Goal: Task Accomplishment & Management: Manage account settings

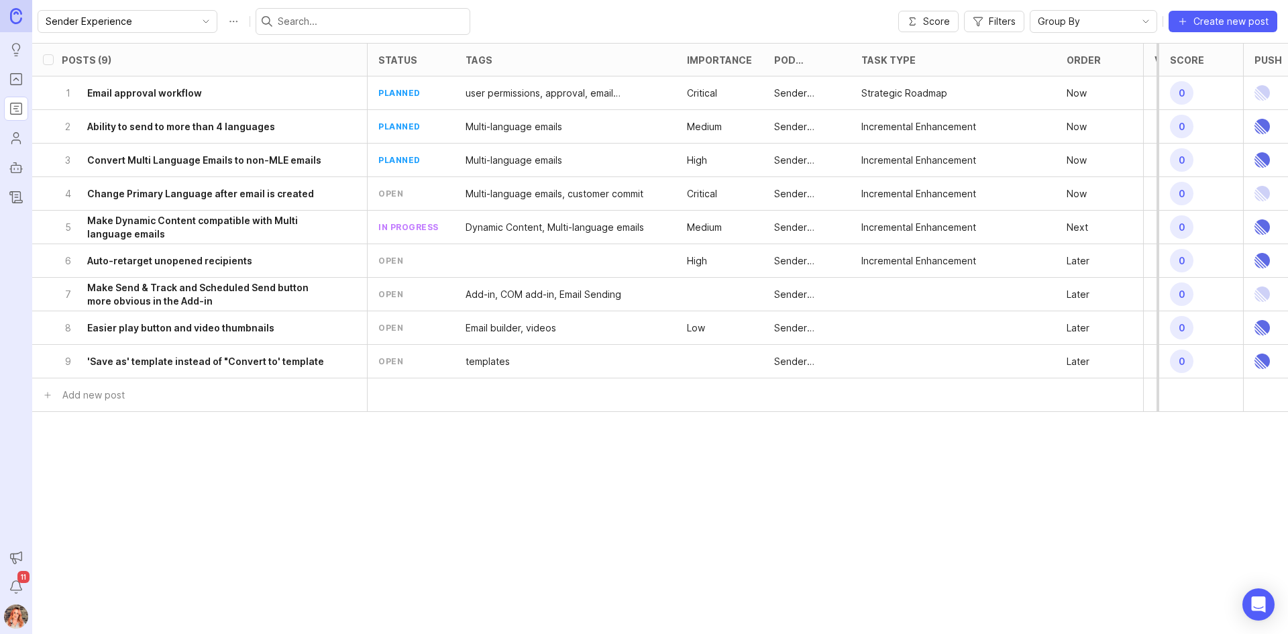
scroll to position [0, 3]
click at [220, 304] on h6 "Make Send & Track and Scheduled Send button more obvious in the Add-in" at bounding box center [208, 294] width 242 height 27
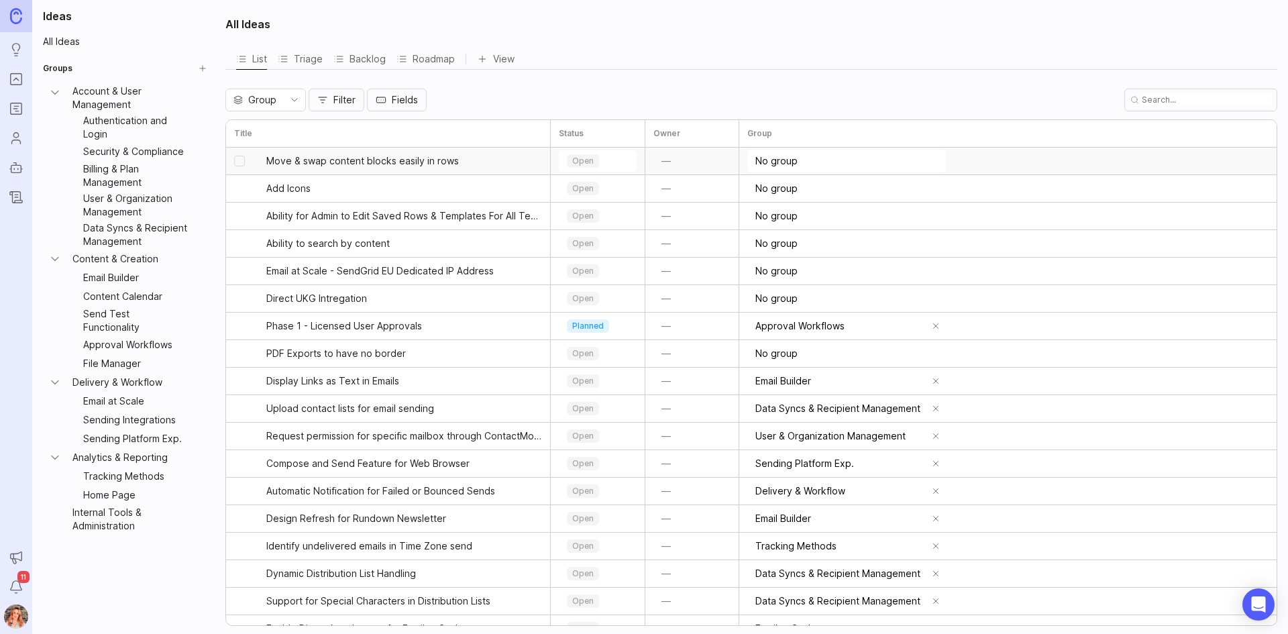
click at [788, 161] on input "No group" at bounding box center [850, 161] width 189 height 15
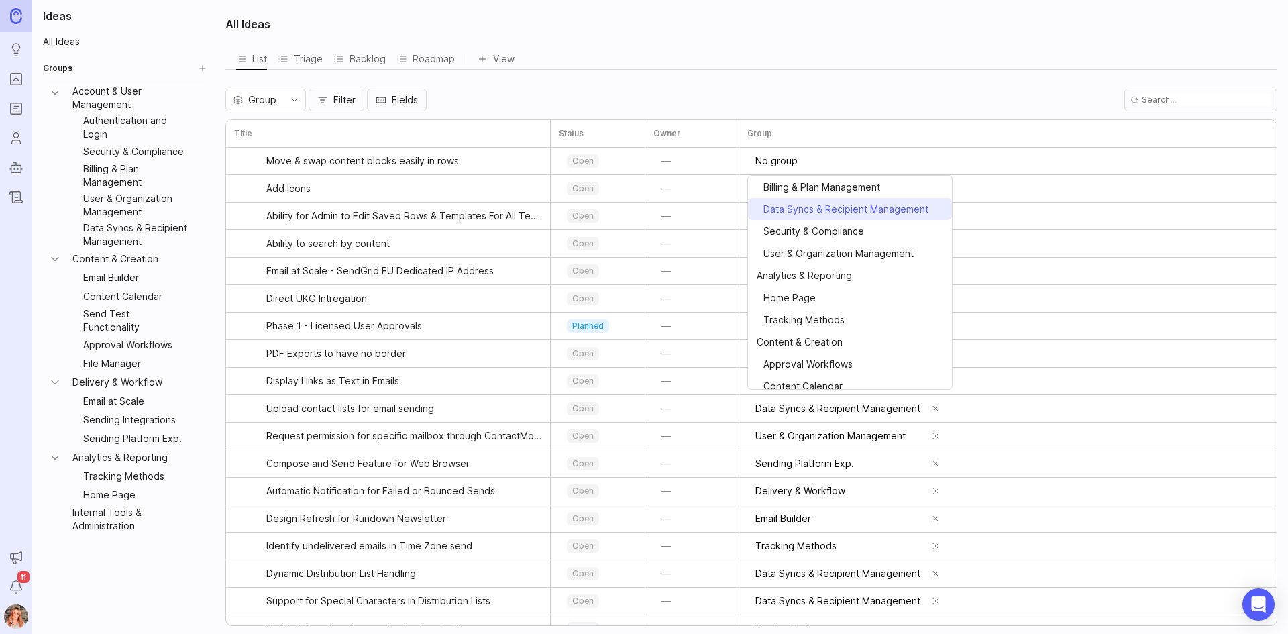
scroll to position [134, 0]
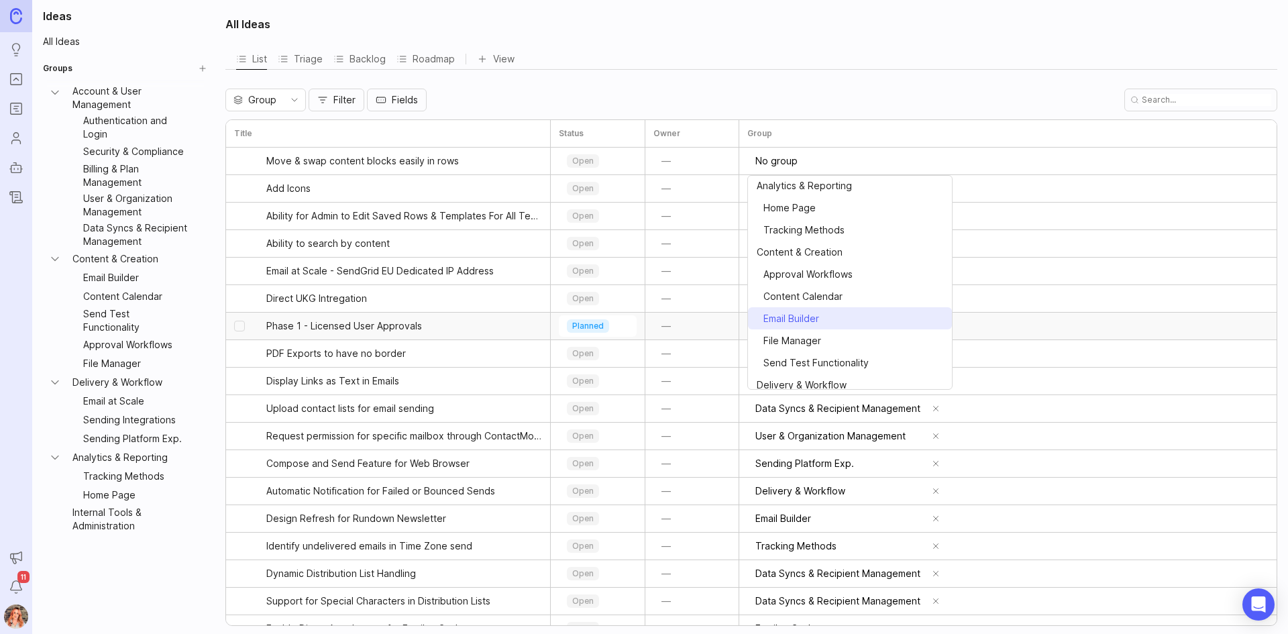
click at [805, 321] on span "⠀Email Builder" at bounding box center [788, 318] width 62 height 15
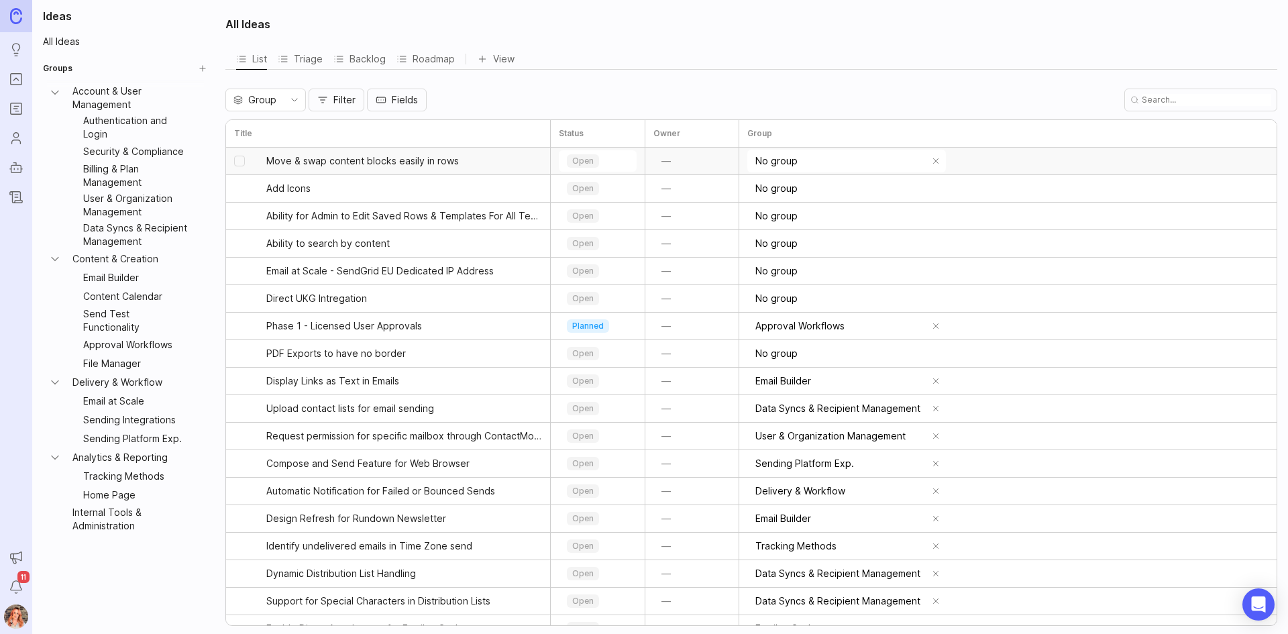
type input "Email Builder"
click at [756, 188] on input "No group" at bounding box center [850, 188] width 189 height 15
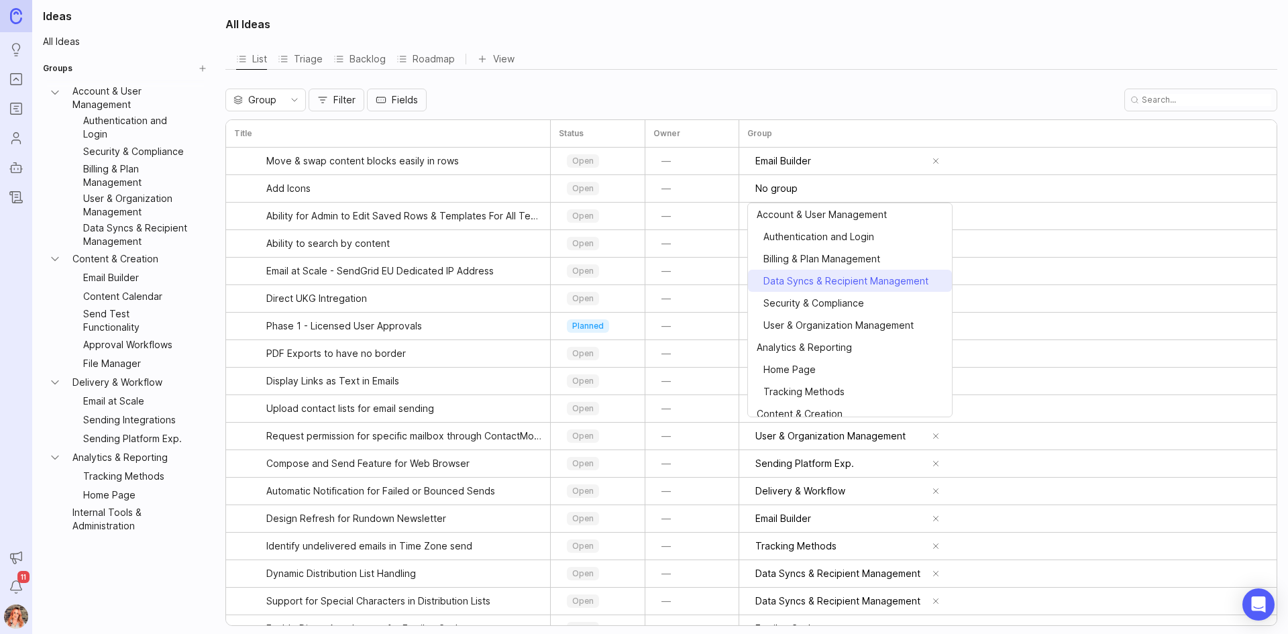
scroll to position [67, 0]
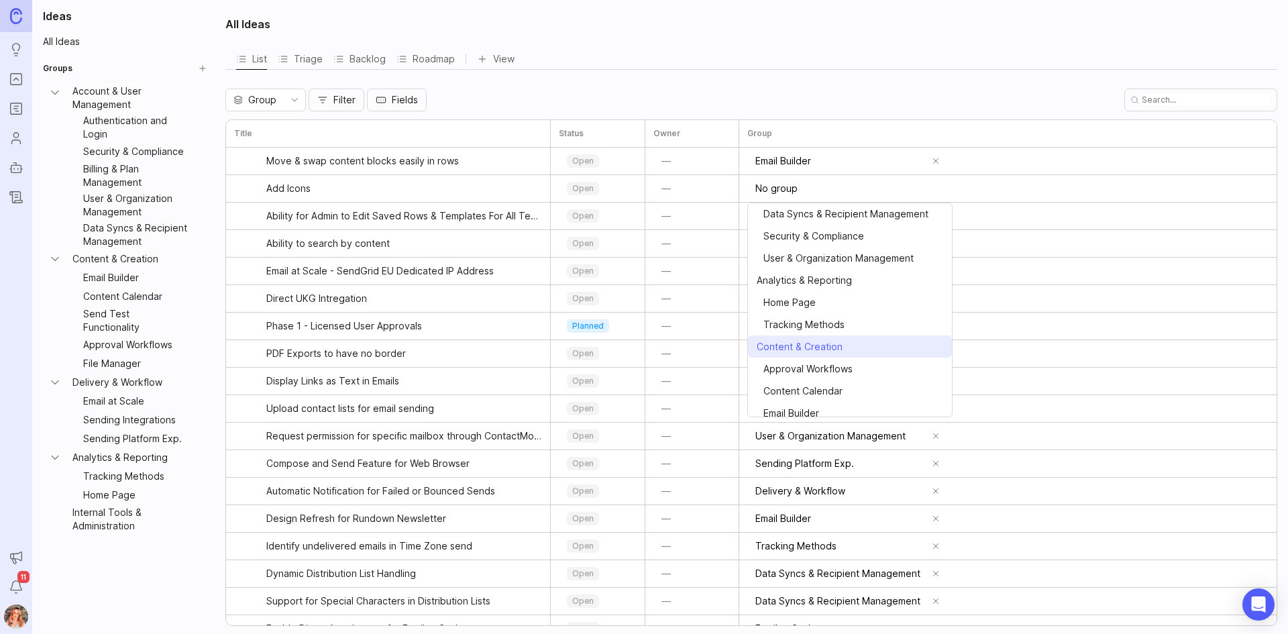
click at [805, 406] on span "⠀Email Builder" at bounding box center [788, 413] width 62 height 15
type input "Email Builder"
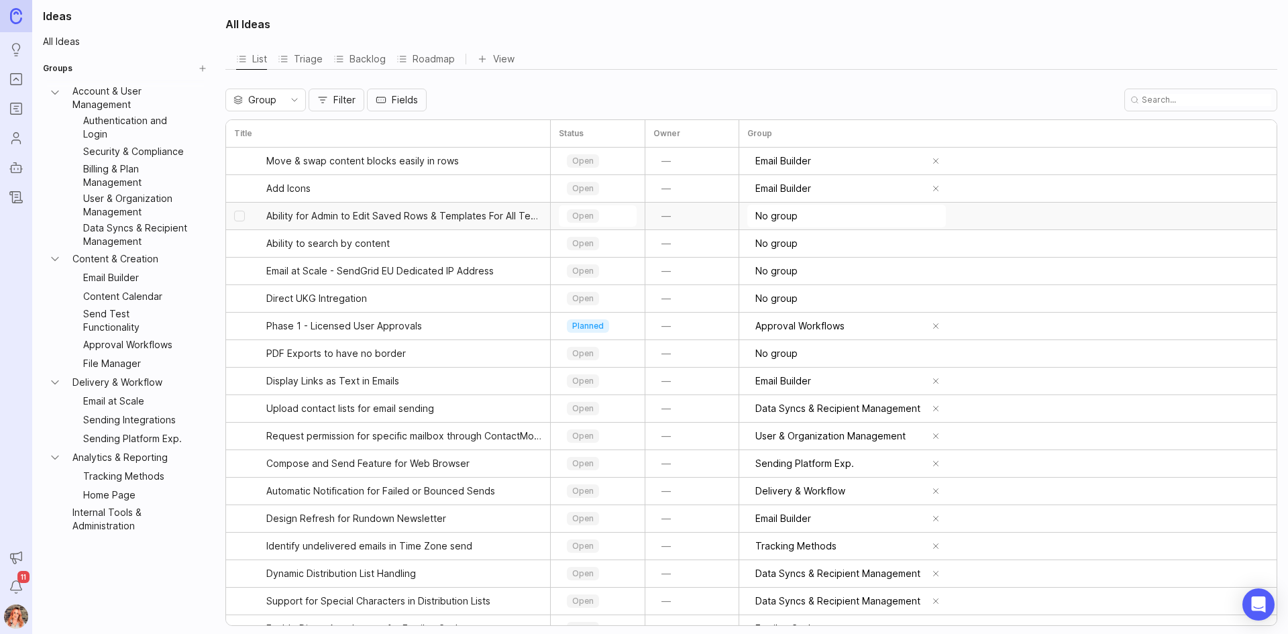
click at [798, 222] on input "No group" at bounding box center [850, 216] width 189 height 15
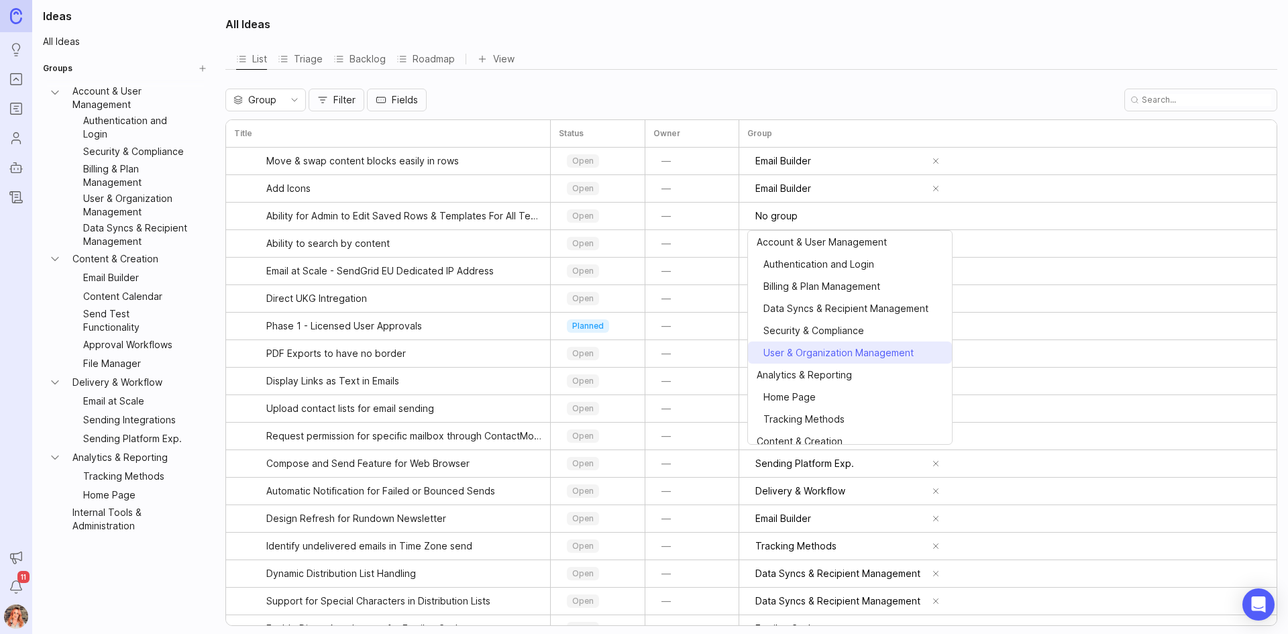
click at [821, 356] on span "⠀User & Organization Management" at bounding box center [835, 353] width 157 height 15
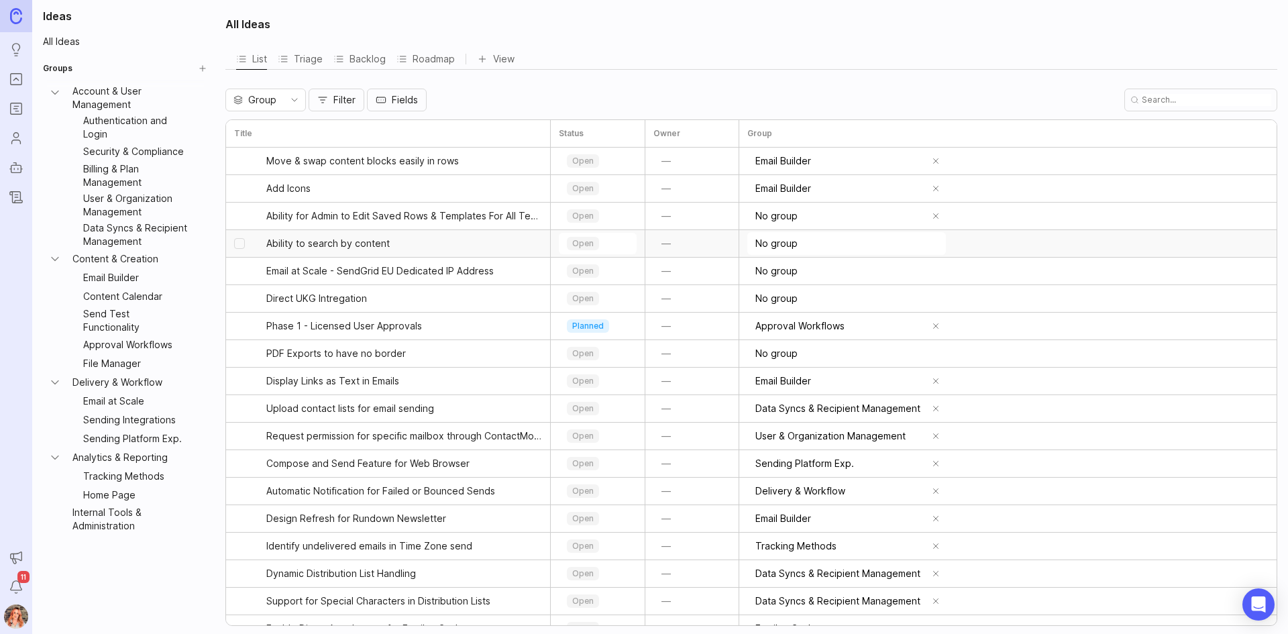
type input "User & Organization Management"
click at [808, 217] on input "User & Organization Management" at bounding box center [841, 216] width 170 height 15
click at [910, 214] on input "User & Organization Management" at bounding box center [841, 216] width 170 height 15
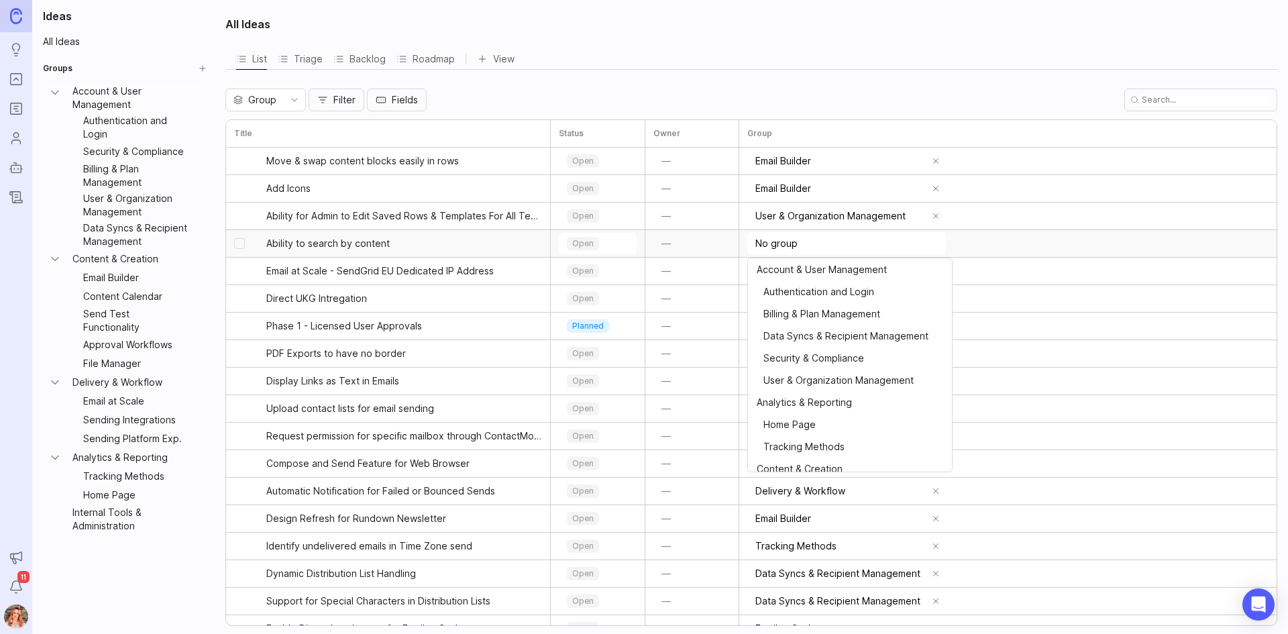
click at [800, 250] on input "No group" at bounding box center [850, 243] width 189 height 15
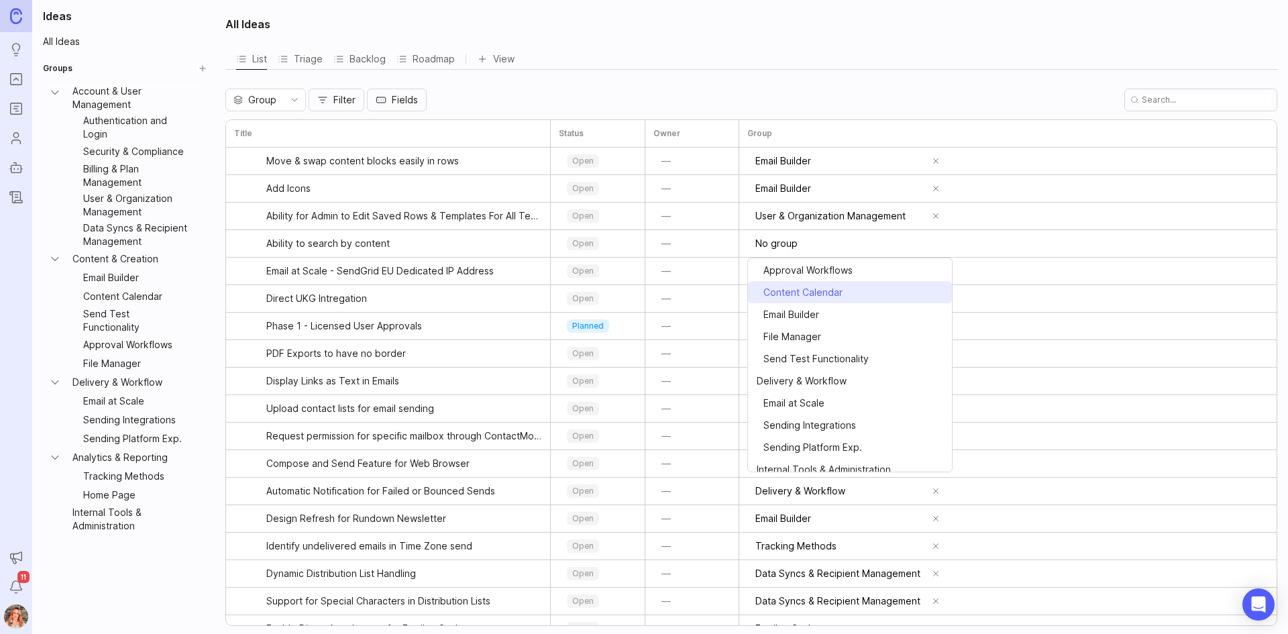
scroll to position [229, 0]
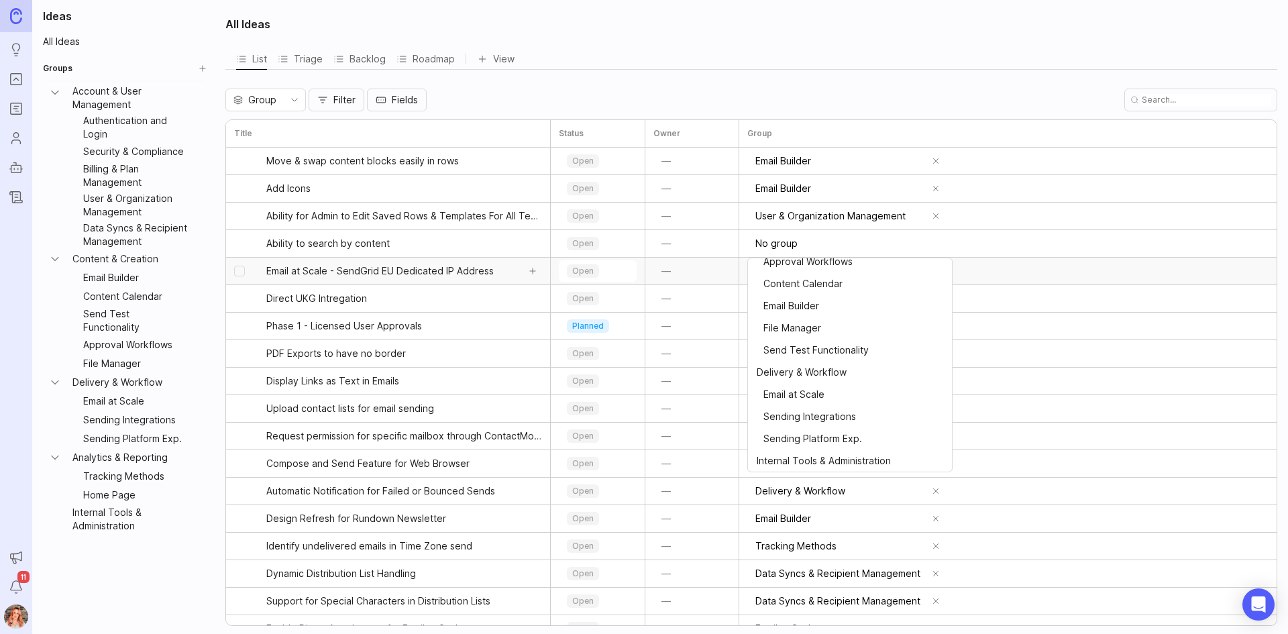
click at [368, 264] on span "Email at Scale - SendGrid EU Dedicated IP Address" at bounding box center [379, 270] width 227 height 13
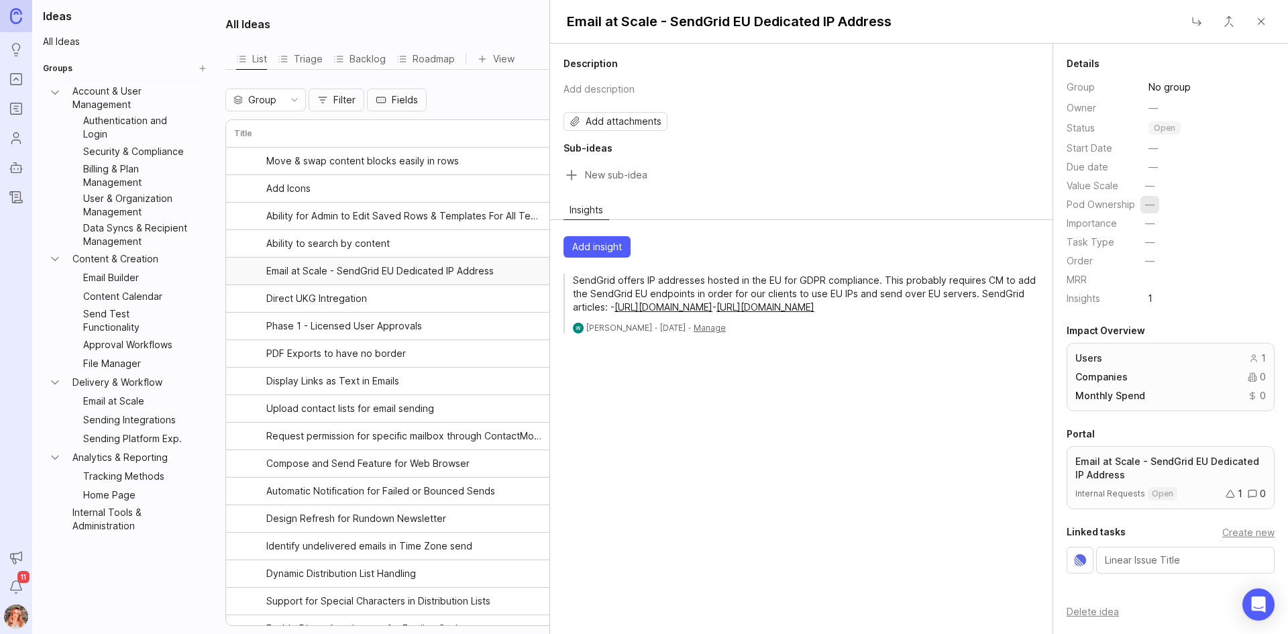
click at [1147, 201] on html "Ideas Portal Roadmaps Users Autopilot Changelog Announcements Notifications 11 …" at bounding box center [644, 317] width 1288 height 634
click at [1123, 303] on span "Platform" at bounding box center [1118, 302] width 37 height 15
click at [1260, 25] on button "Close" at bounding box center [1261, 21] width 27 height 27
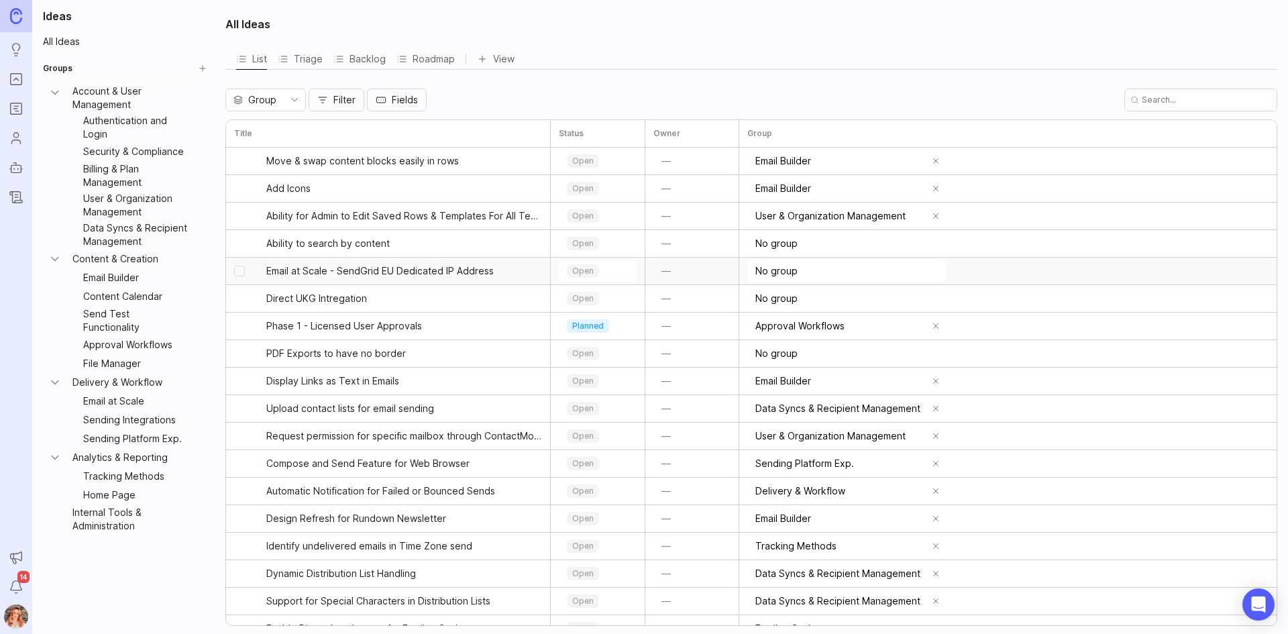
click at [793, 271] on input "No group" at bounding box center [850, 271] width 189 height 15
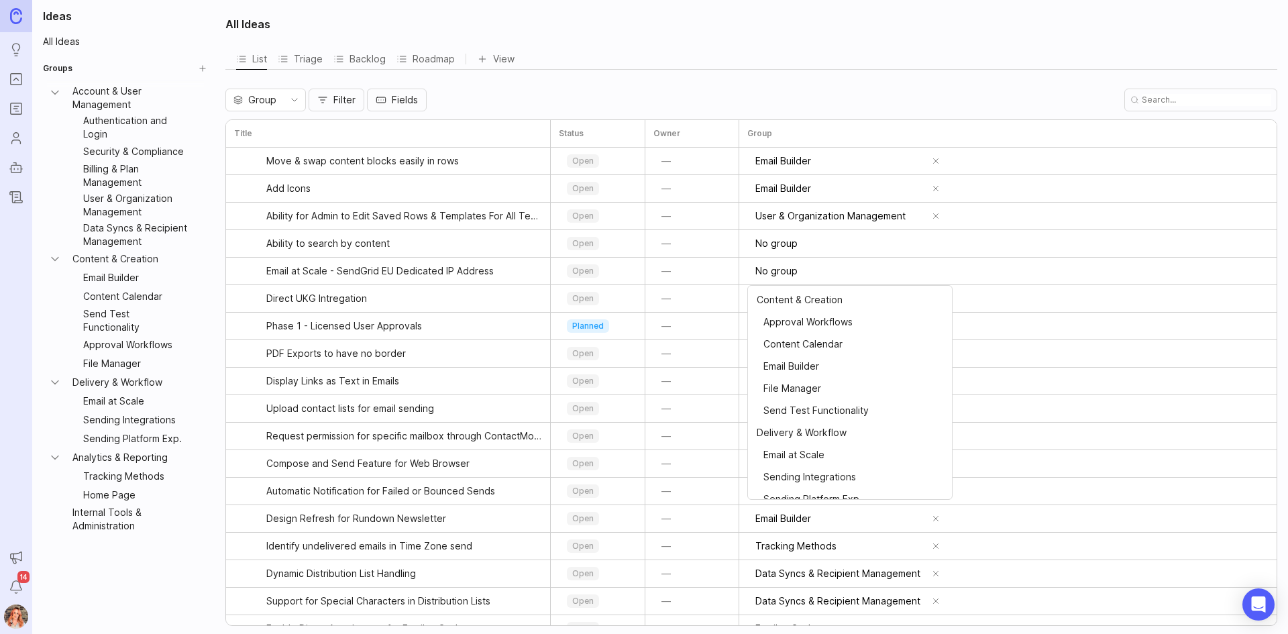
scroll to position [229, 0]
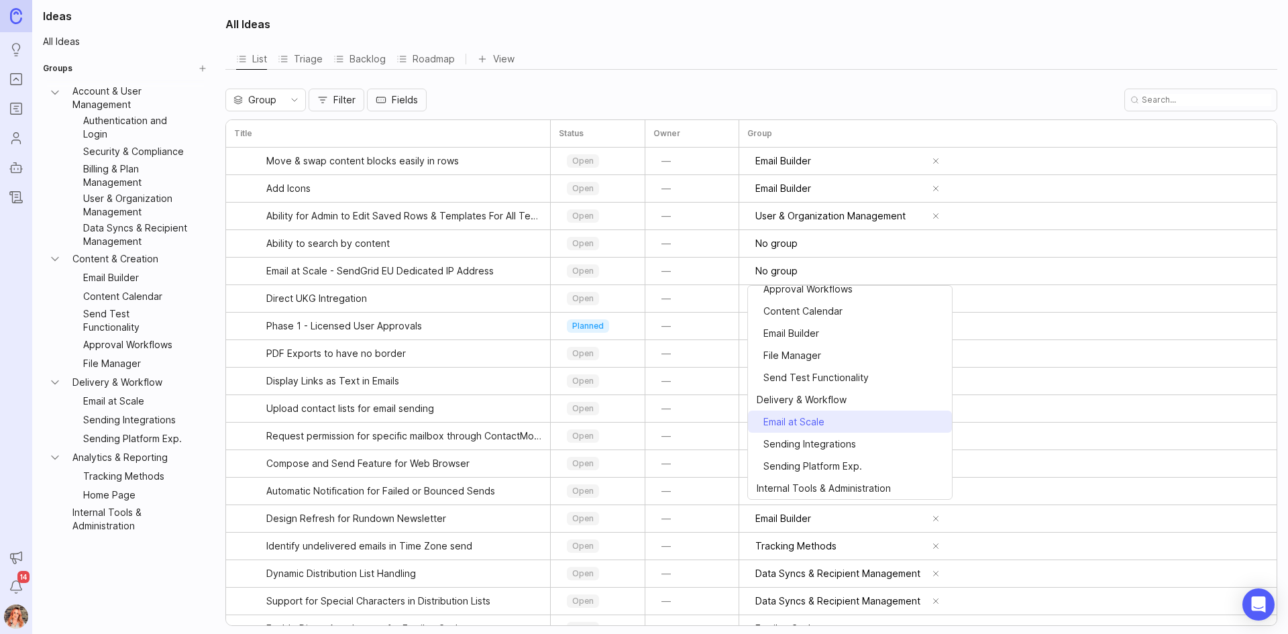
click at [809, 420] on span "⠀Email at Scale" at bounding box center [791, 422] width 68 height 15
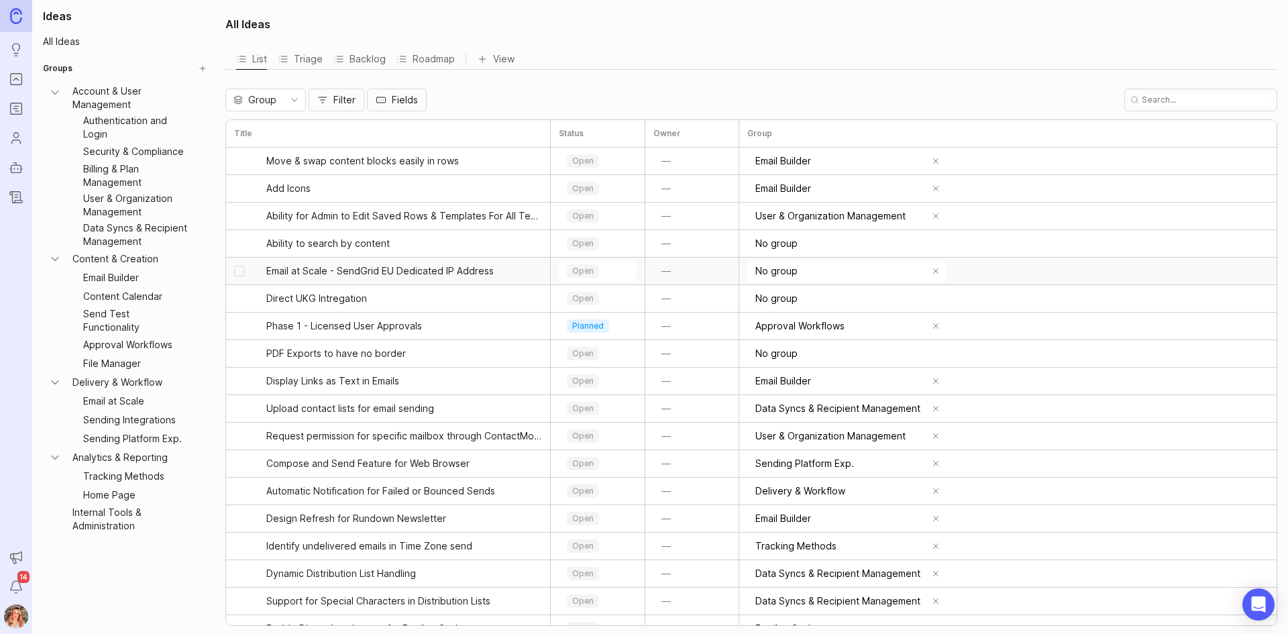
type input "Email at Scale"
click at [791, 301] on input "No group" at bounding box center [850, 298] width 189 height 15
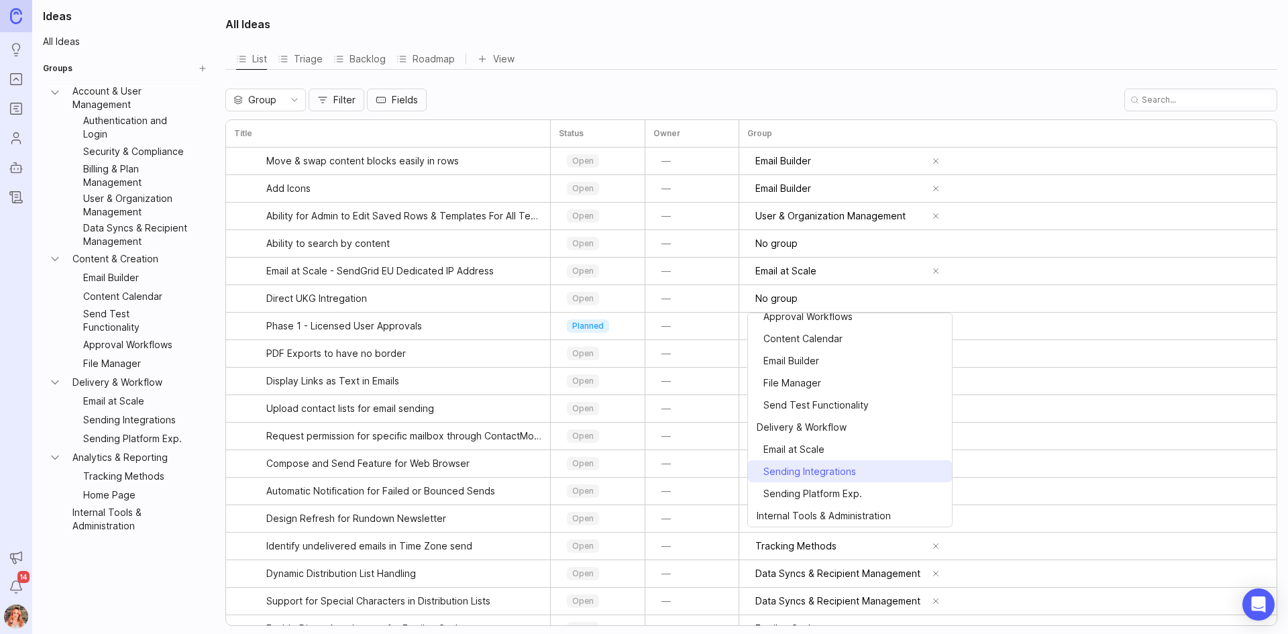
click at [829, 474] on span "⠀Sending Integrations" at bounding box center [806, 471] width 99 height 15
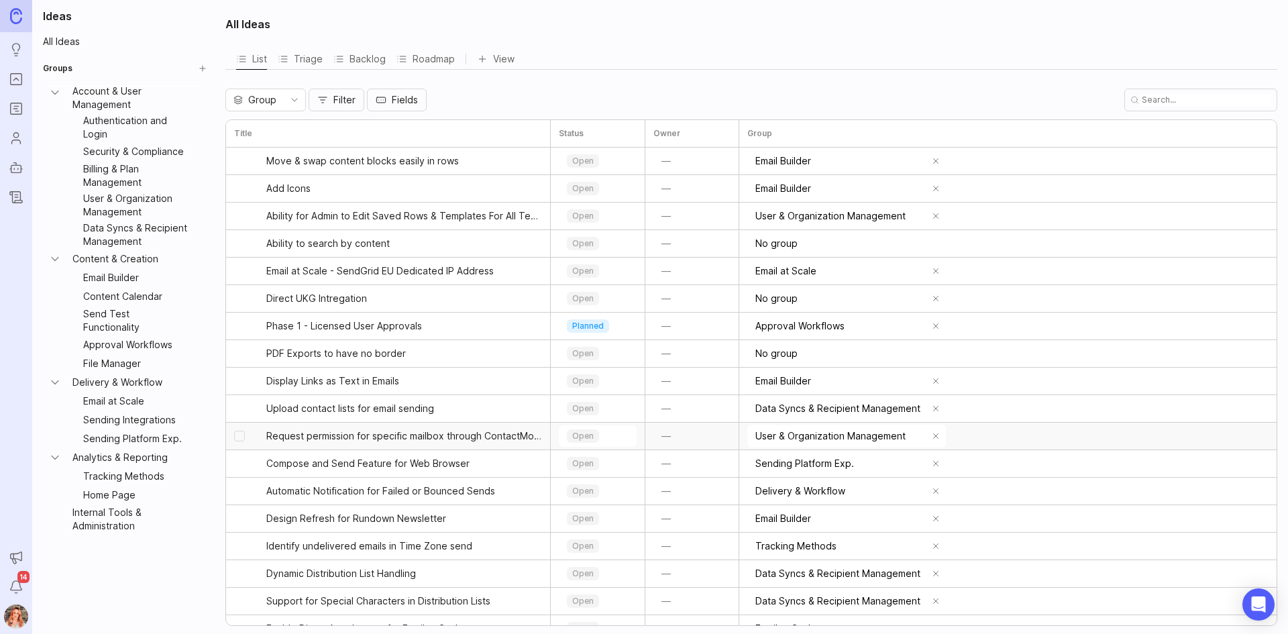
type input "Sending Integrations"
click at [789, 300] on input "Sending Integrations" at bounding box center [841, 298] width 170 height 15
click at [941, 303] on button "remove selection" at bounding box center [936, 298] width 19 height 19
click at [839, 301] on input "No group" at bounding box center [850, 298] width 189 height 15
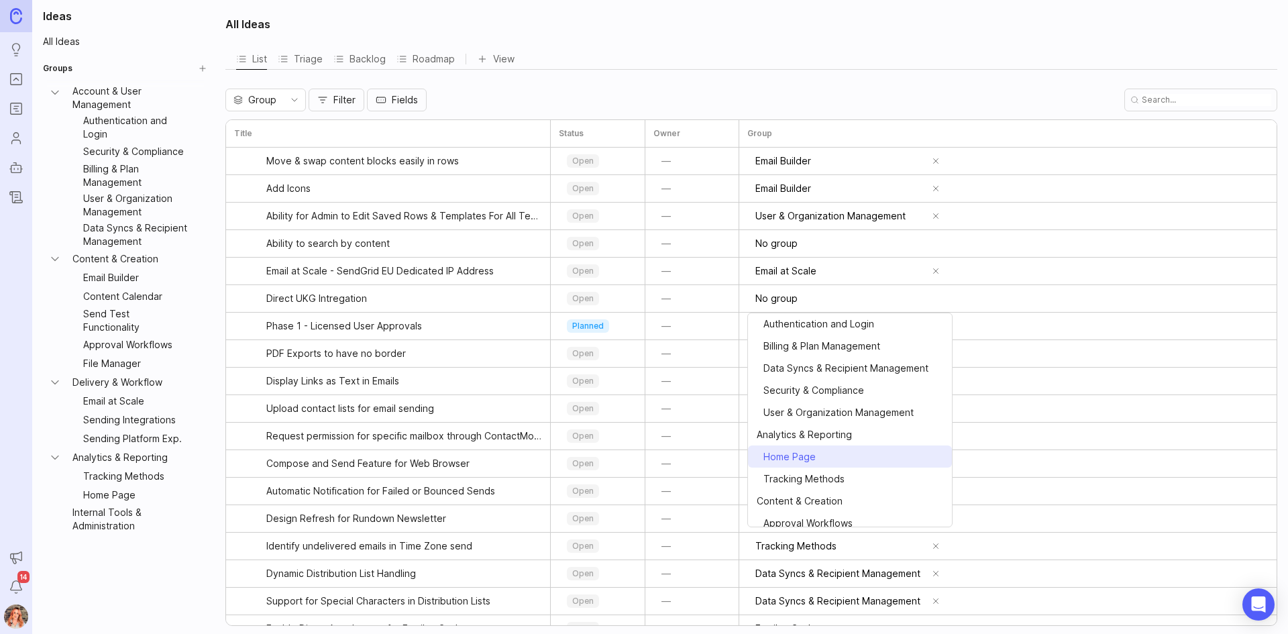
scroll to position [0, 0]
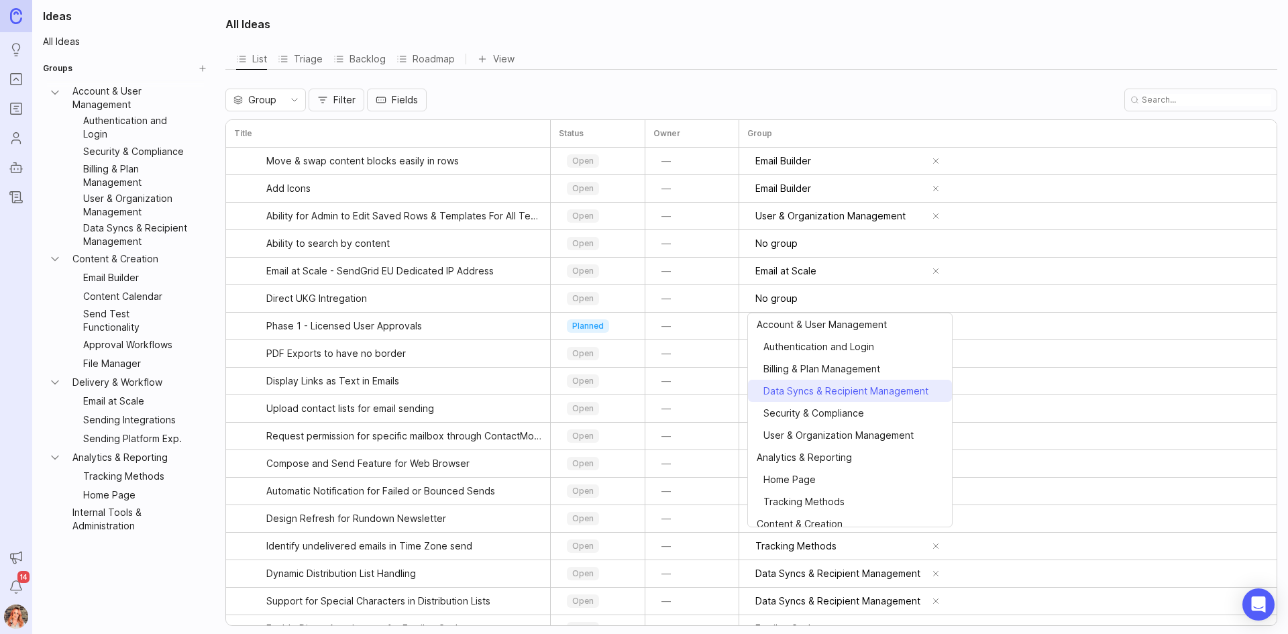
click at [838, 393] on span "⠀Data Syncs & Recipient Management" at bounding box center [843, 391] width 172 height 15
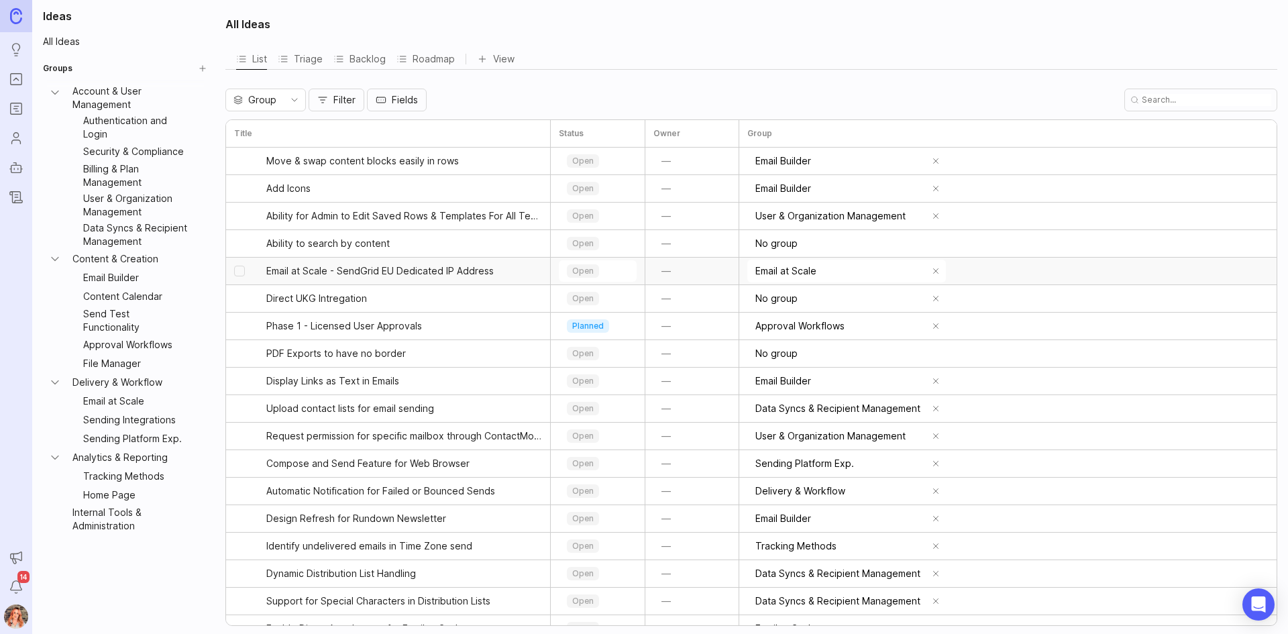
type input "Data Syncs & Recipient Management"
click at [792, 354] on input "No group" at bounding box center [850, 353] width 189 height 15
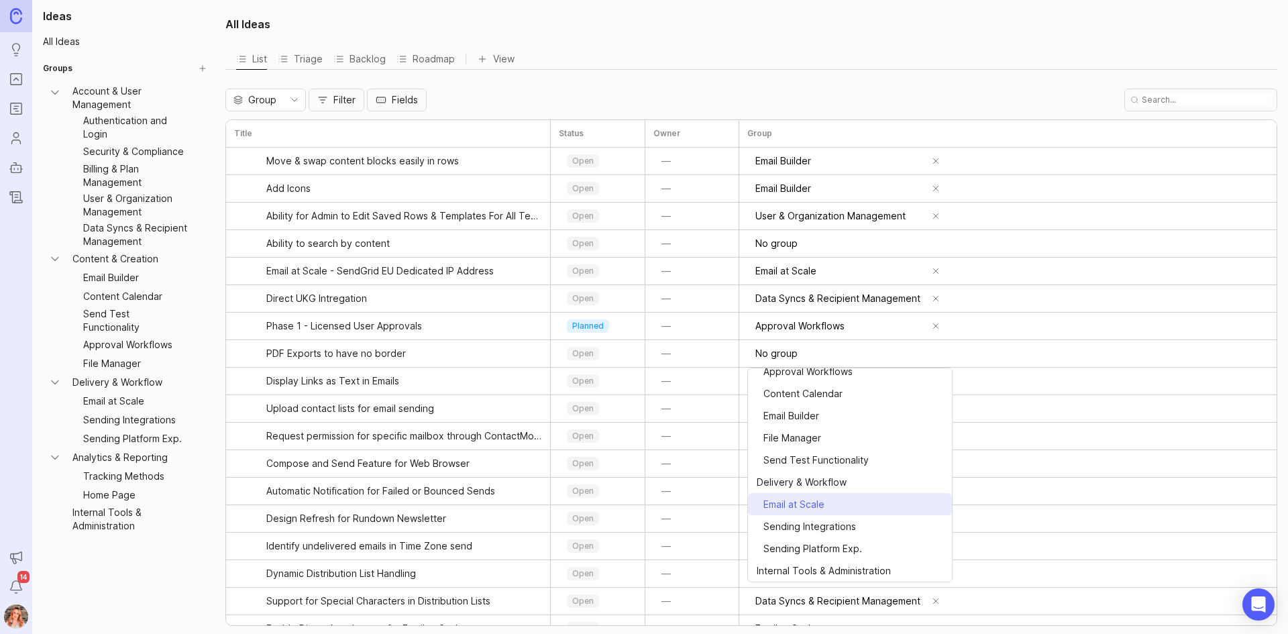
scroll to position [162, 0]
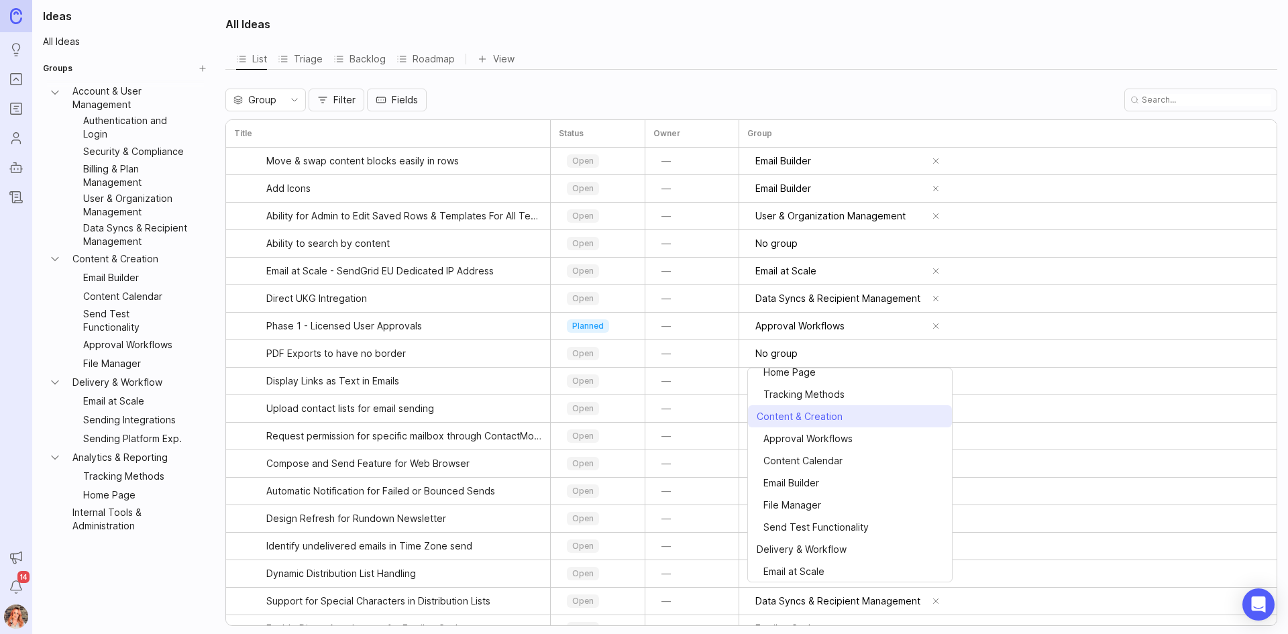
click at [809, 421] on span "Content & Creation" at bounding box center [800, 416] width 86 height 15
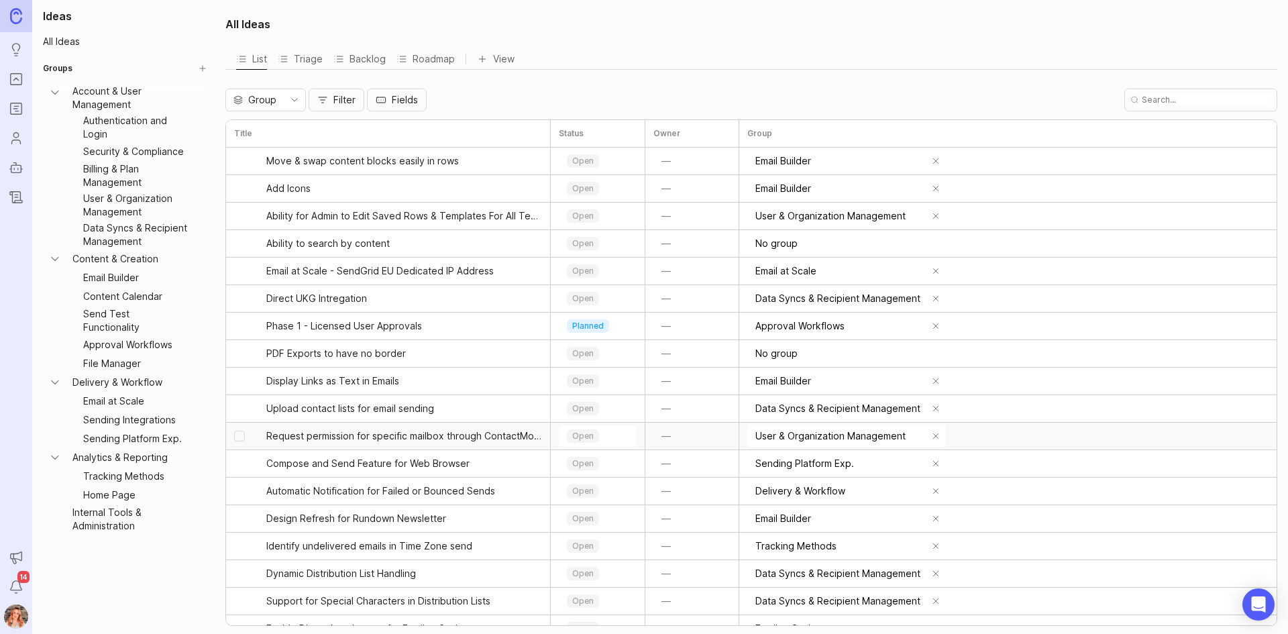
type input "Content & Creation"
click at [772, 249] on input "No group" at bounding box center [850, 243] width 189 height 15
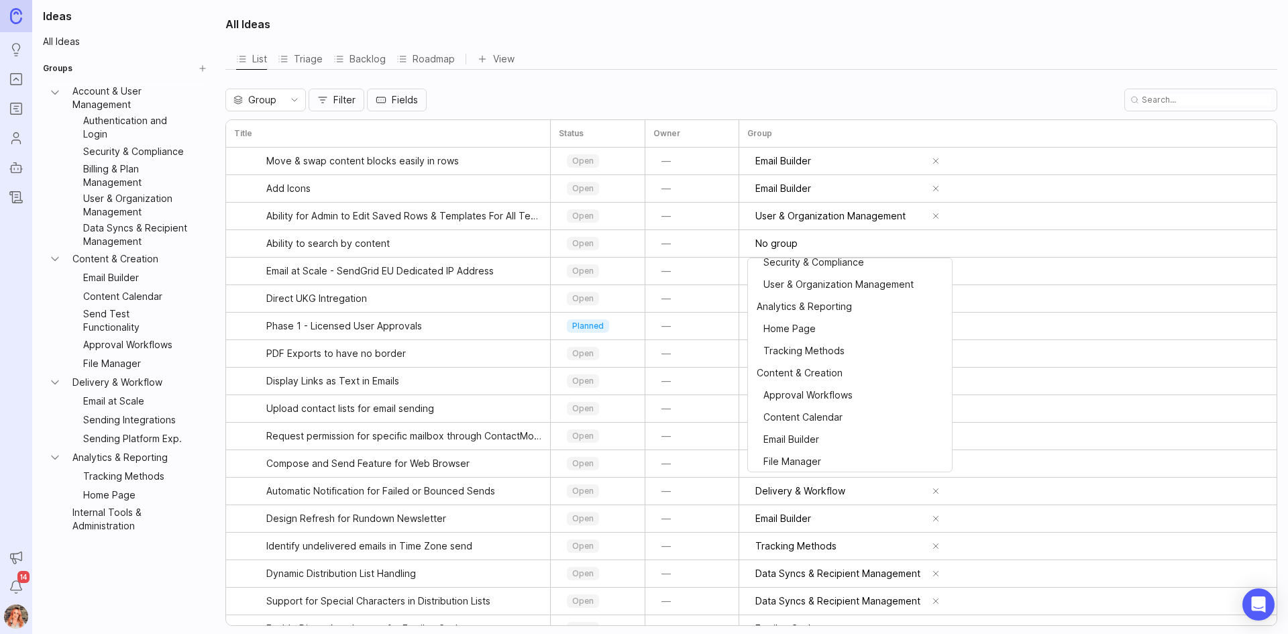
scroll to position [95, 0]
drag, startPoint x: 798, startPoint y: 375, endPoint x: 807, endPoint y: 366, distance: 12.8
click at [798, 374] on span "Content & Creation" at bounding box center [800, 373] width 86 height 15
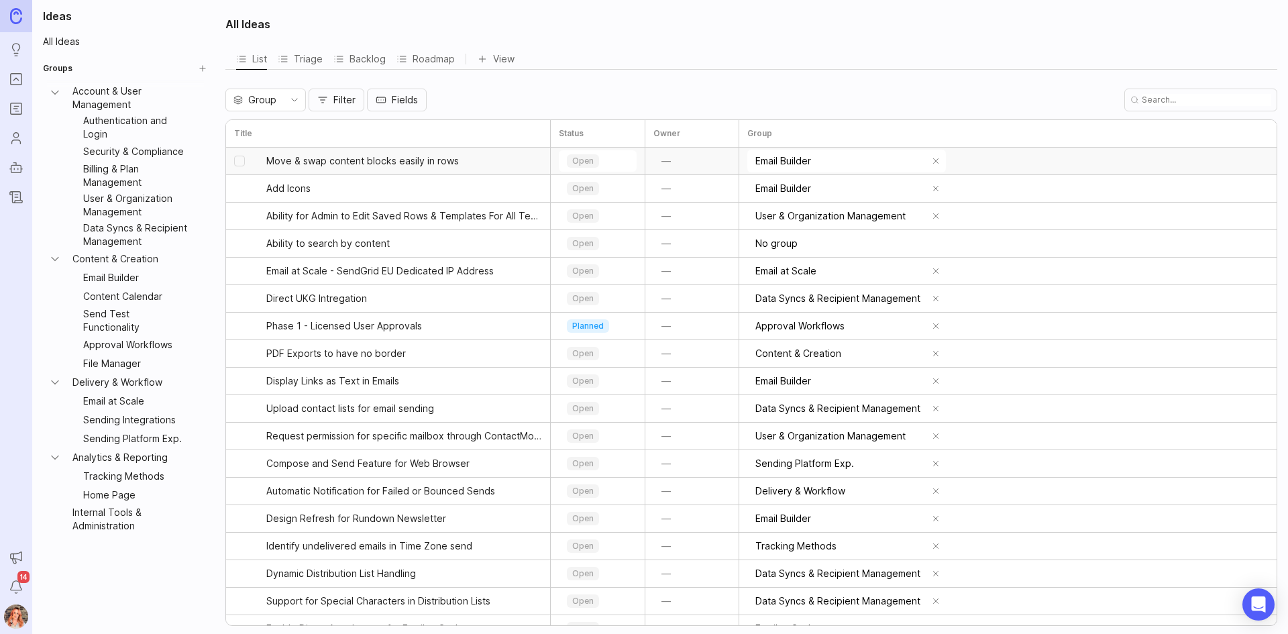
type input "Content & Creation"
click at [661, 330] on button "—" at bounding box center [666, 326] width 25 height 19
type input "bron"
click at [713, 391] on div "[EMAIL_ADDRESS][DOMAIN_NAME]" at bounding box center [748, 391] width 118 height 16
click at [440, 64] on div "Roadmap" at bounding box center [426, 59] width 58 height 19
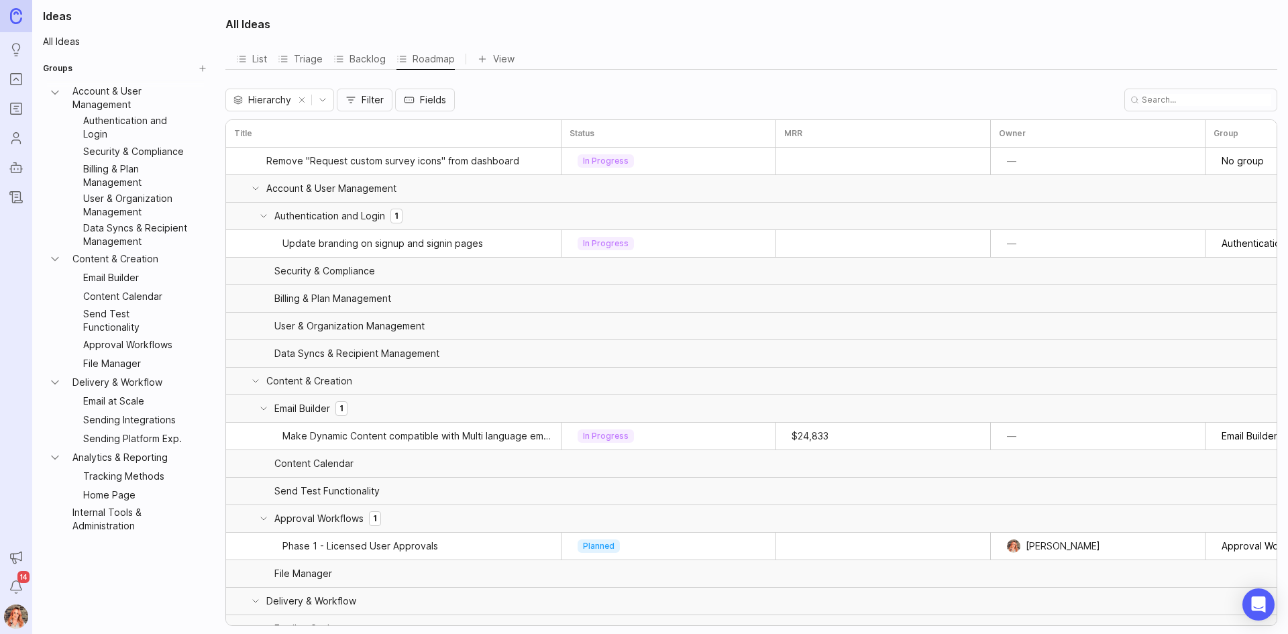
click at [383, 100] on button "Filter" at bounding box center [365, 100] width 56 height 23
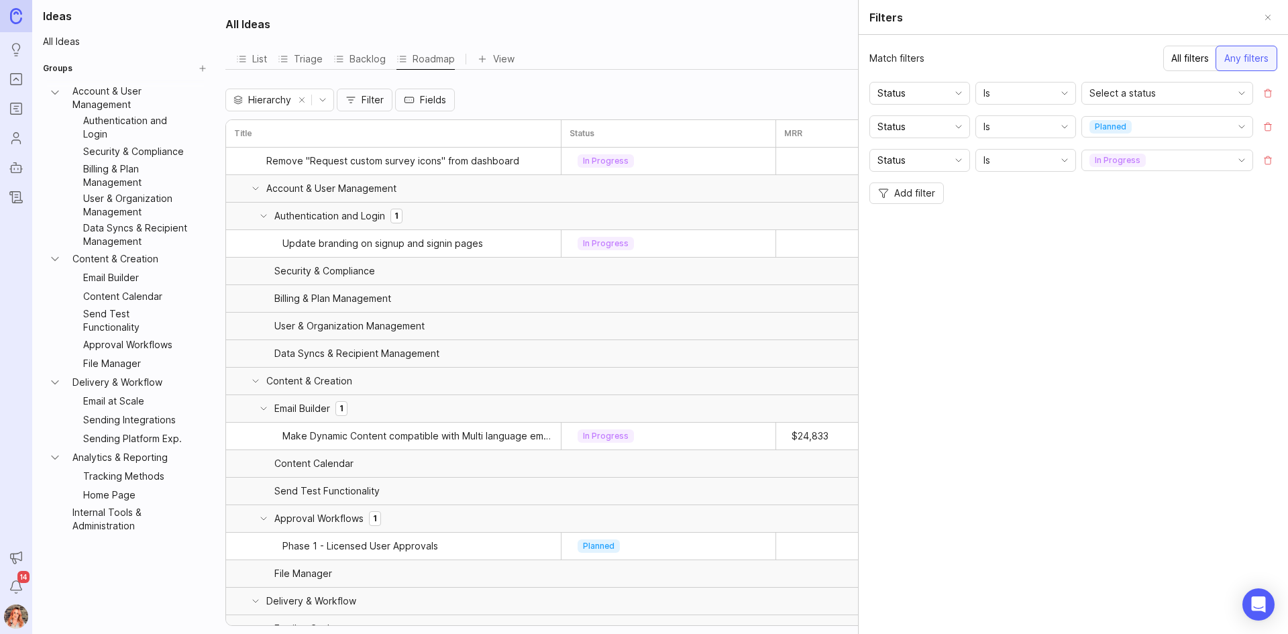
click at [907, 194] on span "Add filter" at bounding box center [914, 193] width 41 height 13
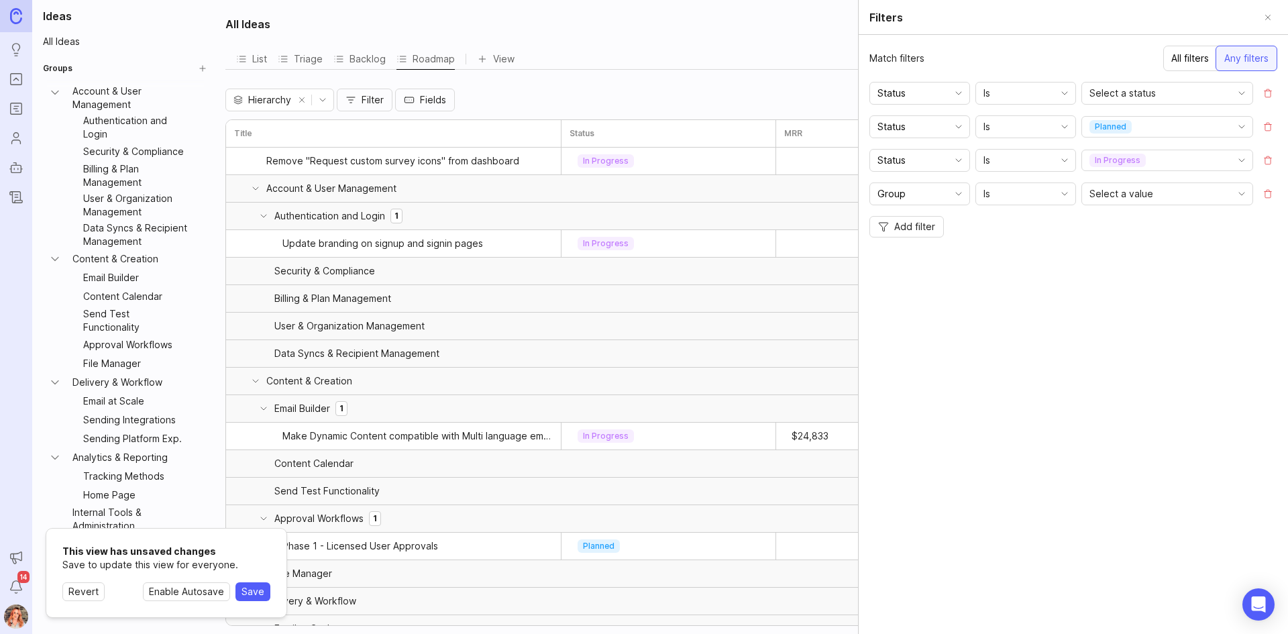
click at [969, 192] on icon "toggle icon" at bounding box center [958, 194] width 21 height 11
click at [918, 318] on span "Pod Ownership" at bounding box center [913, 322] width 68 height 15
click at [1029, 188] on div "Is" at bounding box center [1015, 193] width 78 height 21
drag, startPoint x: 999, startPoint y: 216, endPoint x: 1010, endPoint y: 208, distance: 14.0
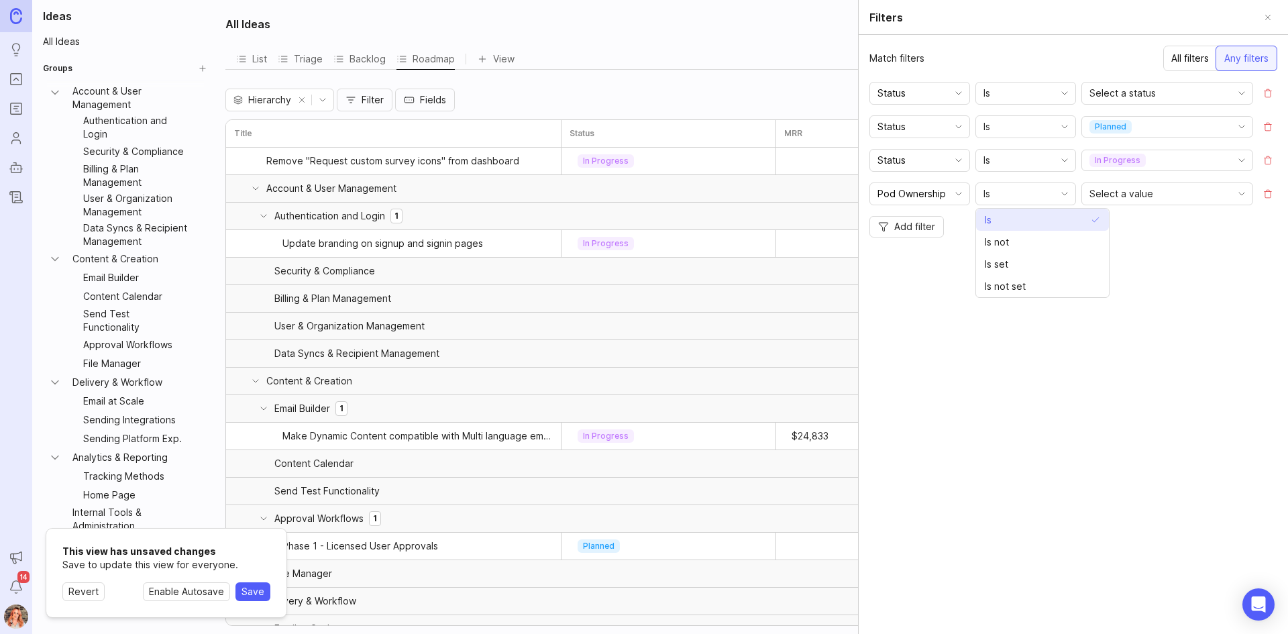
click at [1001, 214] on li "Is" at bounding box center [1042, 220] width 133 height 22
click at [1162, 189] on div "Select a value" at bounding box center [1156, 193] width 149 height 21
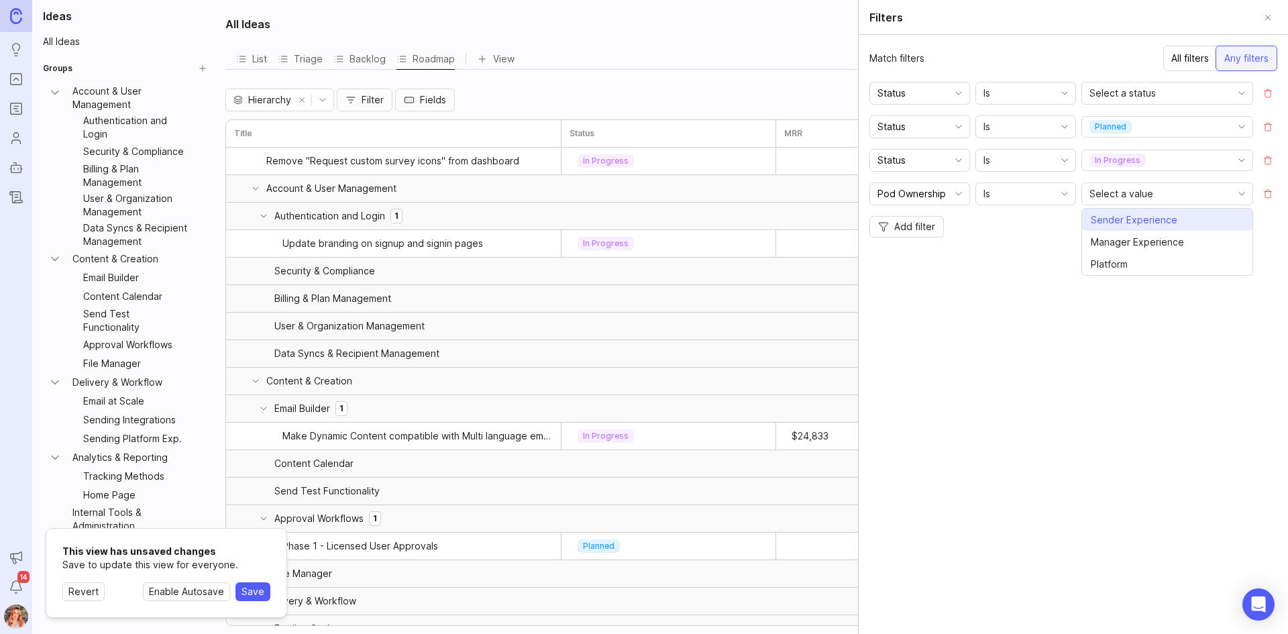
click at [1129, 218] on span "Sender Experience" at bounding box center [1134, 220] width 87 height 15
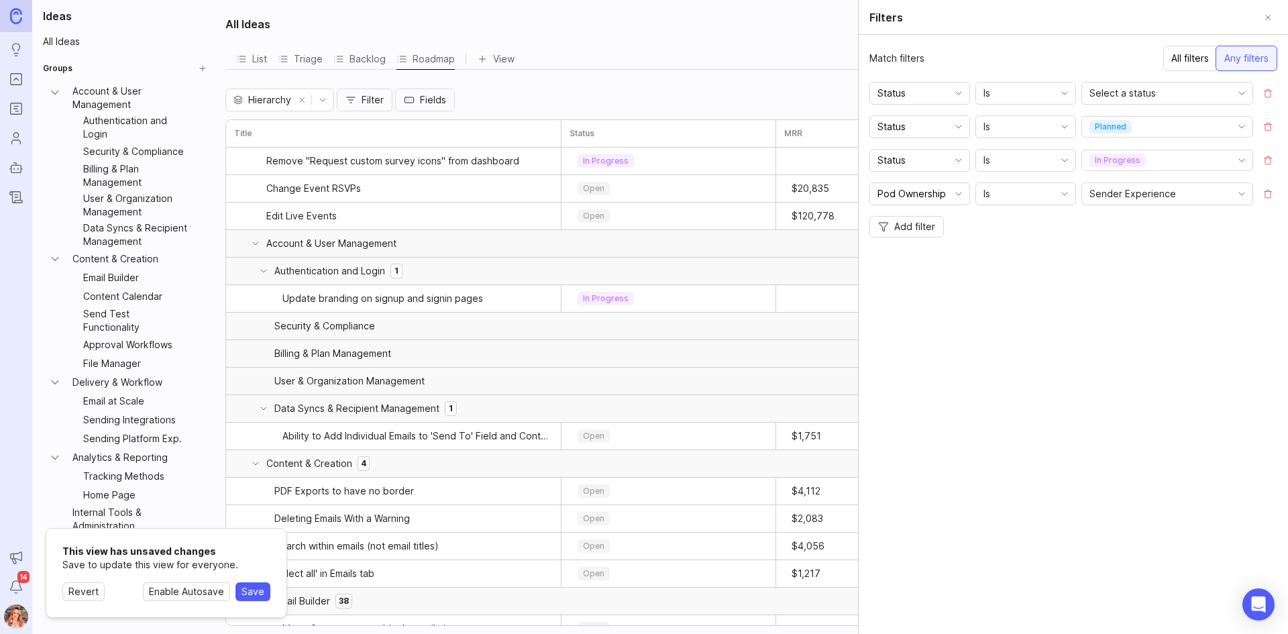
click at [1263, 21] on button "Close" at bounding box center [1268, 17] width 19 height 19
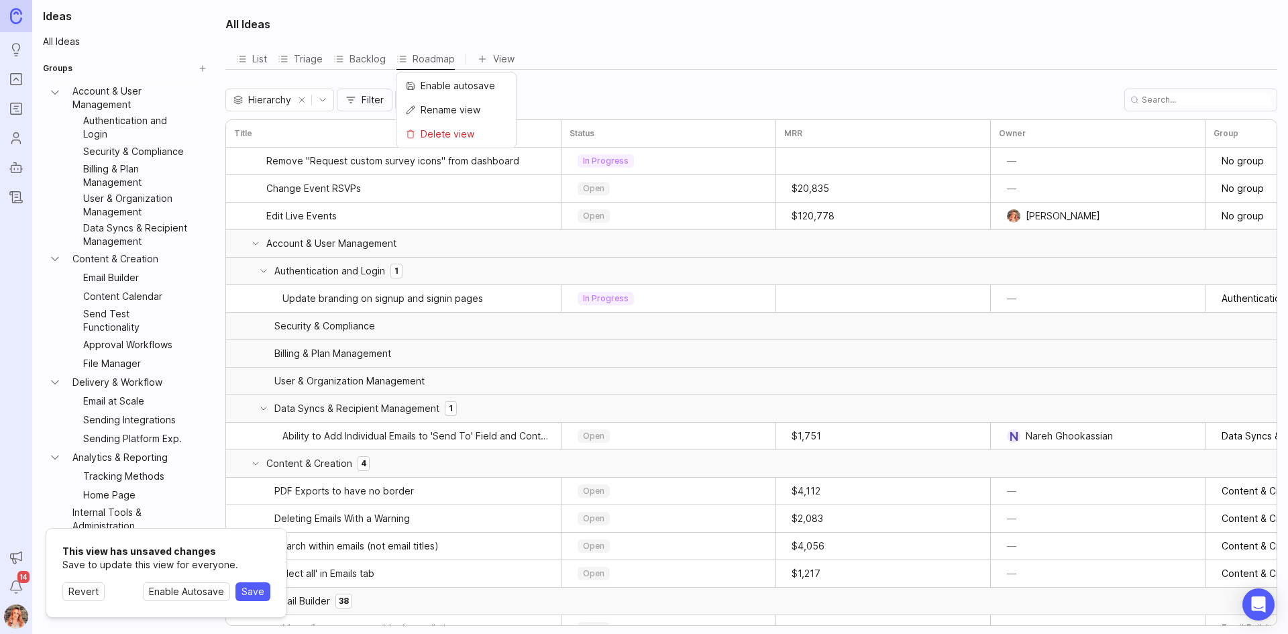
click at [439, 114] on span "Rename view" at bounding box center [451, 110] width 60 height 15
drag, startPoint x: 453, startPoint y: 61, endPoint x: 390, endPoint y: 62, distance: 63.1
click at [390, 62] on div "List Triage Backlog Roadmap" at bounding box center [358, 58] width 244 height 21
type input "SNXP Roadmap"
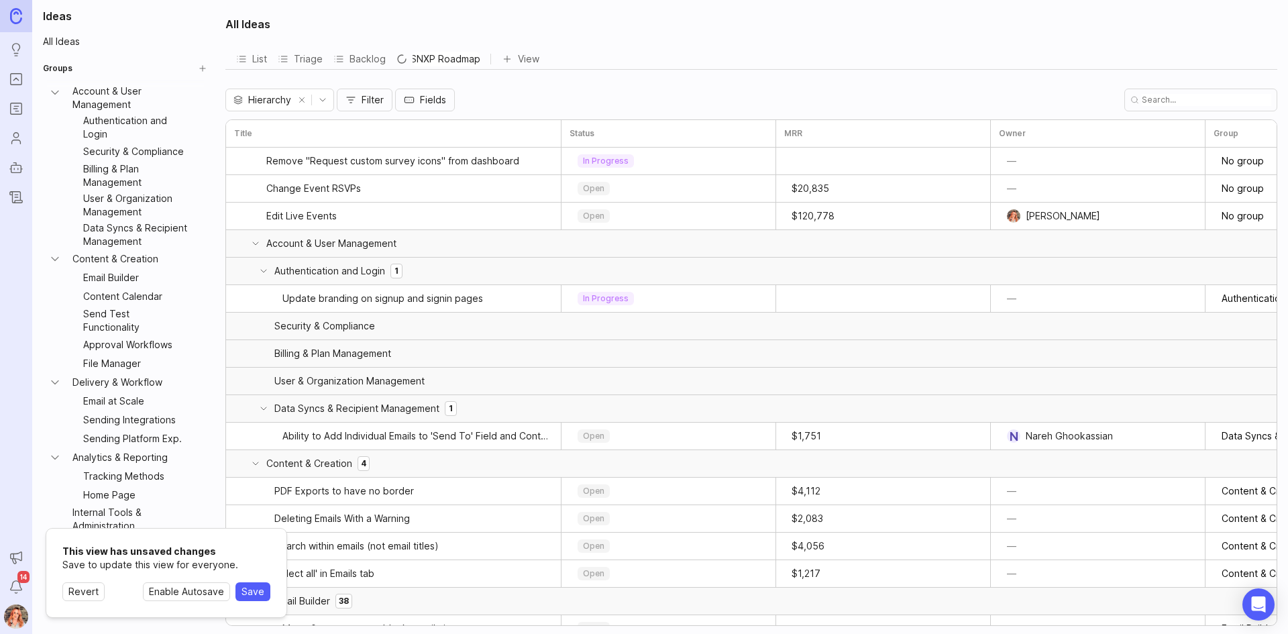
click at [517, 62] on div "View" at bounding box center [521, 59] width 38 height 19
type input "SNXP Roadmap"
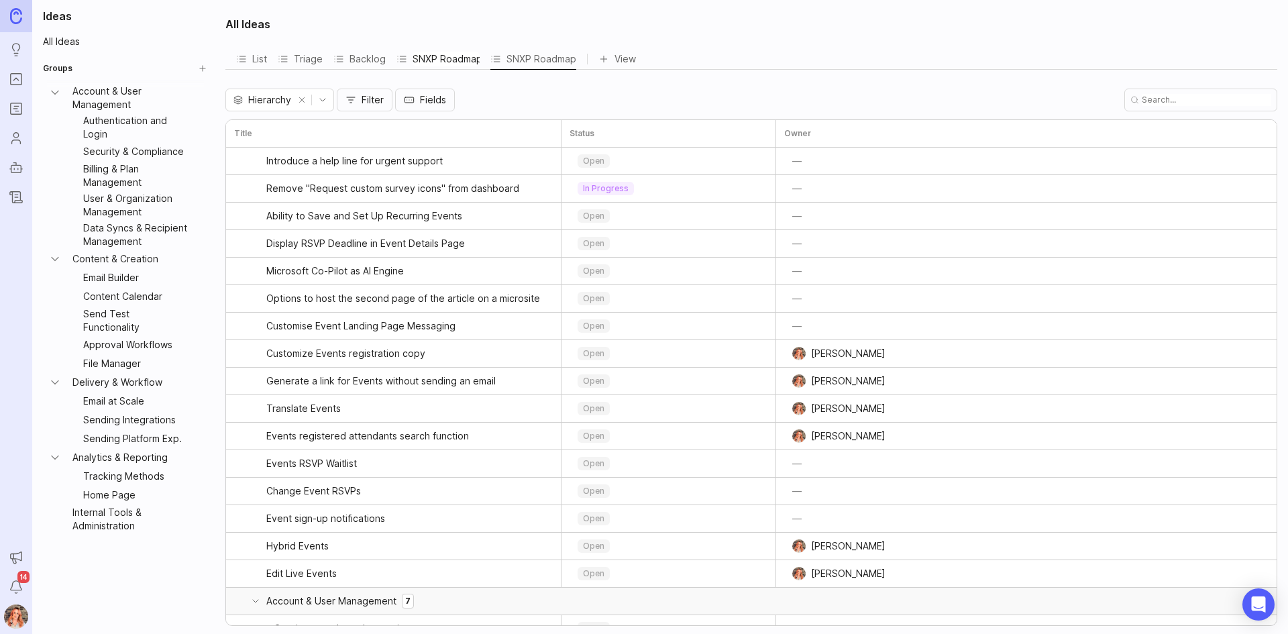
click at [471, 54] on input "SNXP Roadmap" at bounding box center [446, 59] width 67 height 15
click at [476, 59] on input "SNXP Roadmap" at bounding box center [446, 59] width 67 height 15
drag, startPoint x: 435, startPoint y: 68, endPoint x: 384, endPoint y: 68, distance: 50.3
click at [384, 68] on div "List Triage Backlog SNXP Roadmap SNXP Roadmap" at bounding box center [406, 58] width 340 height 21
type input "Roadmap"
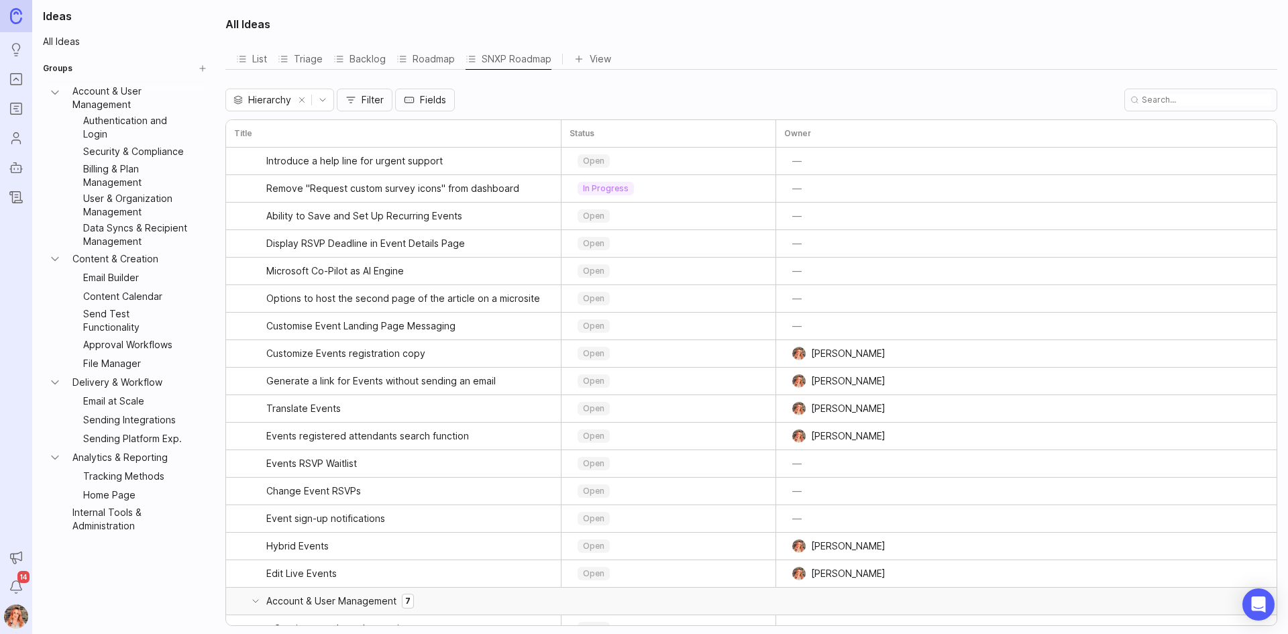
click at [488, 56] on div "SNXP Roadmap" at bounding box center [509, 59] width 86 height 19
click at [709, 97] on div "Hierarchy Filter Fields" at bounding box center [751, 100] width 1052 height 23
click at [366, 102] on span "Filter" at bounding box center [373, 99] width 22 height 13
click at [903, 95] on button "Add filter" at bounding box center [907, 103] width 74 height 21
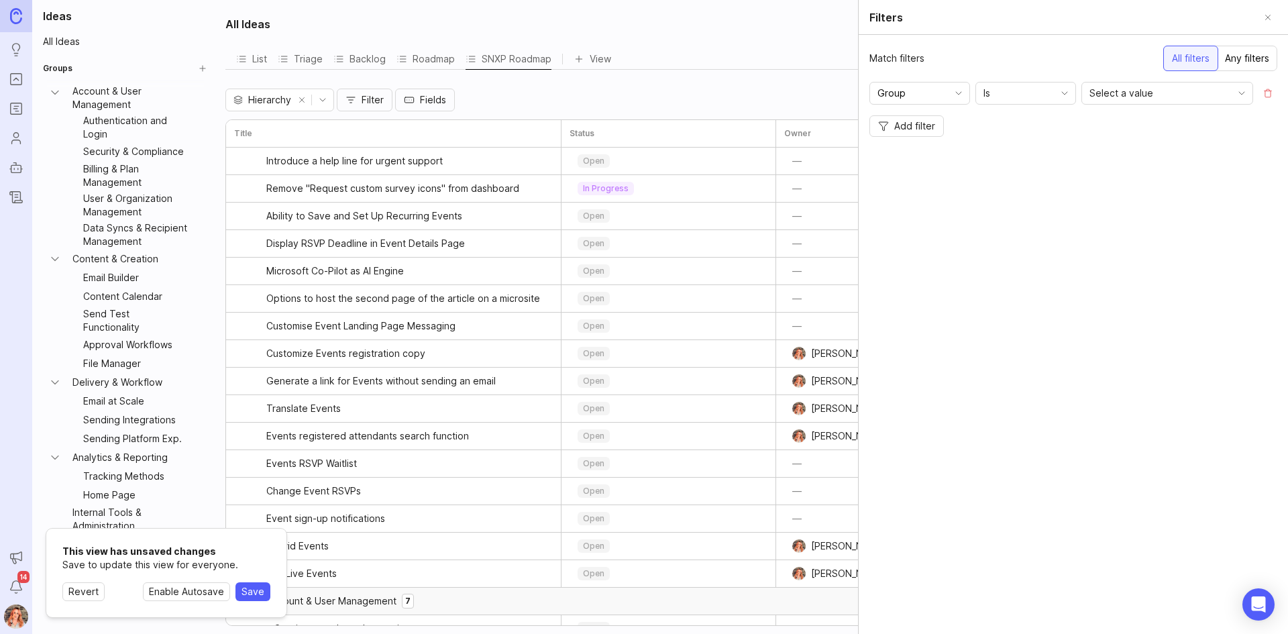
click at [919, 94] on input "Group" at bounding box center [912, 93] width 69 height 15
drag, startPoint x: 927, startPoint y: 224, endPoint x: 992, endPoint y: 177, distance: 79.7
click at [927, 223] on span "Pod Ownership" at bounding box center [913, 222] width 68 height 15
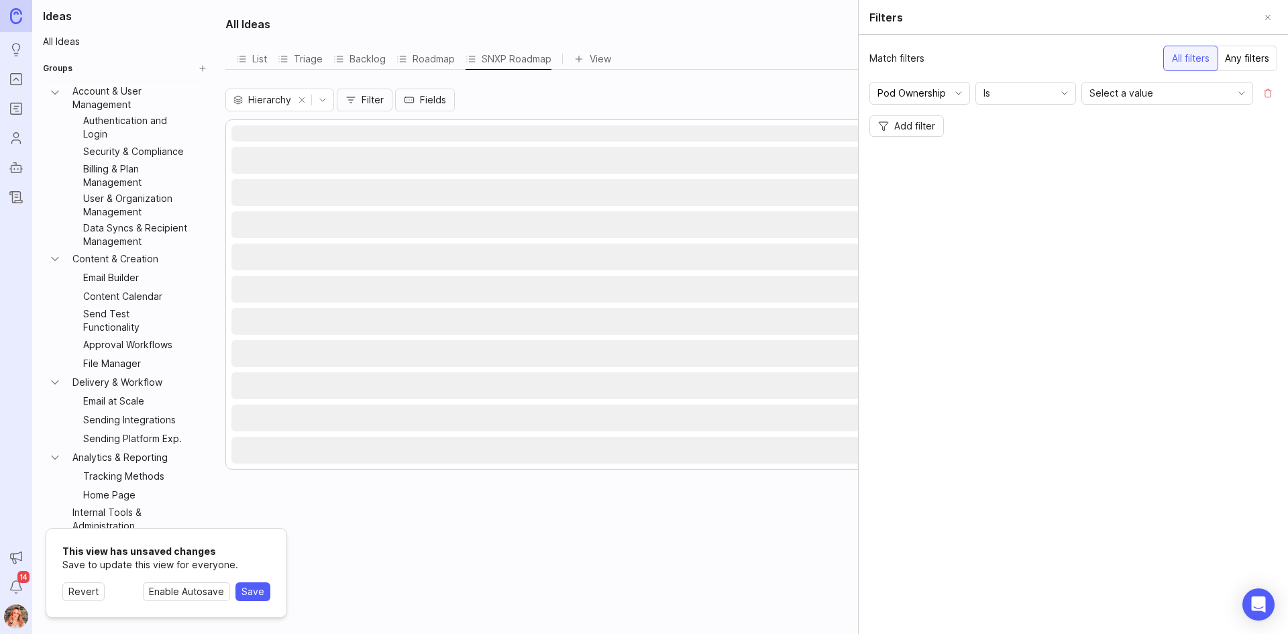
click at [1032, 95] on div "Is" at bounding box center [1015, 93] width 78 height 21
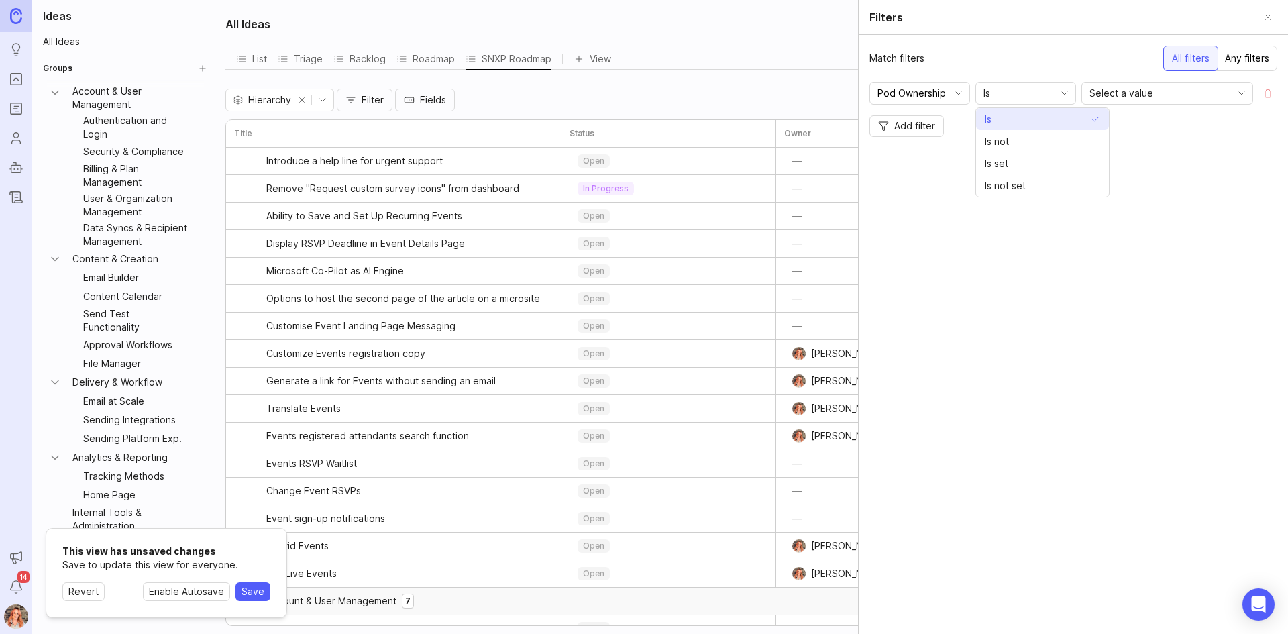
click at [1020, 125] on li "Is" at bounding box center [1042, 119] width 133 height 22
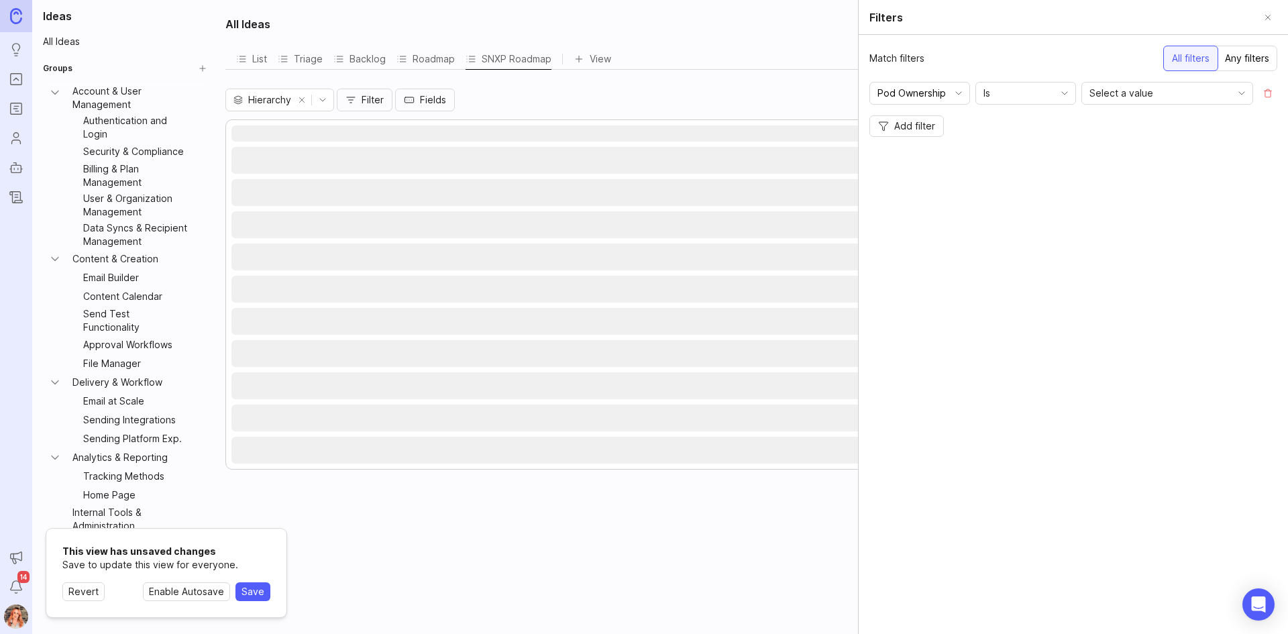
click at [1139, 99] on span "Select a value" at bounding box center [1122, 93] width 64 height 15
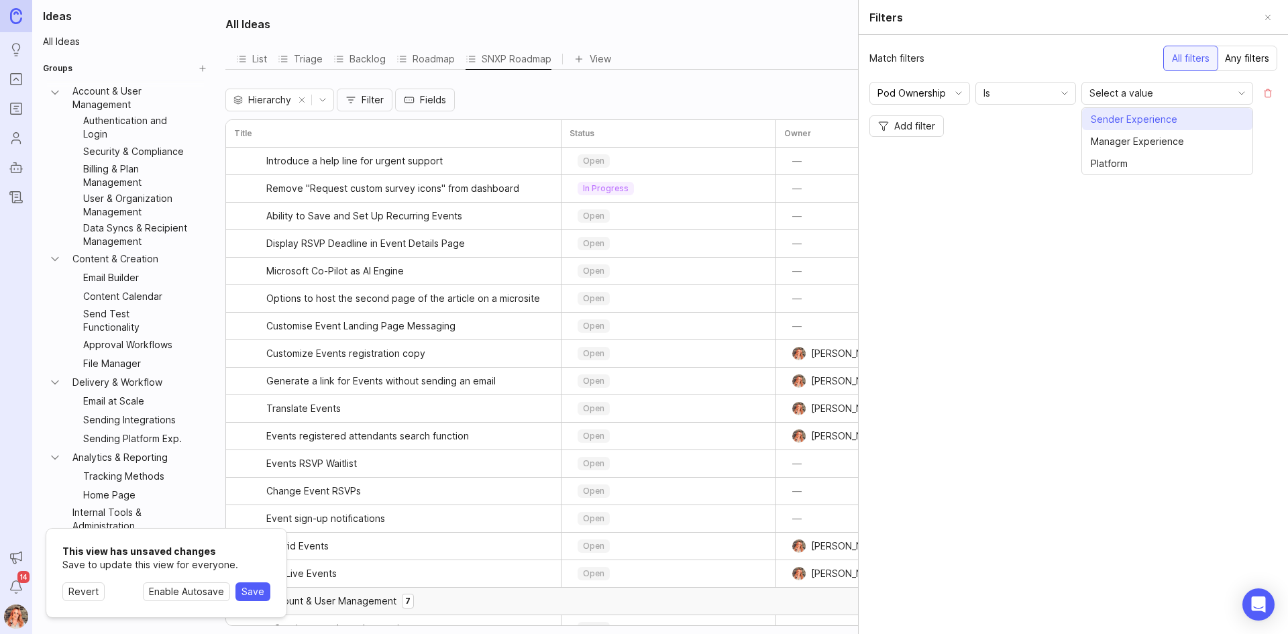
click at [1137, 124] on span "Sender Experience" at bounding box center [1134, 119] width 87 height 15
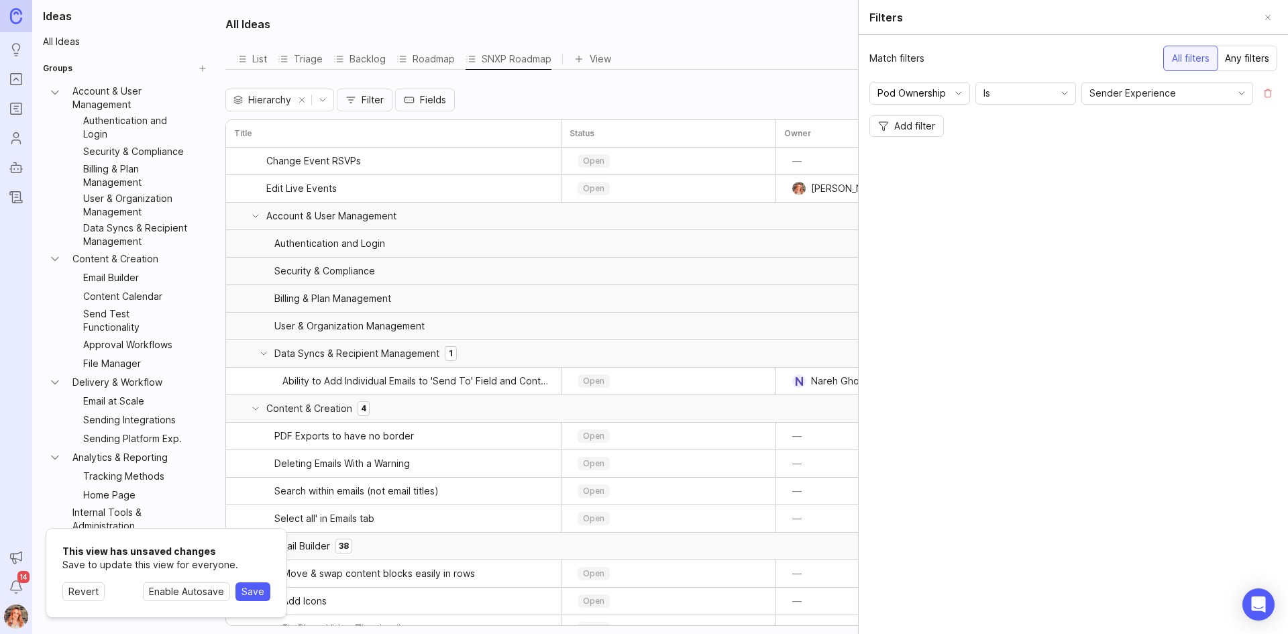
click at [1051, 309] on div "Match filters All filters Any filters Pod Ownership Is Sender Experience Add fi…" at bounding box center [1073, 334] width 429 height 599
click at [715, 76] on div "All Ideas List Triage Backlog Roadmap SNXP Roadmap View To pick up a draggable …" at bounding box center [752, 317] width 1071 height 634
click at [1273, 18] on button "Close" at bounding box center [1268, 17] width 19 height 19
click at [329, 103] on icon "toggle icon" at bounding box center [322, 100] width 21 height 11
click at [472, 100] on div "Hierarchy Filter Fields" at bounding box center [751, 100] width 1052 height 23
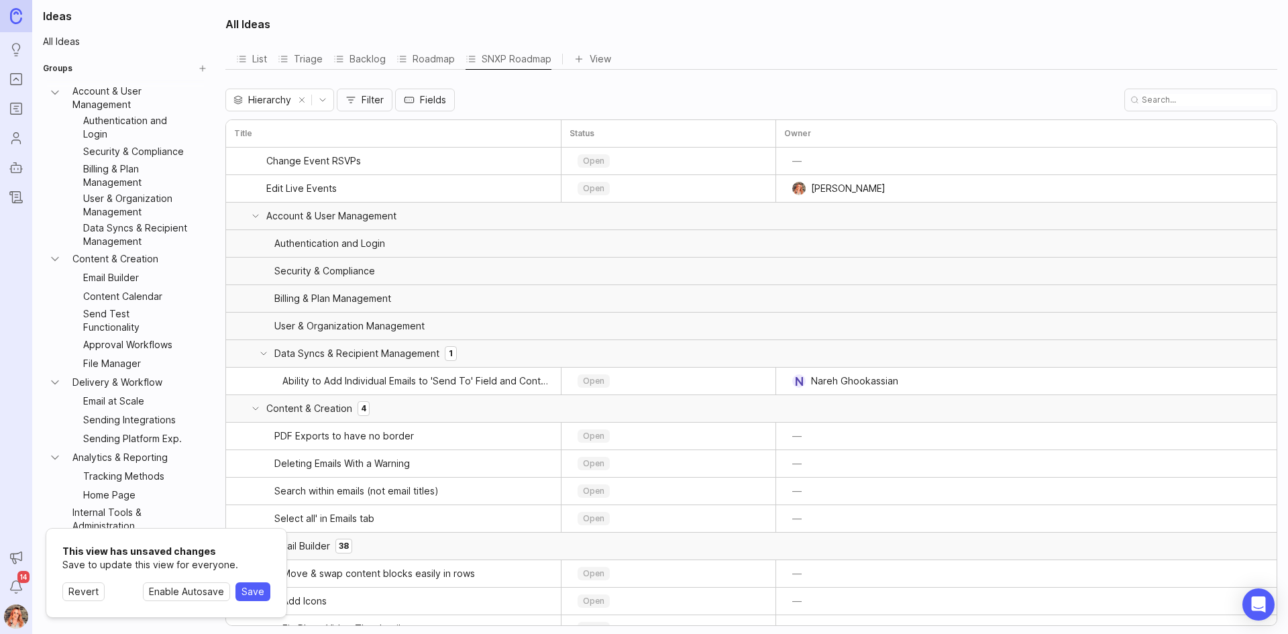
click at [259, 98] on span "Hierarchy" at bounding box center [269, 100] width 43 height 15
click at [286, 123] on li "Hierarchy" at bounding box center [265, 126] width 79 height 22
click at [437, 96] on span "Fields" at bounding box center [433, 99] width 26 height 13
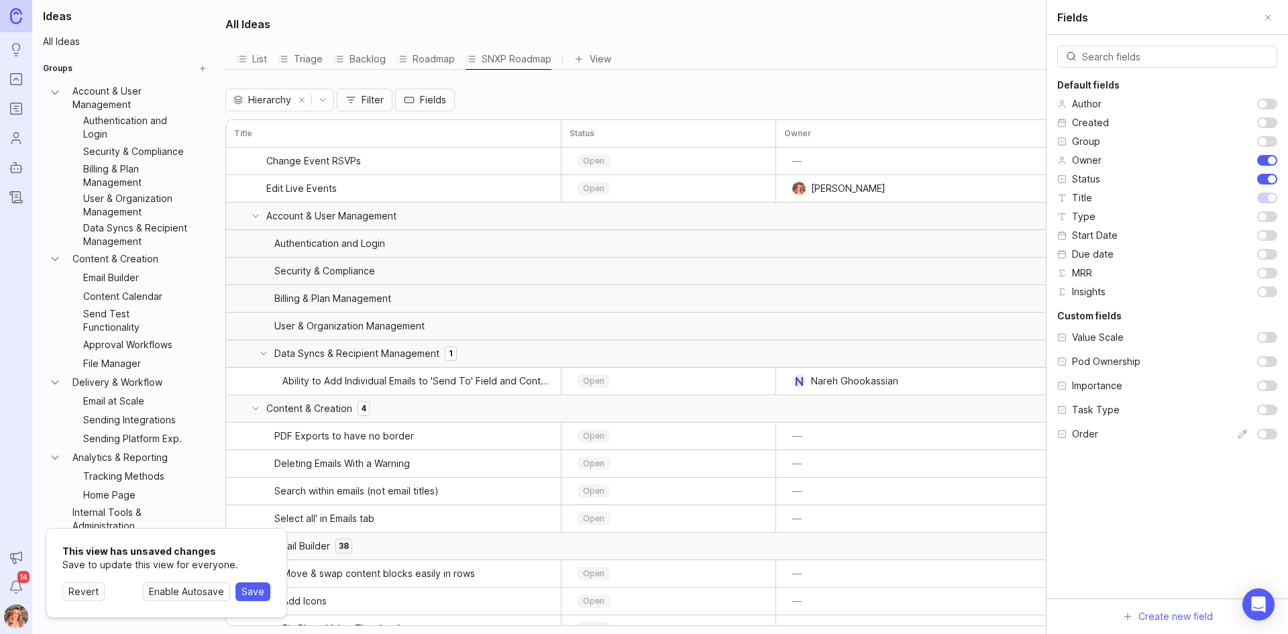
click at [1266, 433] on input "checkbox" at bounding box center [1267, 434] width 20 height 11
checkbox input "true"
click at [1266, 271] on input "checkbox" at bounding box center [1267, 273] width 20 height 11
click at [1272, 272] on input "checkbox" at bounding box center [1267, 273] width 20 height 11
checkbox input "false"
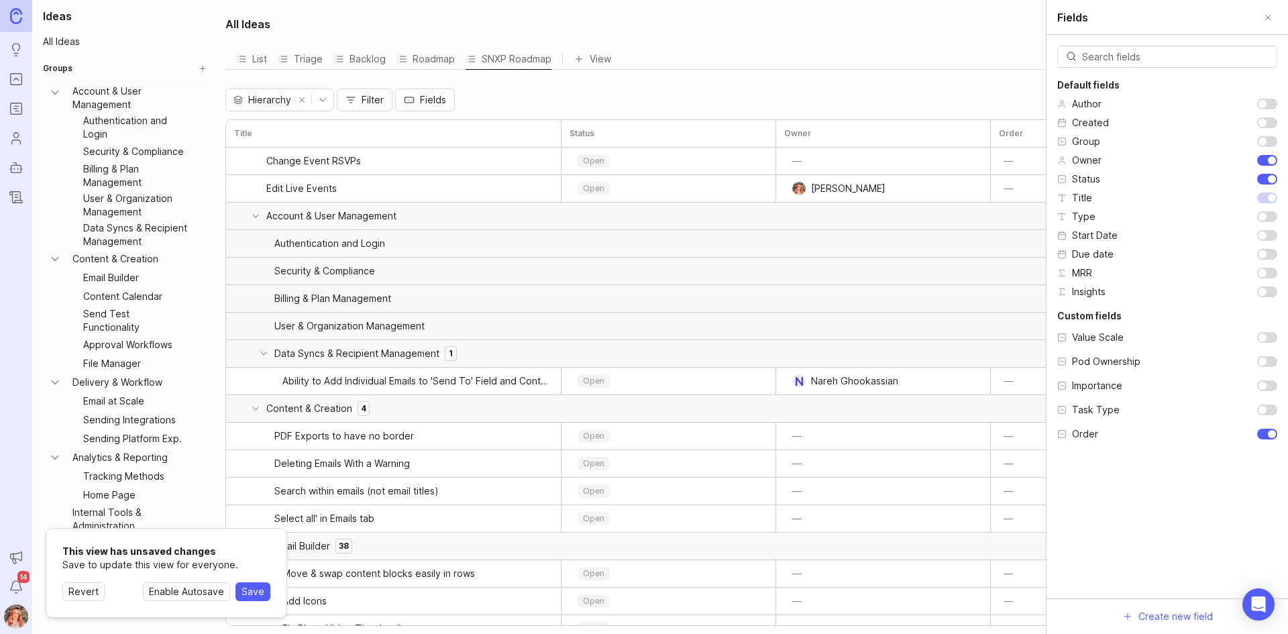
click at [1272, 16] on button "Close" at bounding box center [1268, 17] width 19 height 19
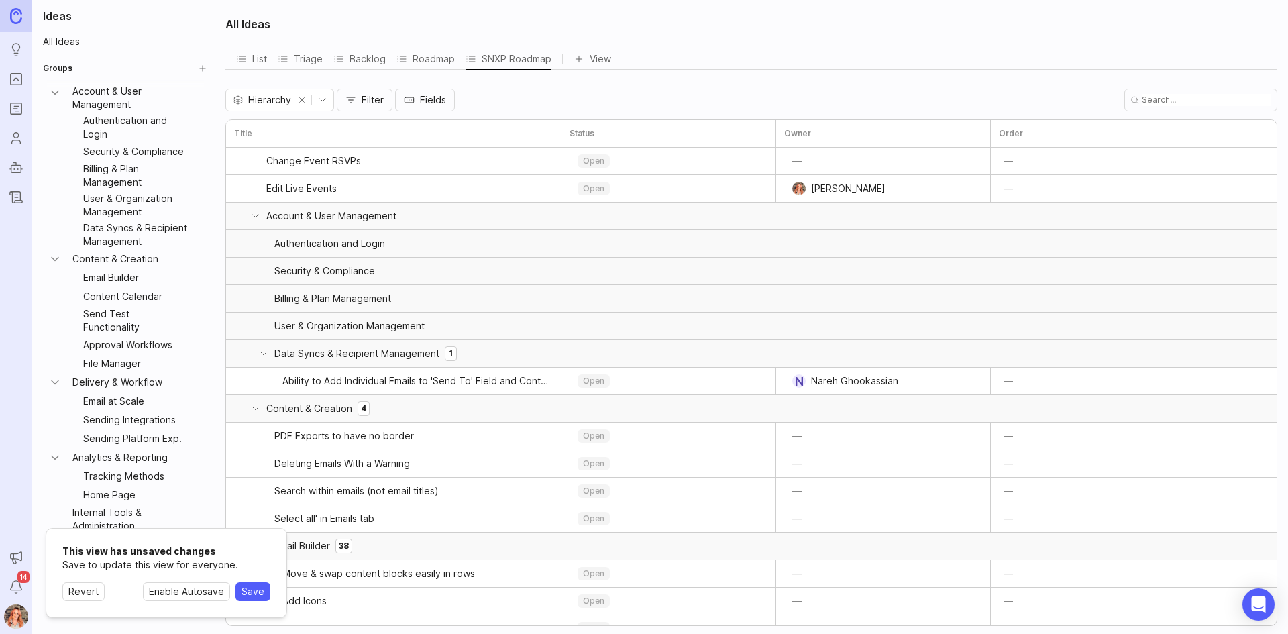
click at [321, 98] on icon "toggle icon" at bounding box center [322, 100] width 21 height 11
click at [549, 90] on div "Hierarchy Filter Fields" at bounding box center [751, 100] width 1052 height 23
click at [534, 68] on div "SNXP Roadmap" at bounding box center [509, 59] width 86 height 19
click at [531, 84] on span "Enable autosave" at bounding box center [526, 86] width 74 height 15
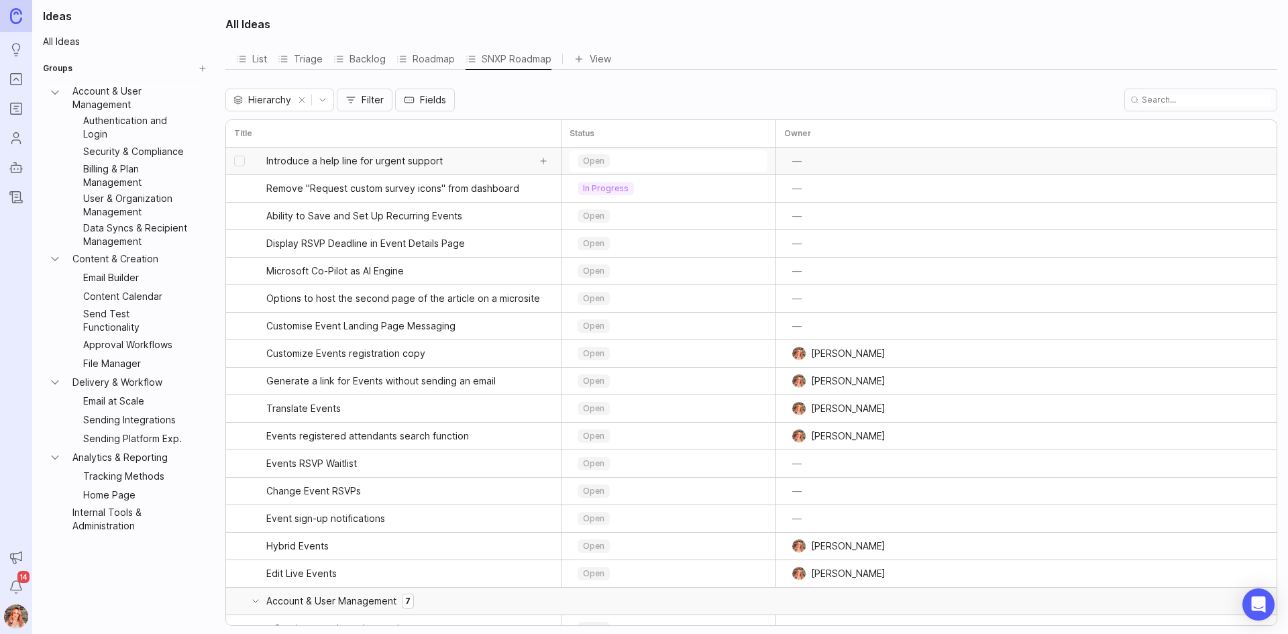
click at [368, 158] on span "Introduce a help line for urgent support" at bounding box center [354, 160] width 176 height 13
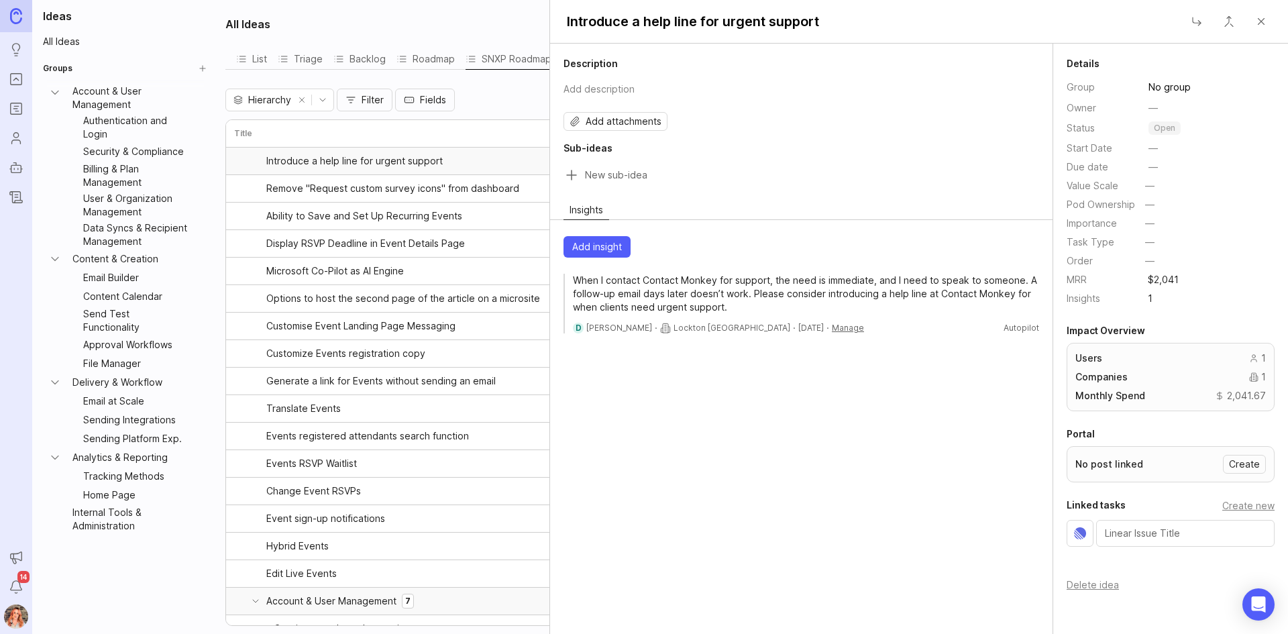
click at [719, 516] on div "Description Add description Add attachments Sub-ideas Insights Add insight When…" at bounding box center [801, 339] width 503 height 590
click at [631, 297] on p "When I contact Contact Monkey for support, the need is immediate, and I need to…" at bounding box center [806, 294] width 466 height 40
click at [811, 327] on html "Ideas Portal Roadmaps Users Autopilot Changelog Announcements Notifications 14 …" at bounding box center [644, 317] width 1288 height 634
click at [839, 350] on span "Edit Insight" at bounding box center [841, 350] width 48 height 15
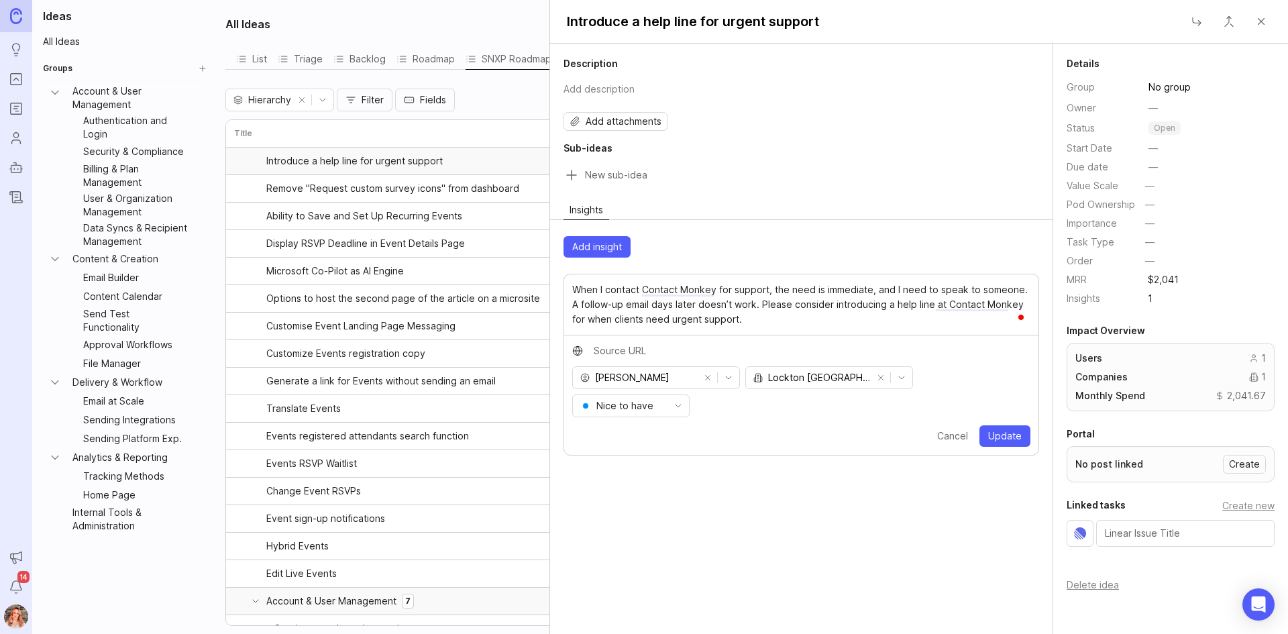
click at [21, 234] on nav "Ideas Portal Roadmaps Users Autopilot Changelog Announcements Notifications 14" at bounding box center [16, 317] width 32 height 634
click at [19, 164] on icon "Autopilot" at bounding box center [16, 168] width 15 height 16
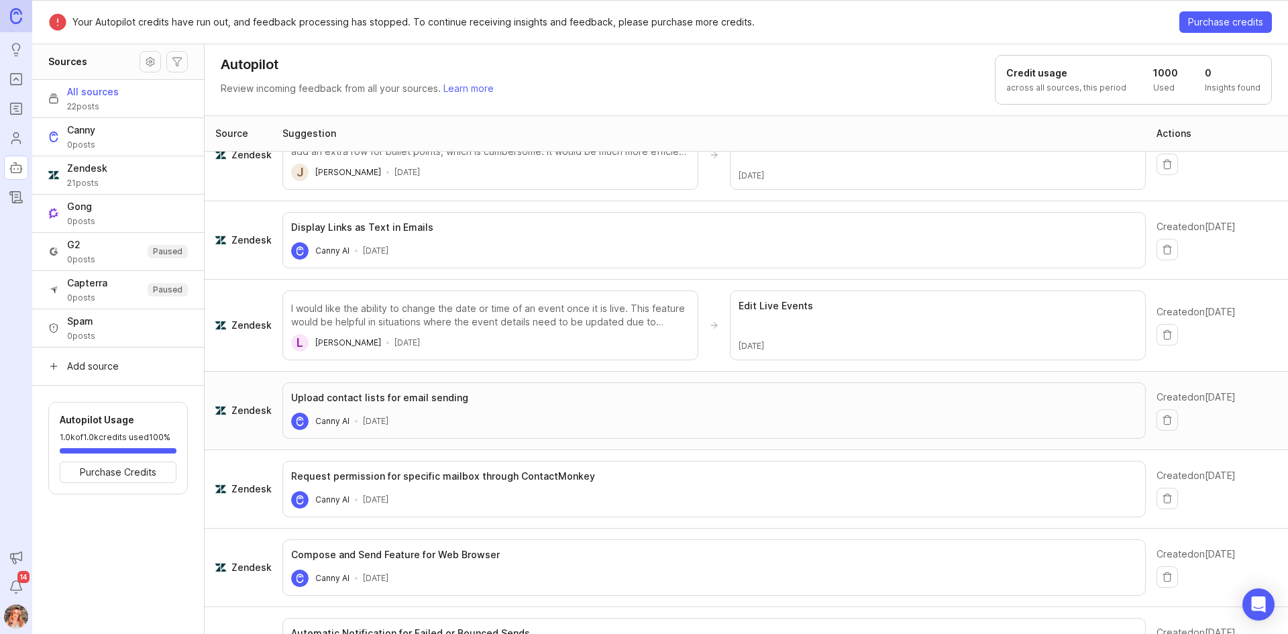
scroll to position [201, 0]
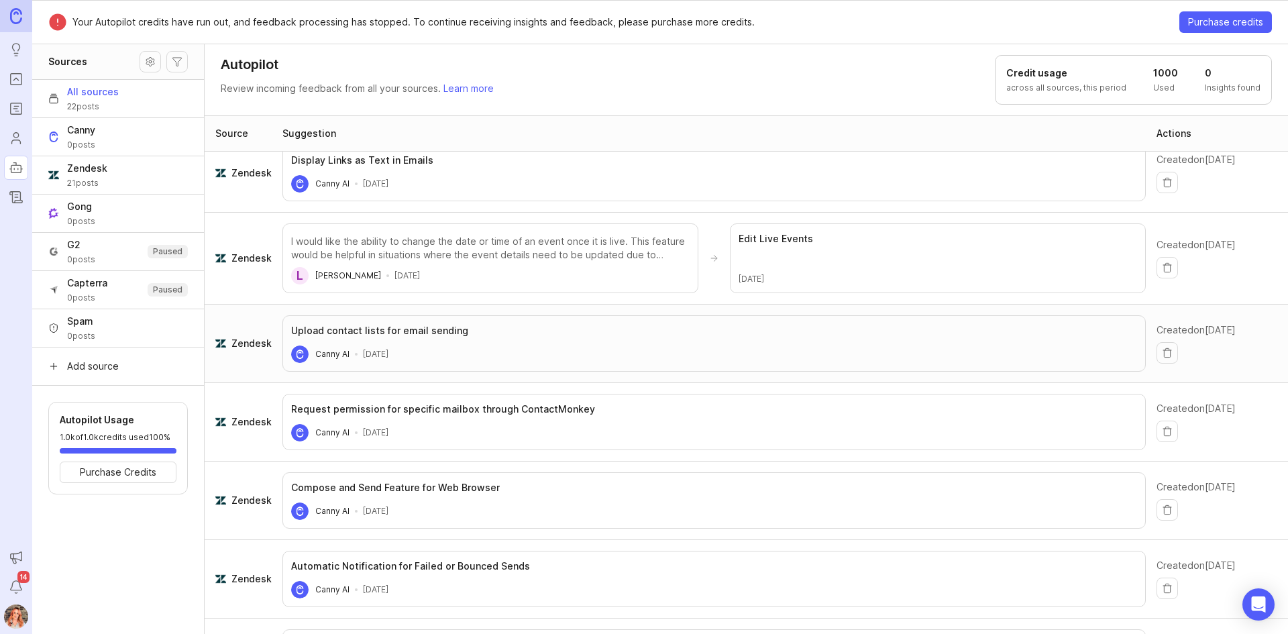
click at [488, 350] on footer "Canny AI [DATE]" at bounding box center [714, 354] width 846 height 17
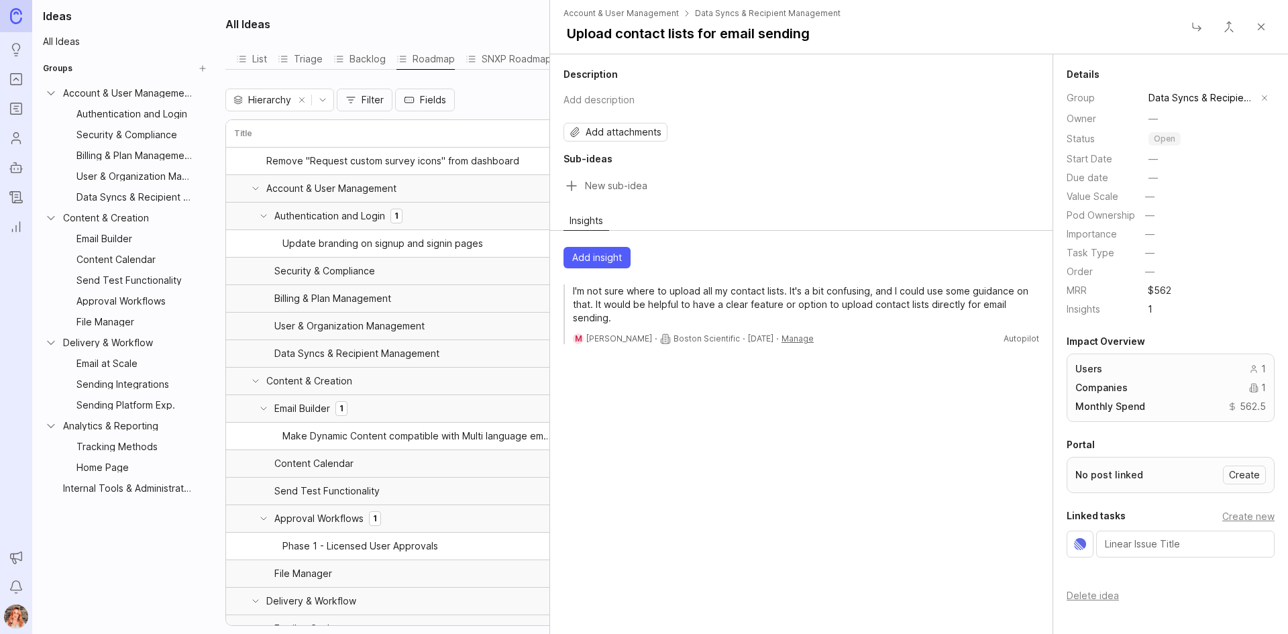
drag, startPoint x: 25, startPoint y: 163, endPoint x: 35, endPoint y: 152, distance: 14.3
click at [25, 163] on link "Autopilot" at bounding box center [16, 168] width 24 height 24
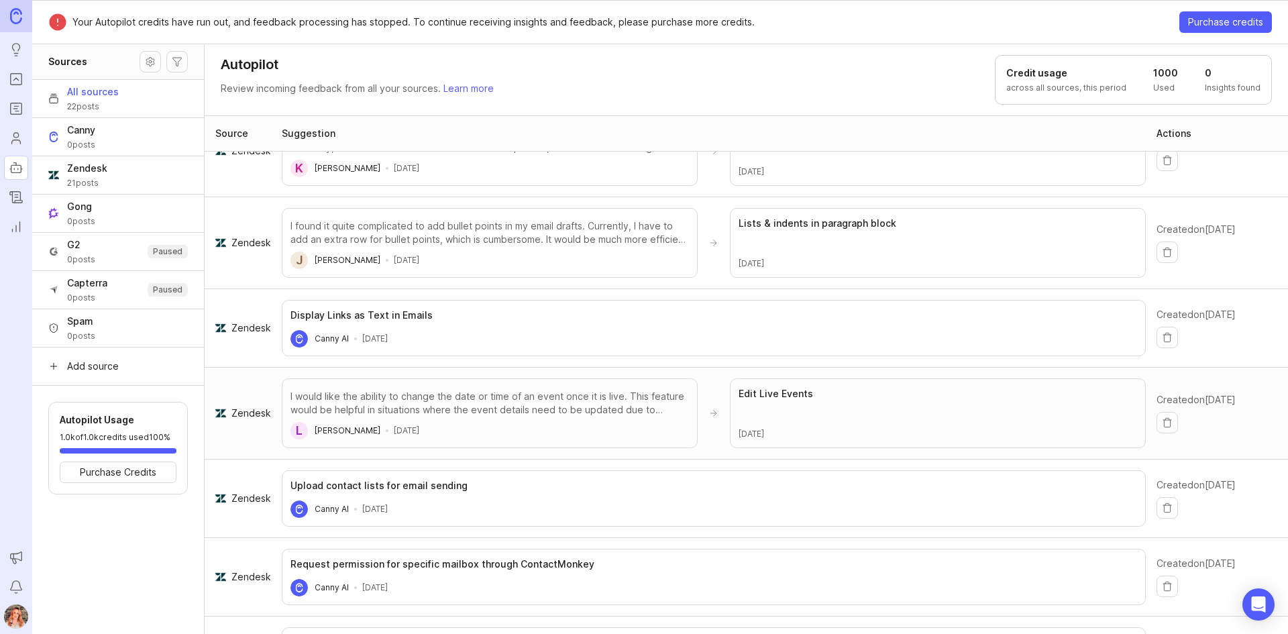
scroll to position [67, 0]
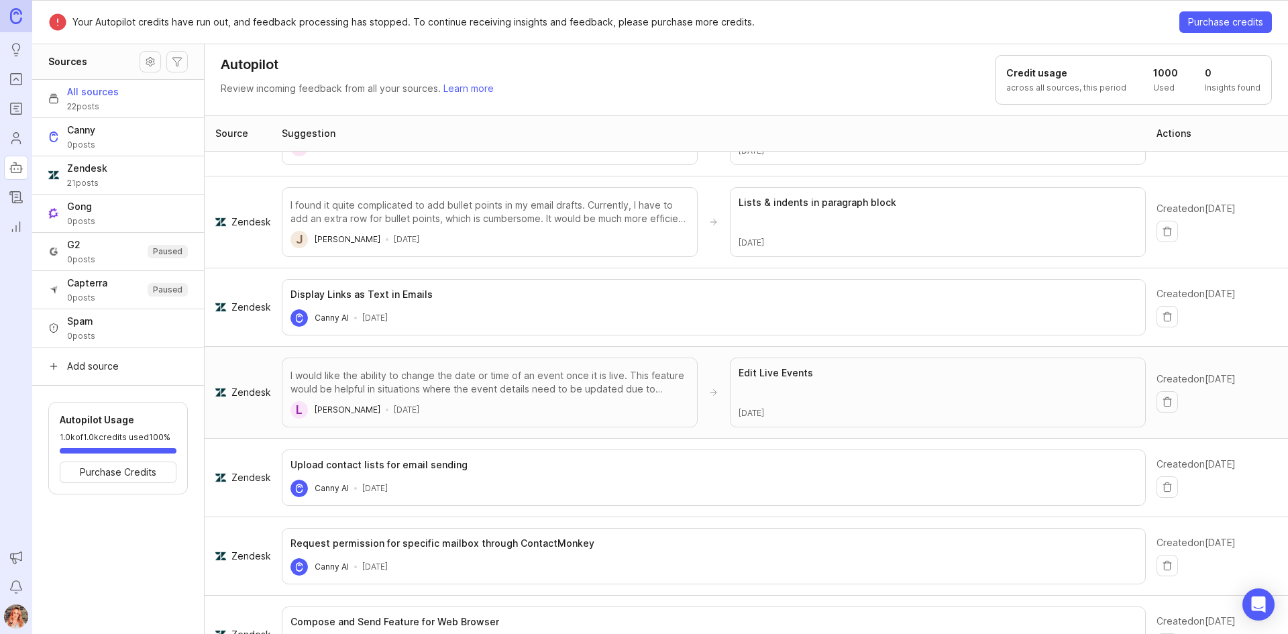
click at [156, 60] on button "Source settings" at bounding box center [150, 61] width 21 height 21
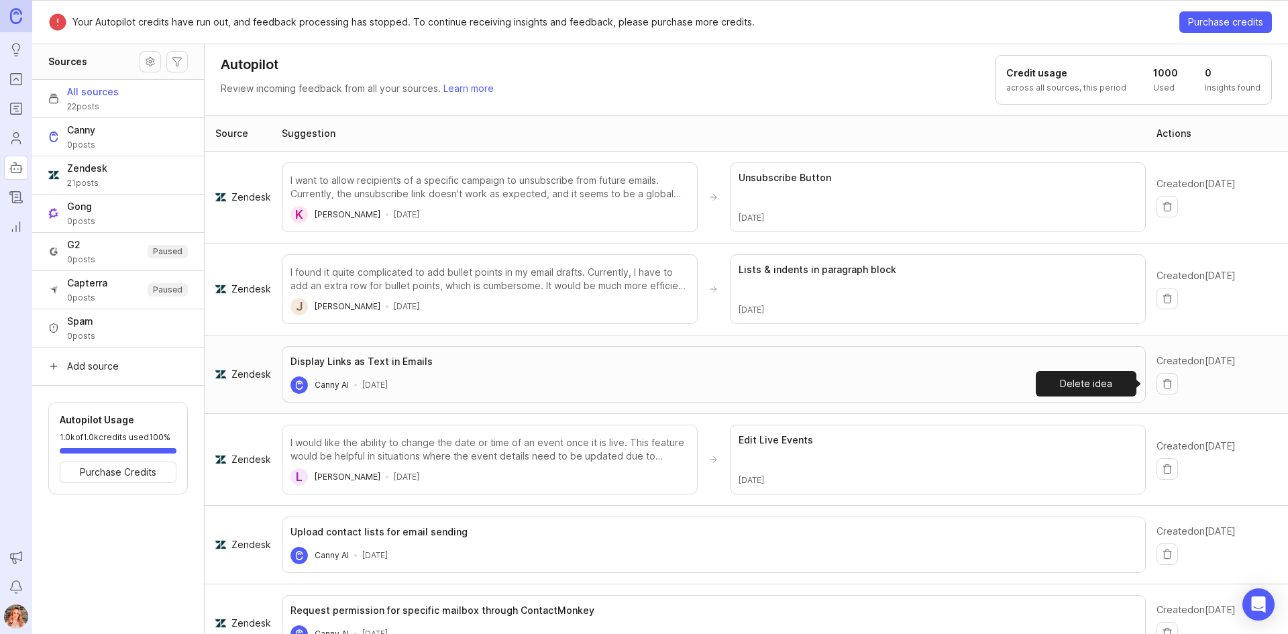
click at [1164, 381] on button "Delete idea" at bounding box center [1167, 383] width 21 height 21
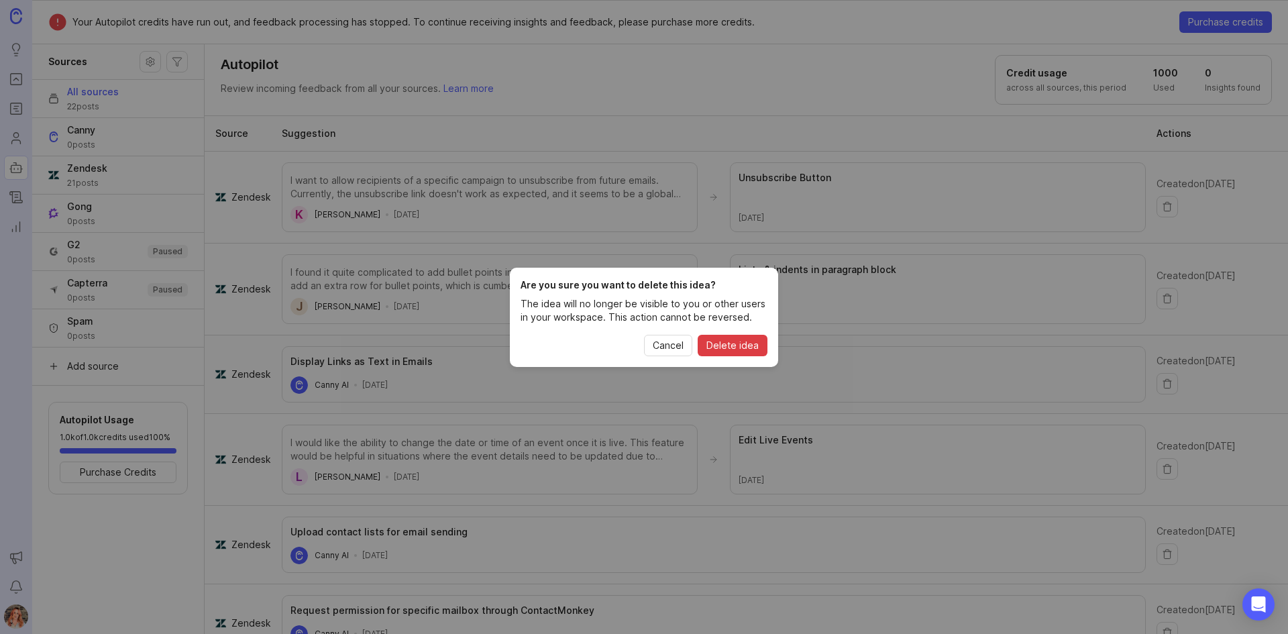
click at [741, 347] on span "Delete idea" at bounding box center [733, 345] width 52 height 13
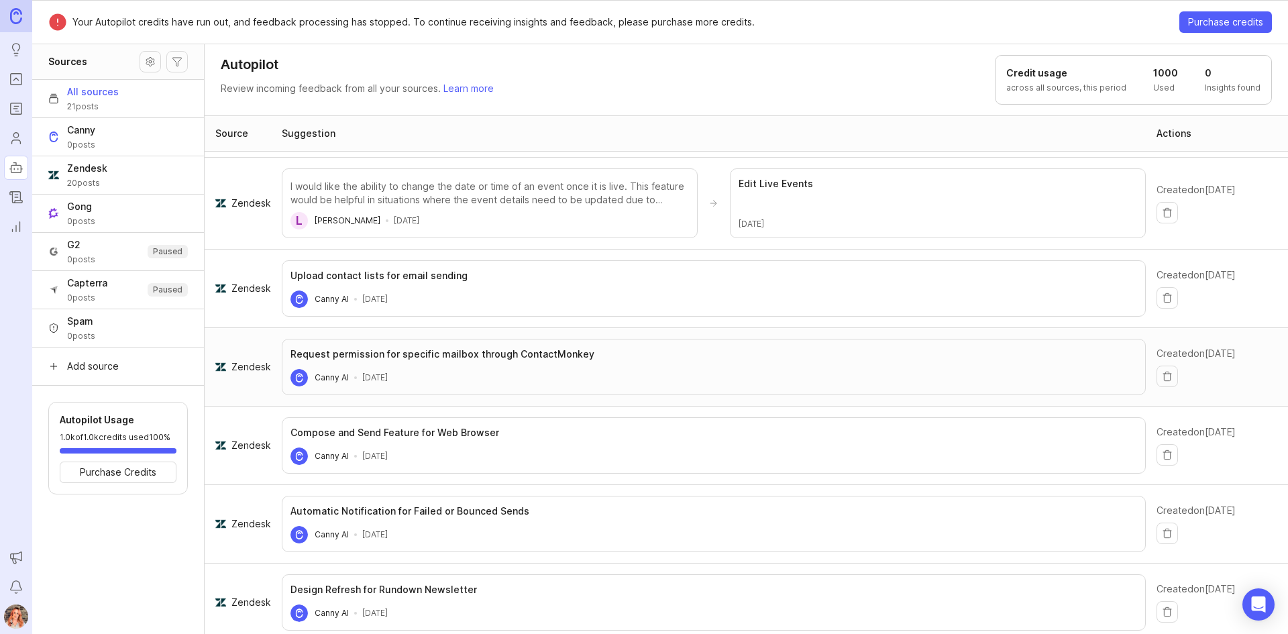
scroll to position [201, 0]
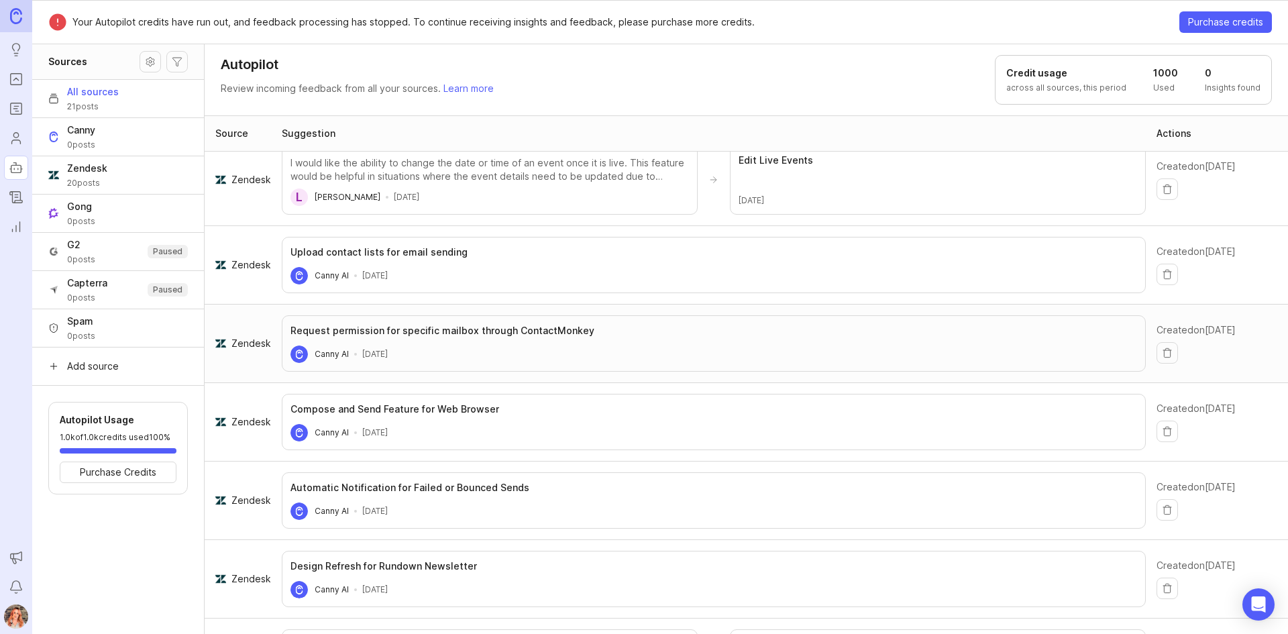
click at [387, 355] on time "[DATE]" at bounding box center [374, 354] width 25 height 11
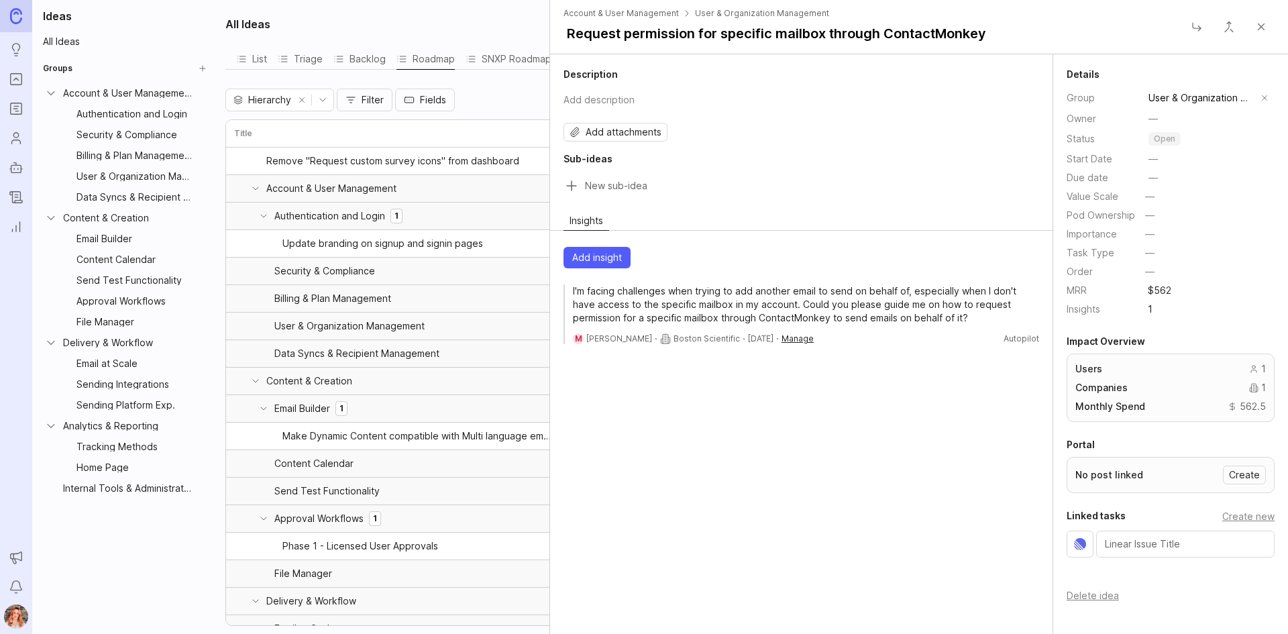
click at [838, 338] on html "Ideas Portal Roadmaps Users Autopilot Changelog Reporting Announcements Notific…" at bounding box center [644, 317] width 1288 height 634
click at [836, 316] on html "Ideas Portal Roadmaps Users Autopilot Changelog Reporting Announcements Notific…" at bounding box center [644, 317] width 1288 height 634
click at [746, 531] on div "Description Add description Add attachments Sub-ideas Insights Add insight I'm …" at bounding box center [801, 344] width 503 height 580
click at [1253, 28] on button "Close" at bounding box center [1261, 26] width 27 height 27
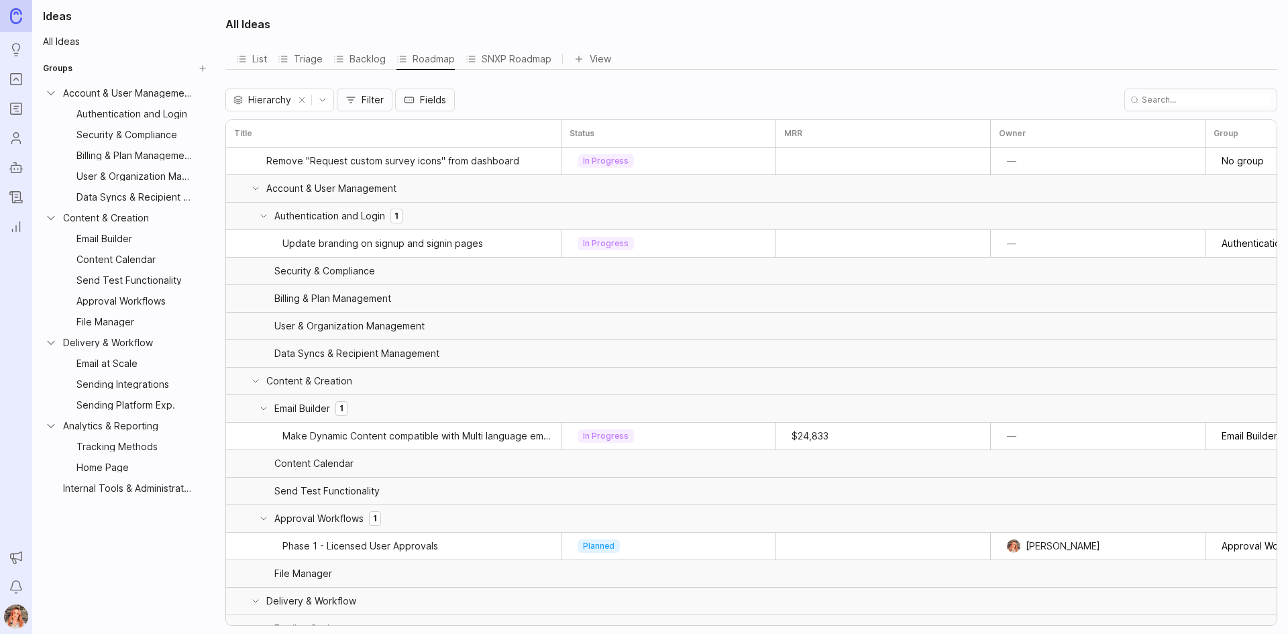
click at [497, 54] on div "SNXP Roadmap" at bounding box center [509, 59] width 86 height 19
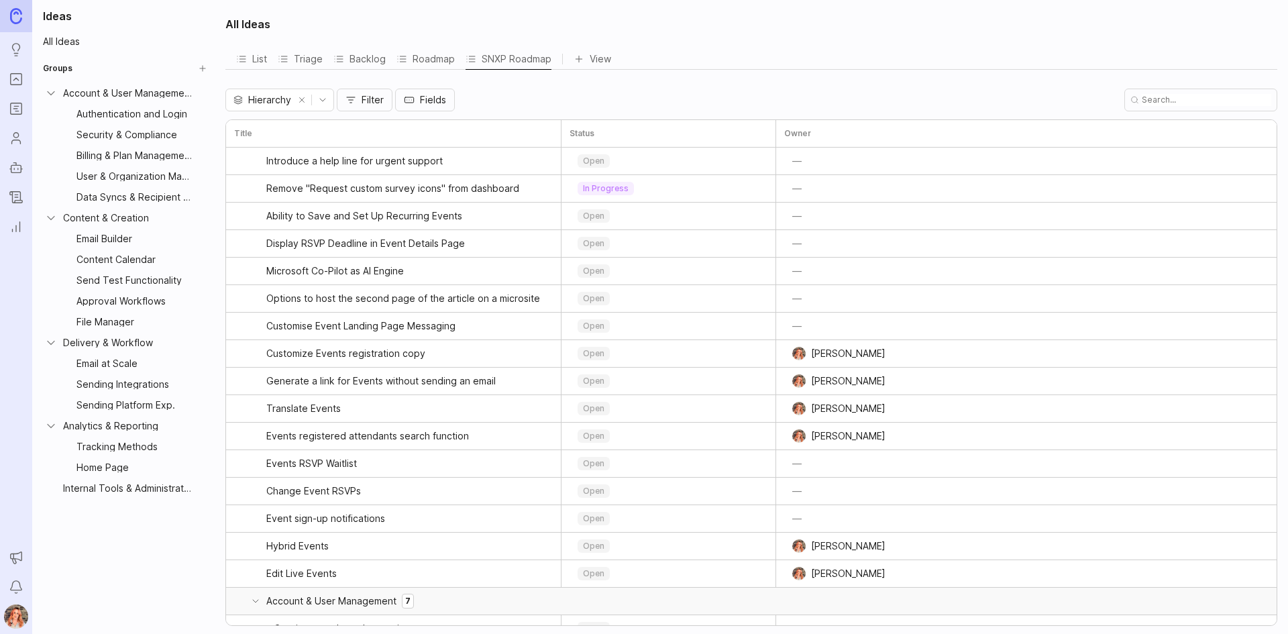
click at [428, 61] on div "Roadmap" at bounding box center [426, 59] width 58 height 19
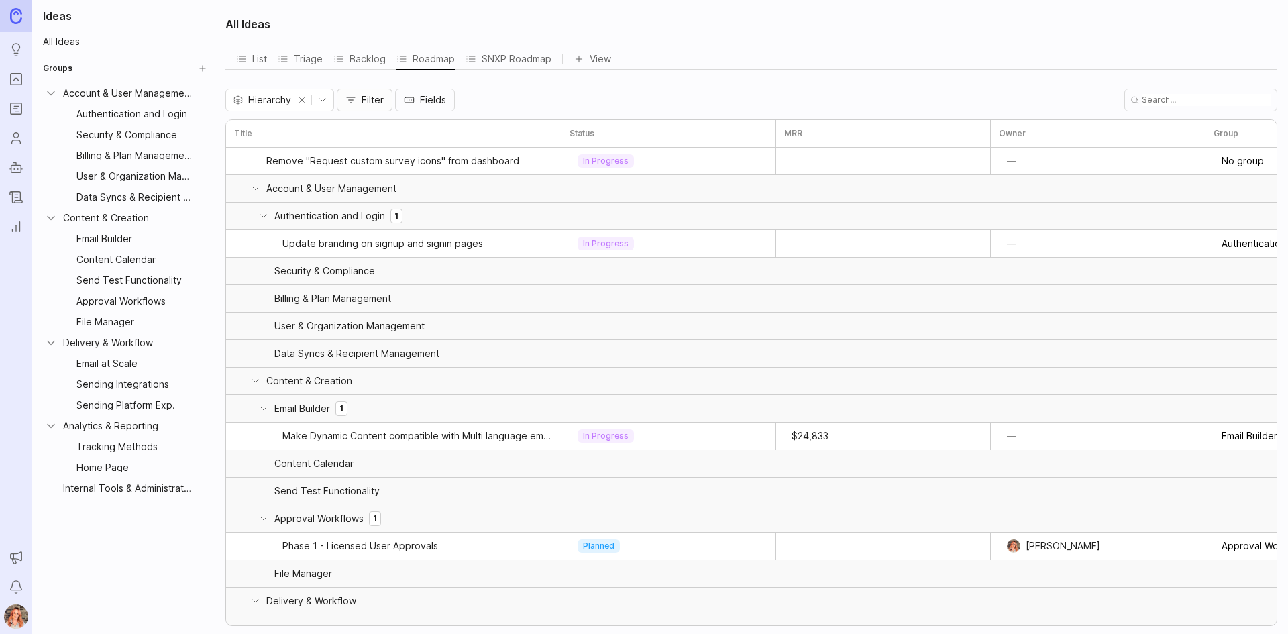
click at [375, 93] on span "Filter" at bounding box center [373, 99] width 22 height 13
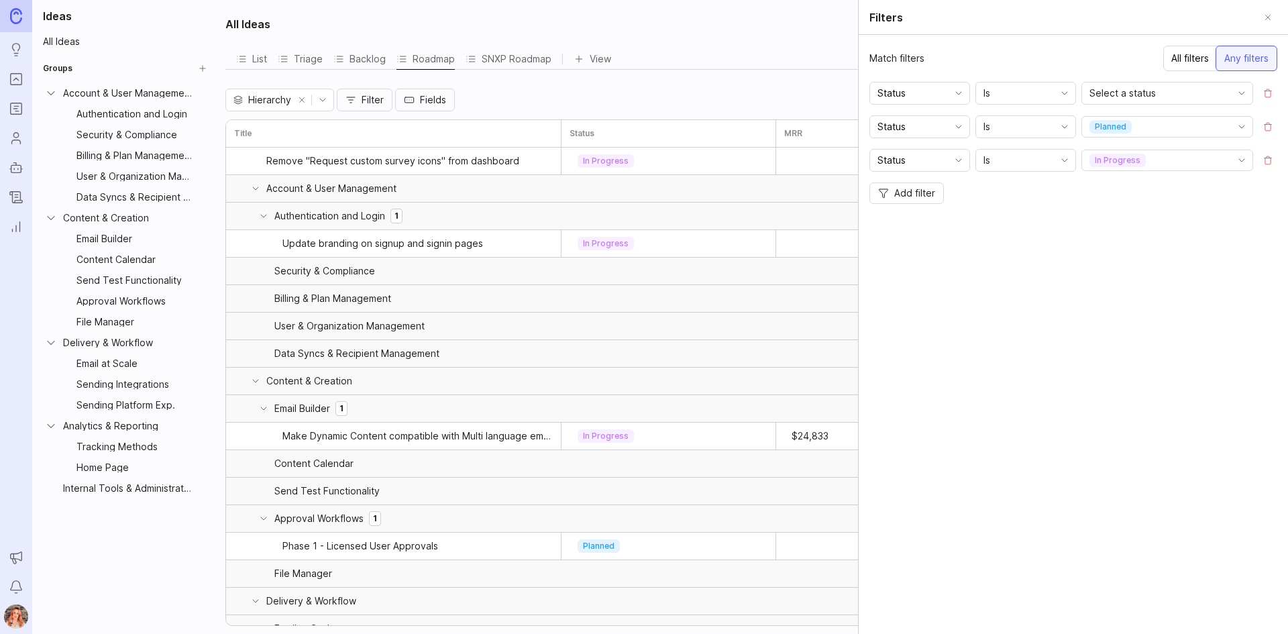
click at [539, 99] on div "Hierarchy Filter Fields Filters Match filters All filters Any filters Status Is…" at bounding box center [751, 100] width 1052 height 23
click at [529, 59] on div "SNXP Roadmap" at bounding box center [509, 59] width 86 height 19
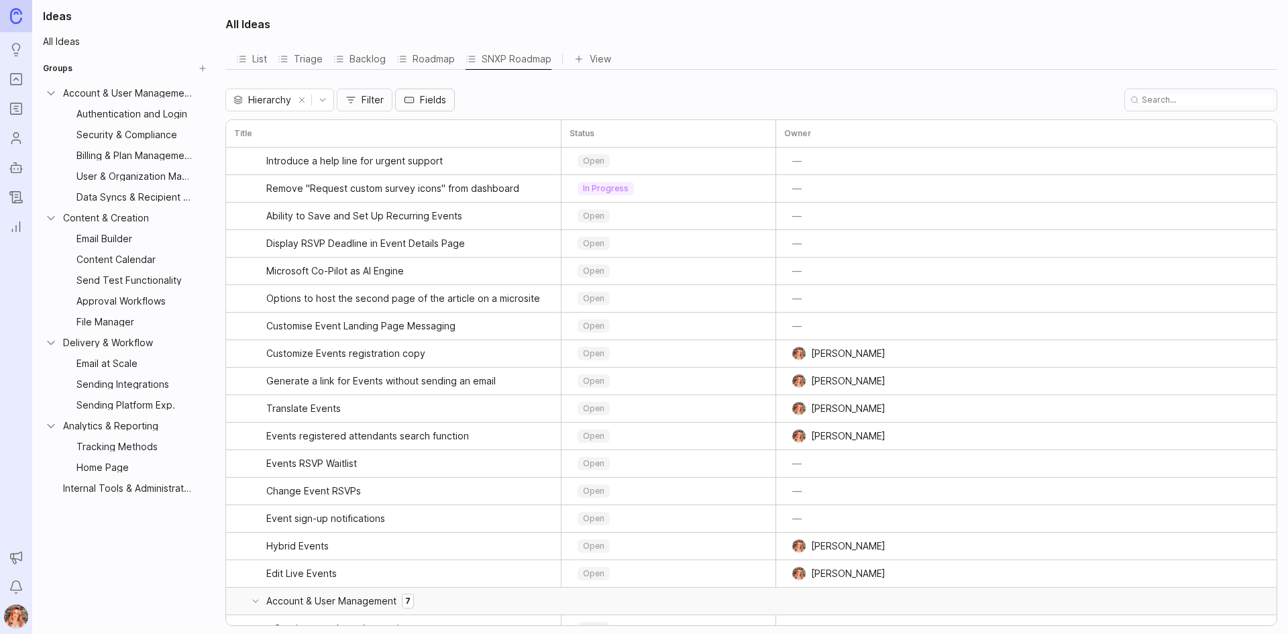
click at [439, 106] on span "Fields" at bounding box center [433, 99] width 26 height 13
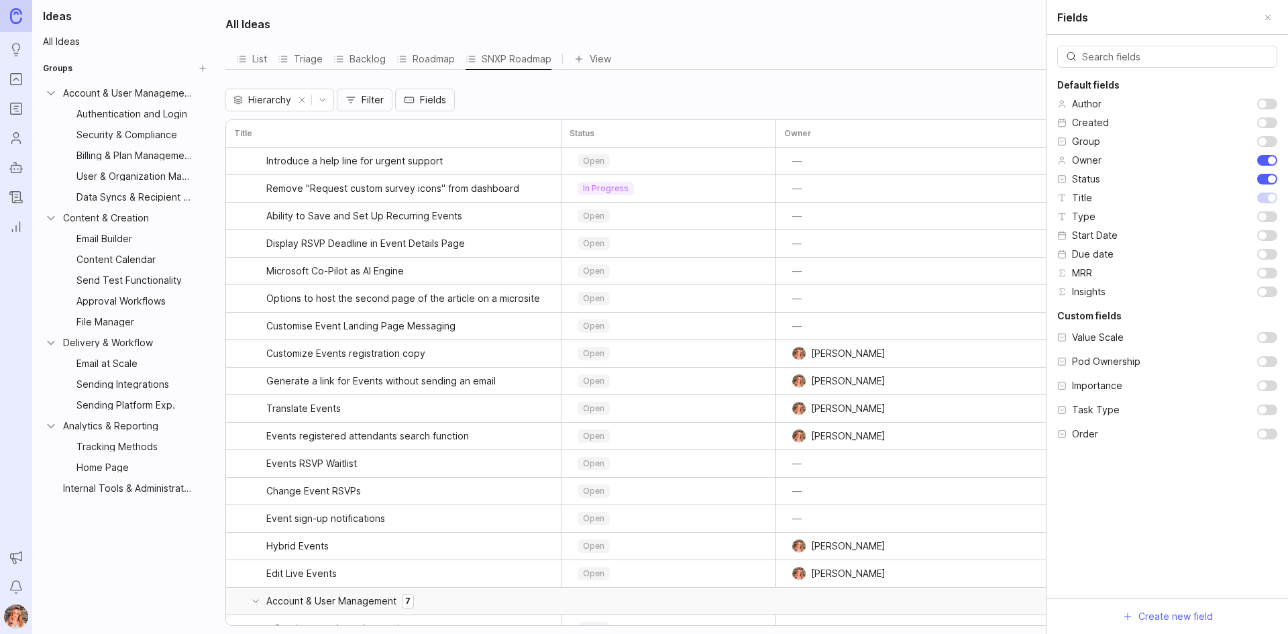
click at [535, 90] on div "Hierarchy Filter Fields Fields Default fields Author Created Group Owner Status…" at bounding box center [751, 100] width 1052 height 23
click at [710, 100] on div "Hierarchy Filter Fields Fields Default fields Author Created Group Owner Status…" at bounding box center [751, 100] width 1052 height 23
click at [1265, 16] on button "Close" at bounding box center [1268, 17] width 19 height 19
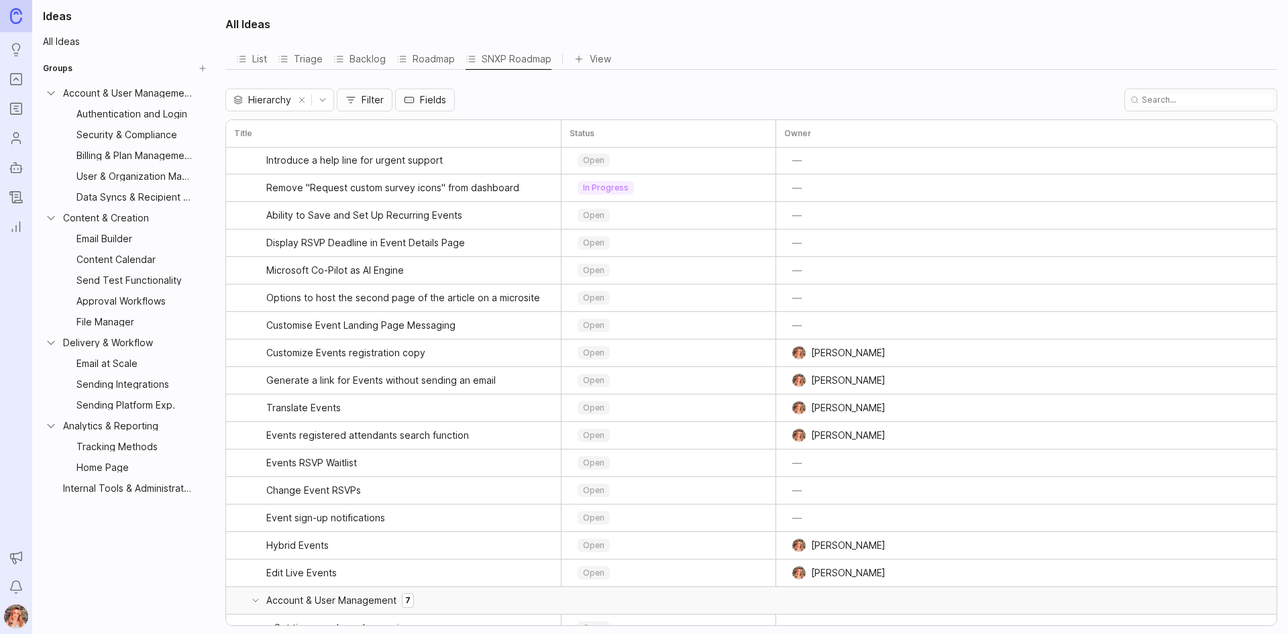
scroll to position [1, 0]
click at [391, 97] on button "Filter" at bounding box center [365, 100] width 56 height 23
click at [442, 94] on span "Fields" at bounding box center [433, 99] width 26 height 13
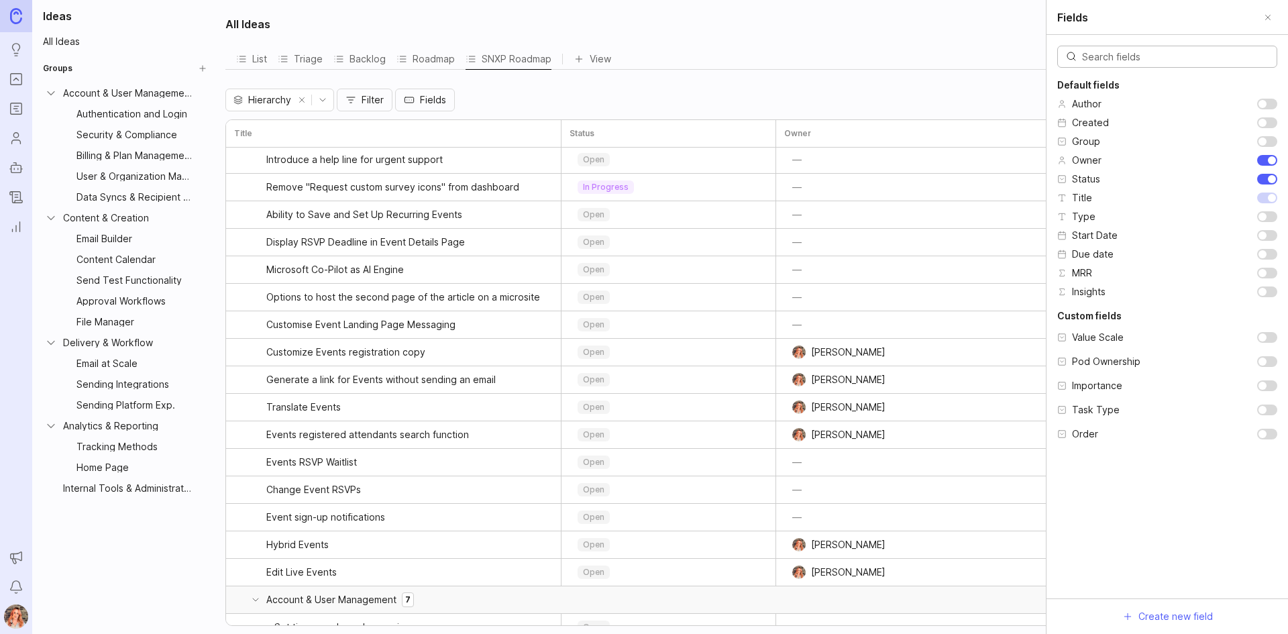
click at [1270, 157] on input "checkbox" at bounding box center [1267, 160] width 20 height 11
checkbox input "false"
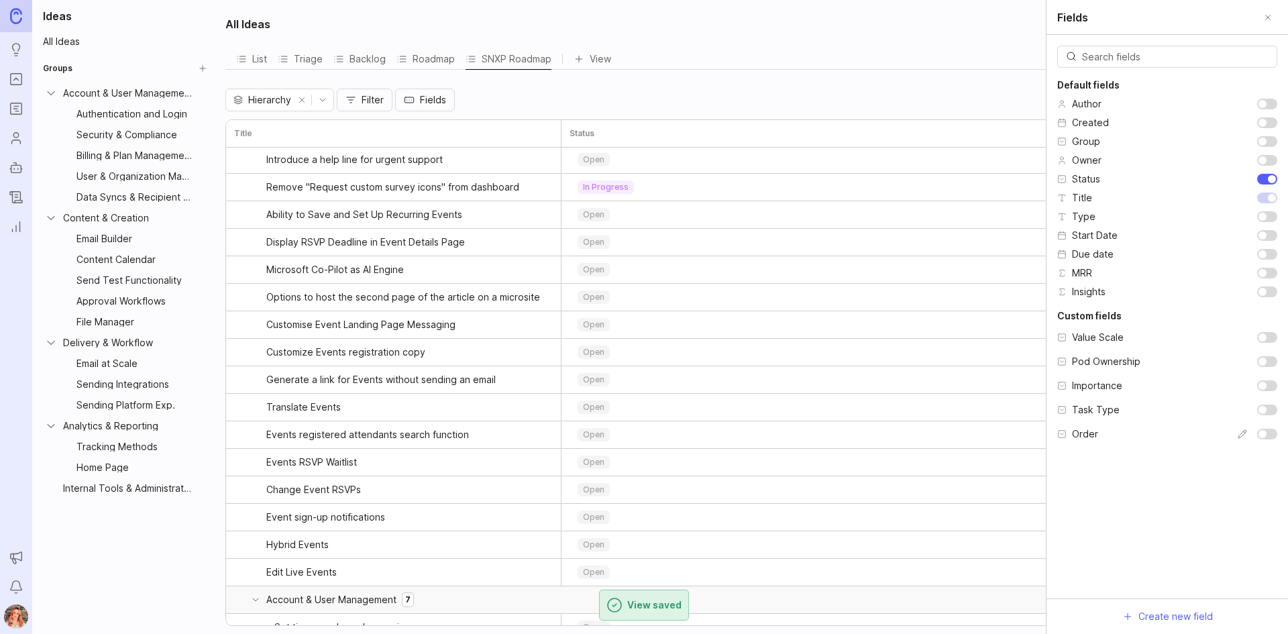
click at [1272, 429] on input "checkbox" at bounding box center [1267, 434] width 20 height 11
checkbox input "true"
click at [781, 81] on div "All Ideas List Triage Backlog Roadmap SNXP Roadmap View To pick up a draggable …" at bounding box center [752, 317] width 1071 height 634
click at [1264, 415] on div at bounding box center [1255, 410] width 44 height 19
click at [1267, 407] on input "checkbox" at bounding box center [1267, 410] width 20 height 11
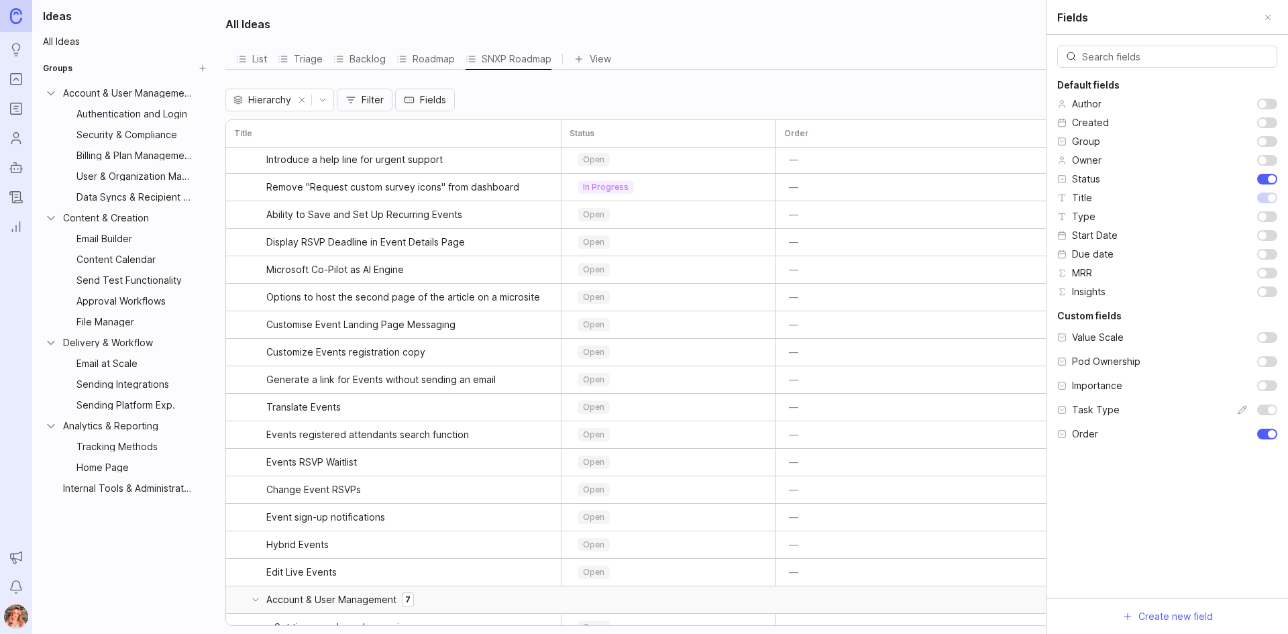
checkbox input "true"
click at [1264, 388] on input "checkbox" at bounding box center [1267, 385] width 20 height 11
checkbox input "true"
click at [1268, 5] on div "Fields" at bounding box center [1168, 17] width 242 height 35
click at [1273, 26] on button "Close" at bounding box center [1268, 17] width 19 height 19
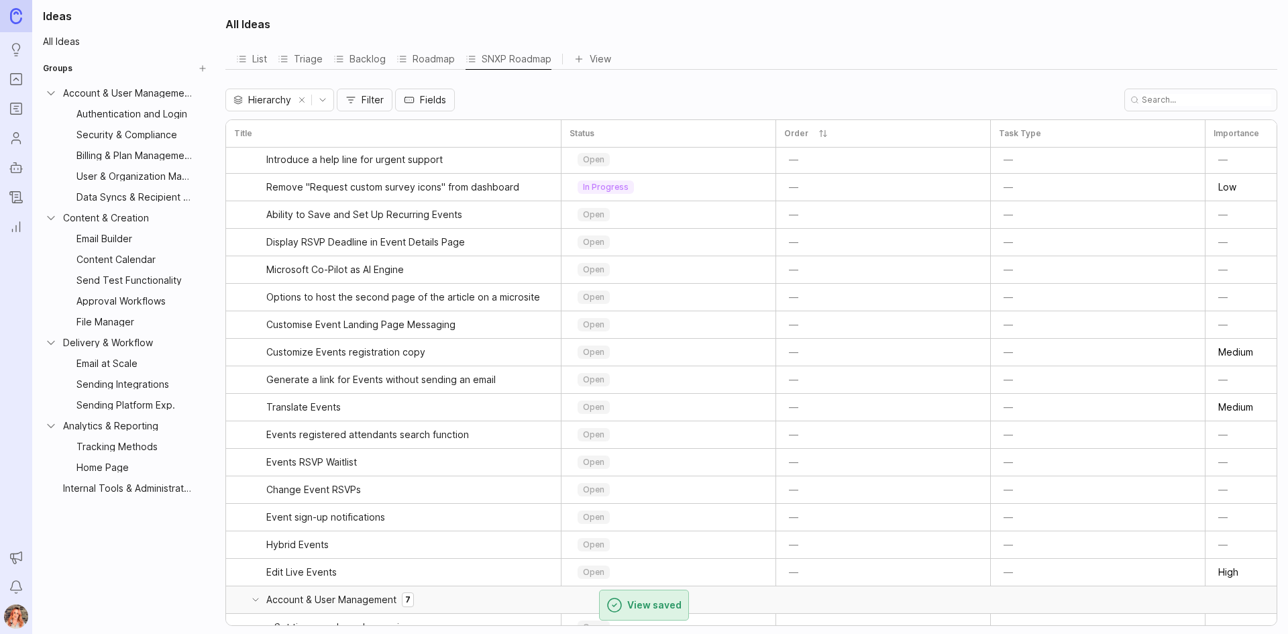
click at [814, 127] on button "Sort" at bounding box center [823, 133] width 19 height 19
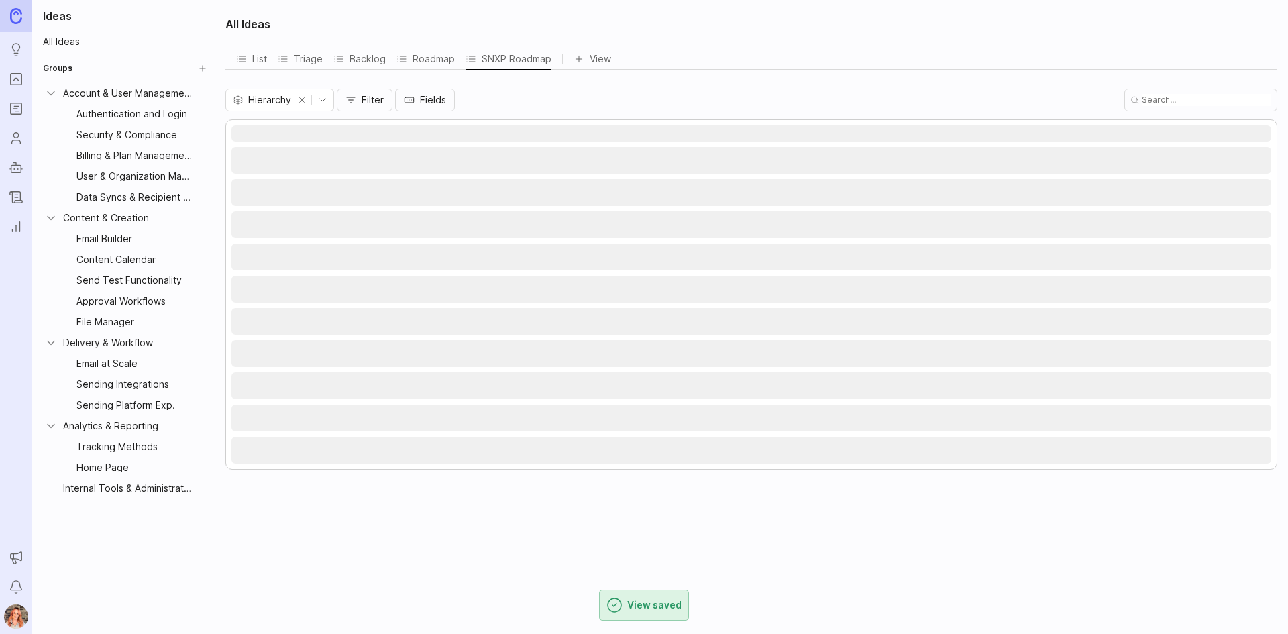
scroll to position [0, 0]
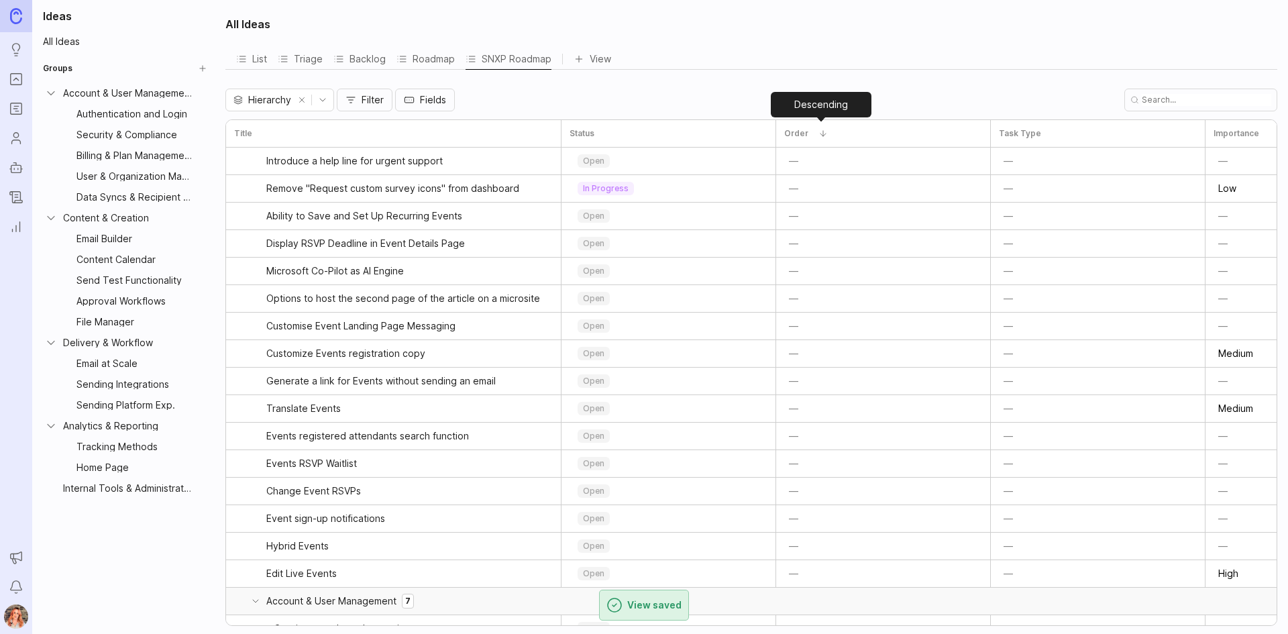
click at [817, 133] on button "Descending" at bounding box center [823, 133] width 19 height 19
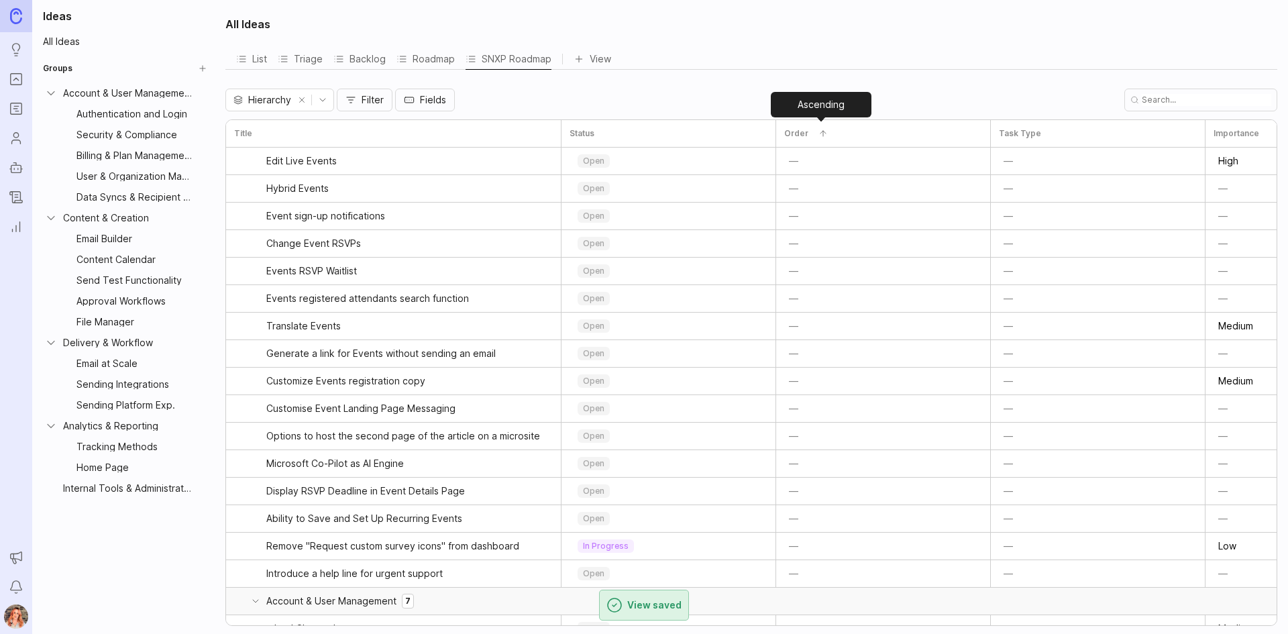
click at [819, 136] on button "Ascending" at bounding box center [823, 133] width 19 height 19
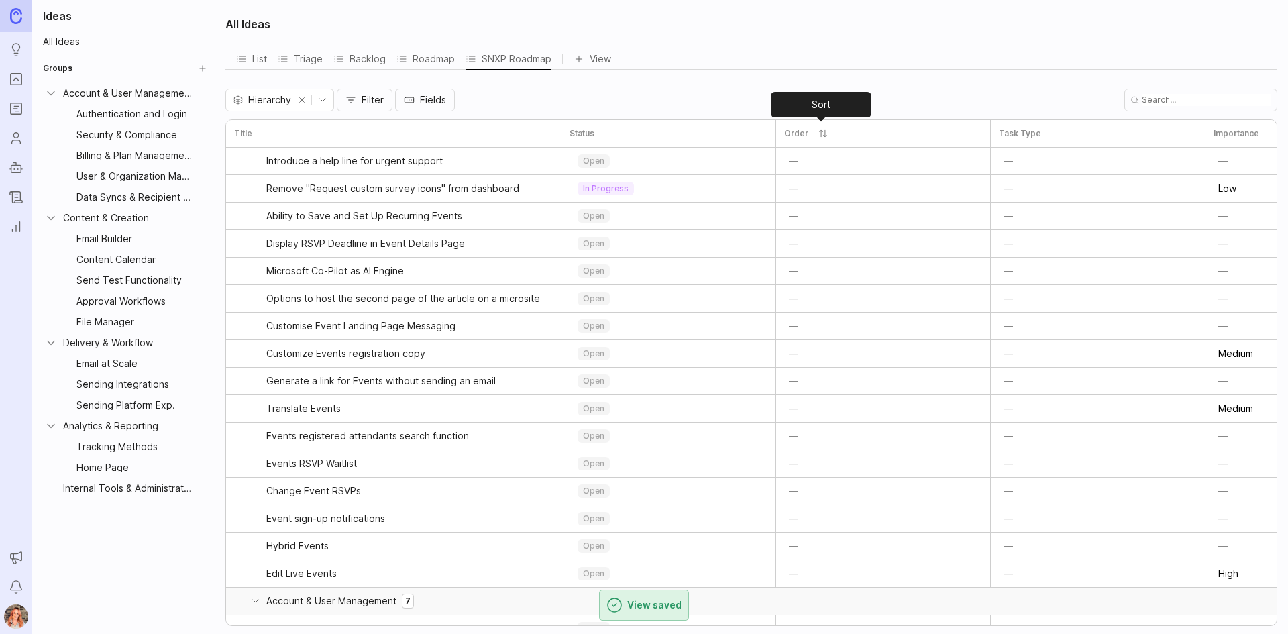
click at [819, 128] on button "Sort" at bounding box center [823, 133] width 19 height 19
click at [384, 106] on button "Filter" at bounding box center [365, 100] width 56 height 23
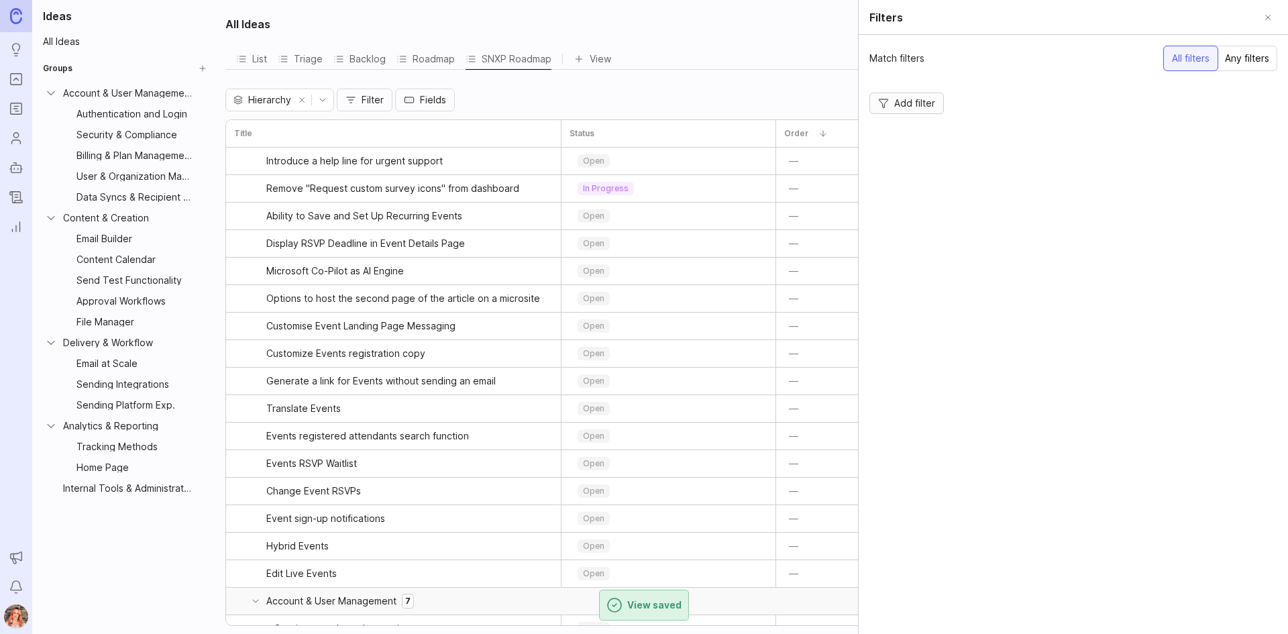
click at [917, 106] on span "Add filter" at bounding box center [914, 103] width 41 height 13
click at [951, 101] on div "Group" at bounding box center [920, 93] width 101 height 23
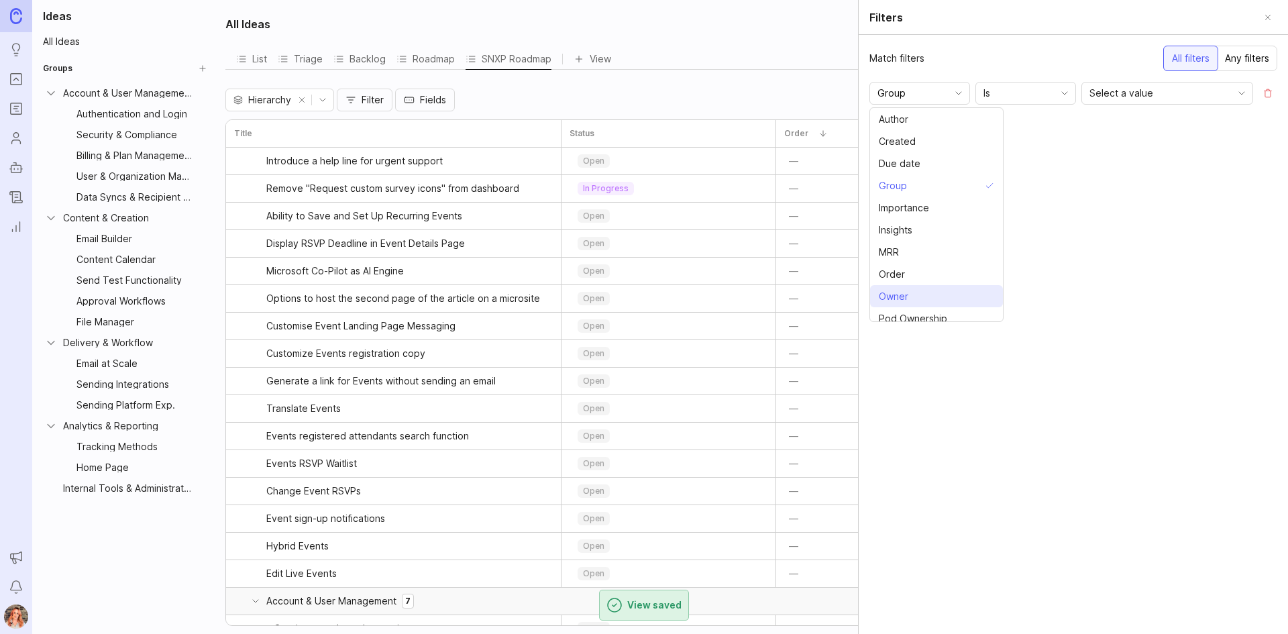
click at [937, 290] on li "Owner" at bounding box center [936, 296] width 133 height 22
click at [906, 94] on input "Owner" at bounding box center [912, 93] width 69 height 15
click at [922, 216] on span "Pod Ownership" at bounding box center [913, 222] width 68 height 15
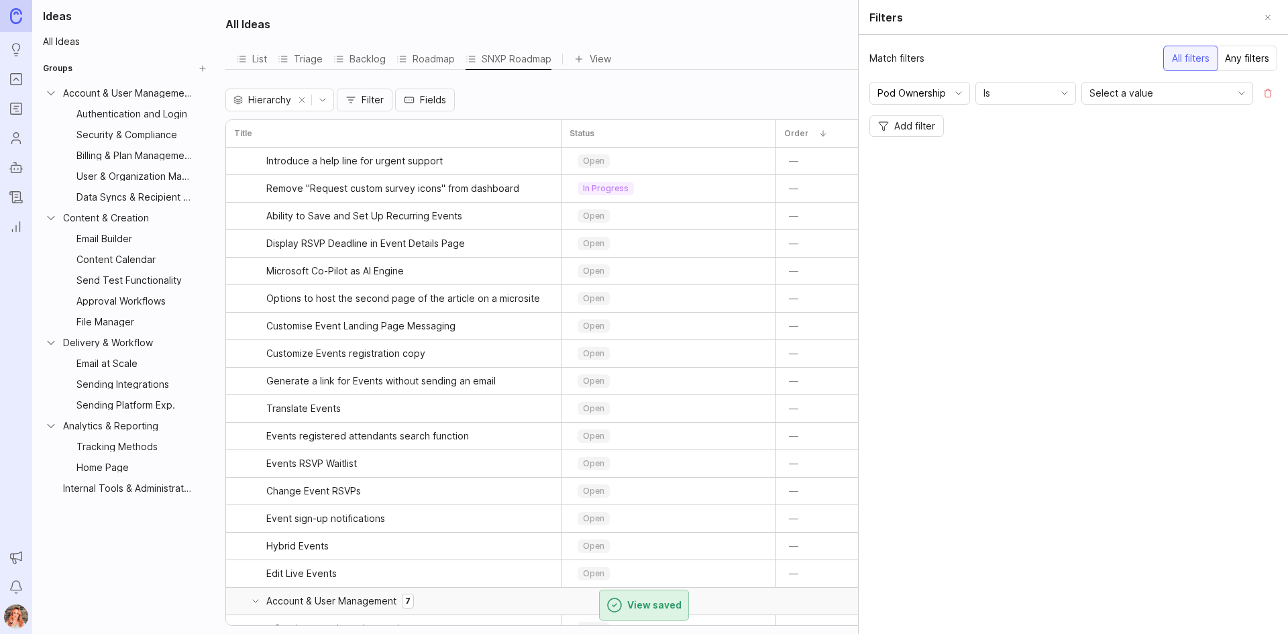
click at [1139, 101] on div "Select a value" at bounding box center [1156, 93] width 149 height 21
click at [1119, 126] on span "Sender Experience" at bounding box center [1134, 119] width 87 height 15
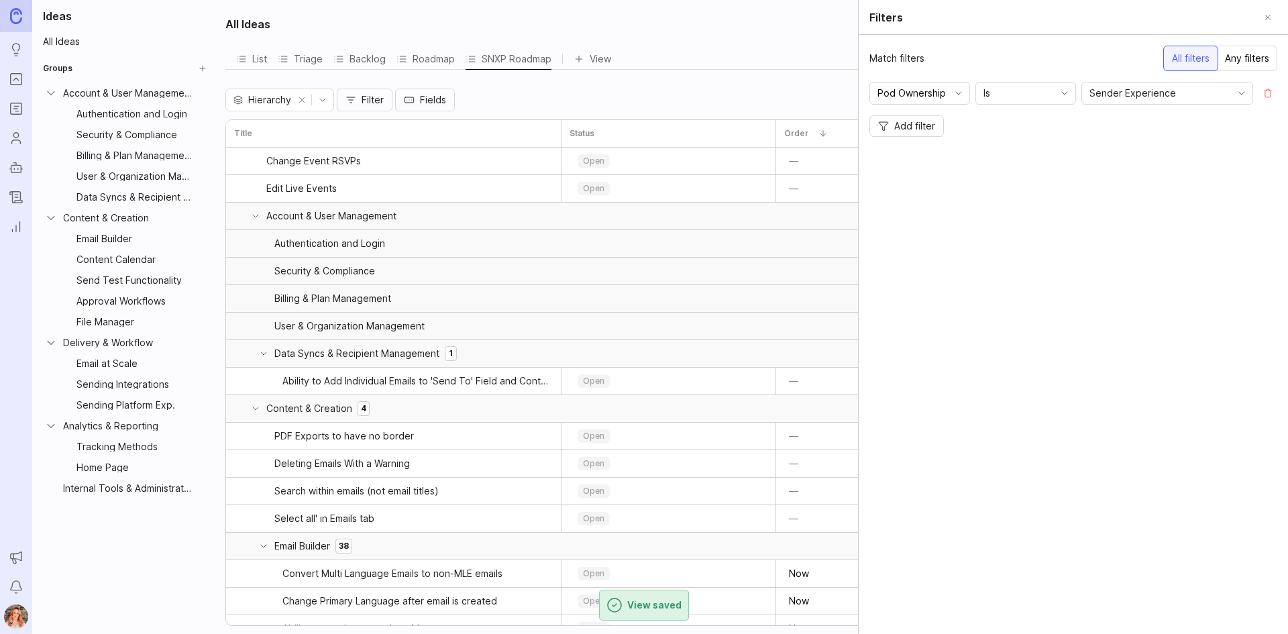
click at [1265, 58] on div "Any filters" at bounding box center [1247, 58] width 60 height 24
click at [1194, 57] on div "All filters" at bounding box center [1190, 58] width 54 height 24
click at [1263, 15] on button "Close" at bounding box center [1268, 17] width 19 height 19
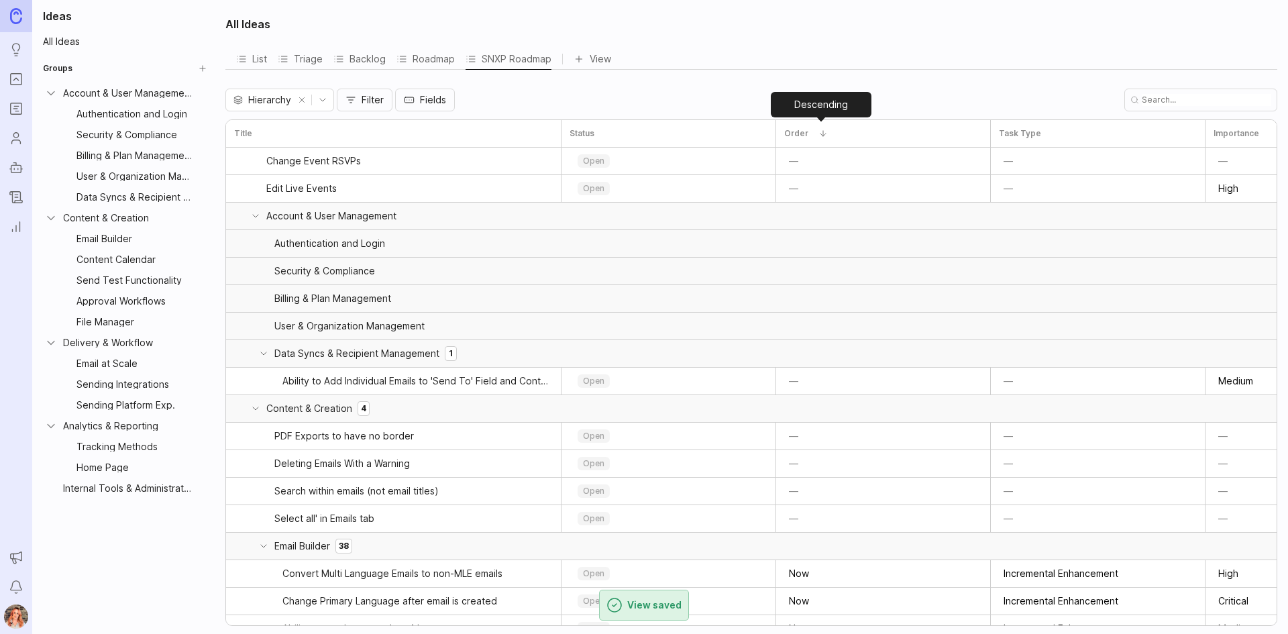
click at [817, 135] on button "Descending" at bounding box center [823, 133] width 19 height 19
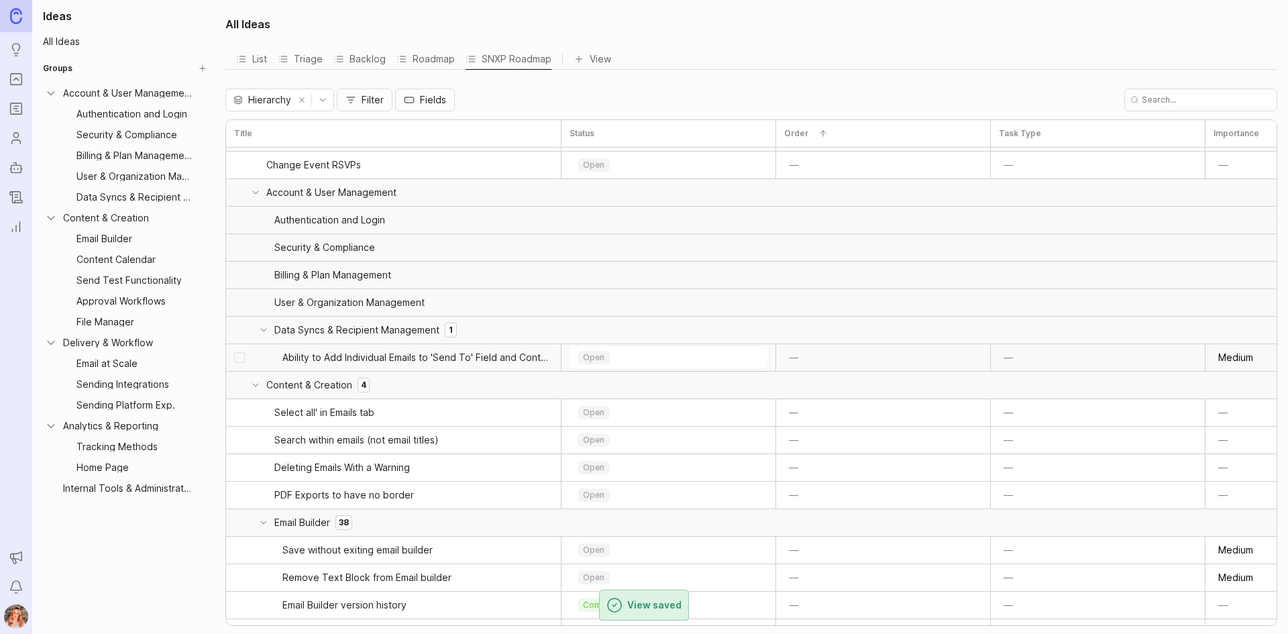
scroll to position [0, 0]
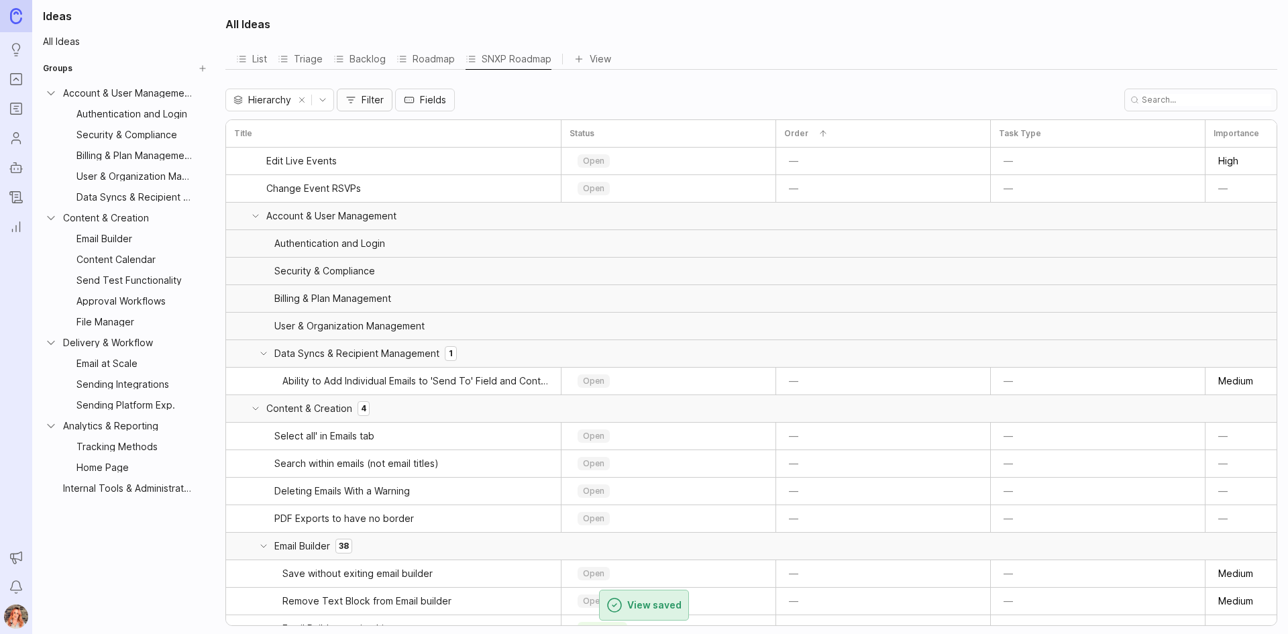
drag, startPoint x: 303, startPoint y: 105, endPoint x: 309, endPoint y: 103, distance: 7.2
click at [304, 107] on button "remove selection" at bounding box center [302, 100] width 19 height 19
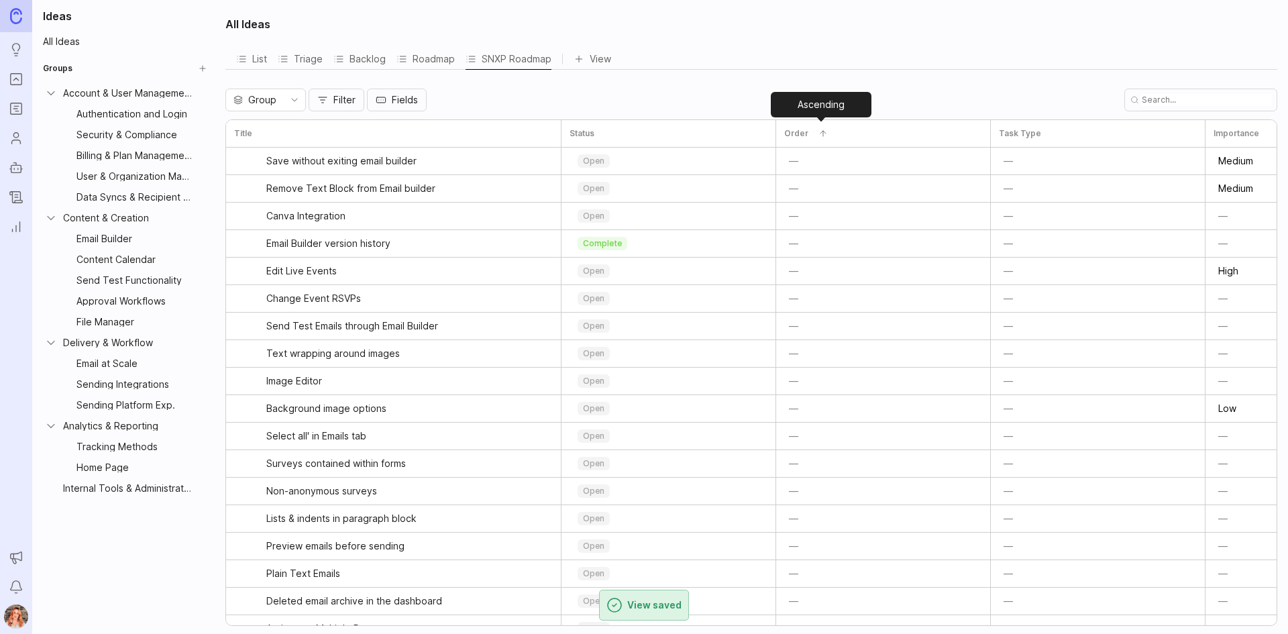
click at [820, 134] on button "Ascending" at bounding box center [823, 133] width 19 height 19
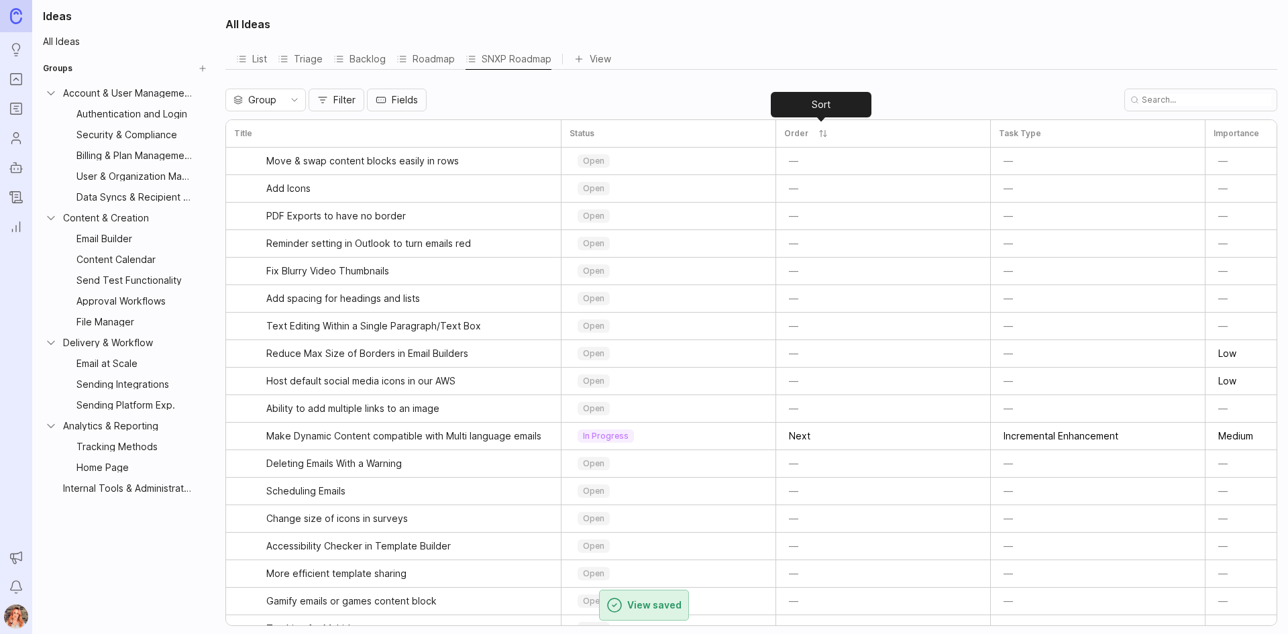
click at [818, 131] on button "Sort" at bounding box center [823, 133] width 19 height 19
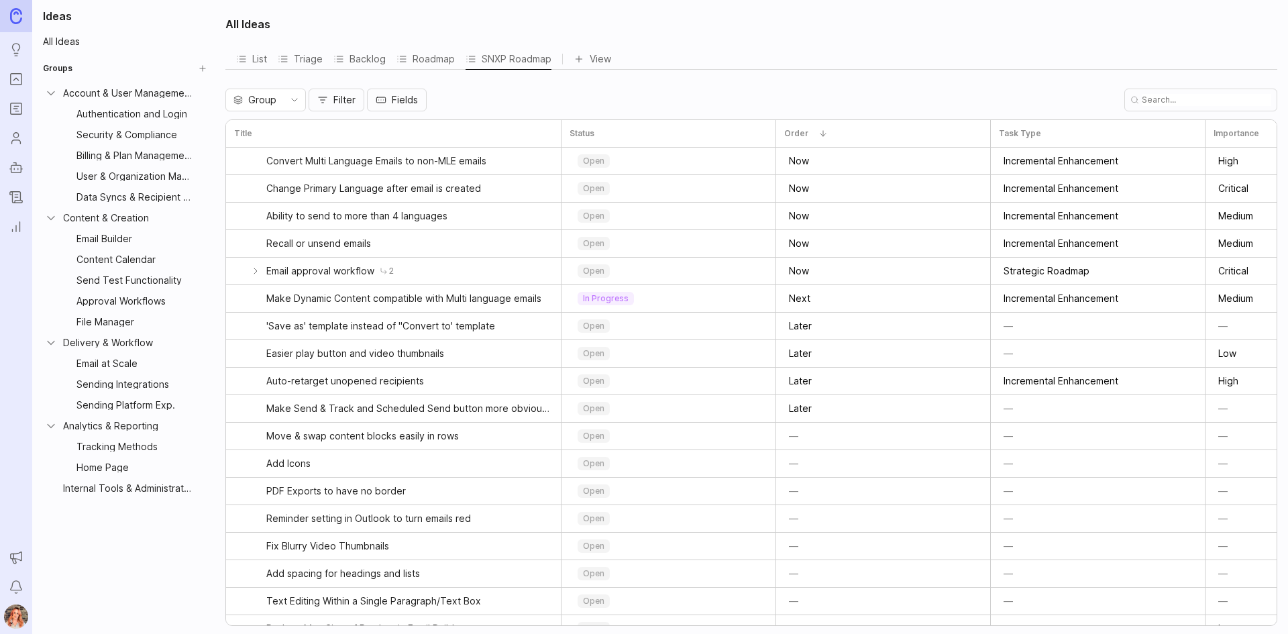
click at [656, 90] on div "Group Filter Fields" at bounding box center [751, 100] width 1052 height 23
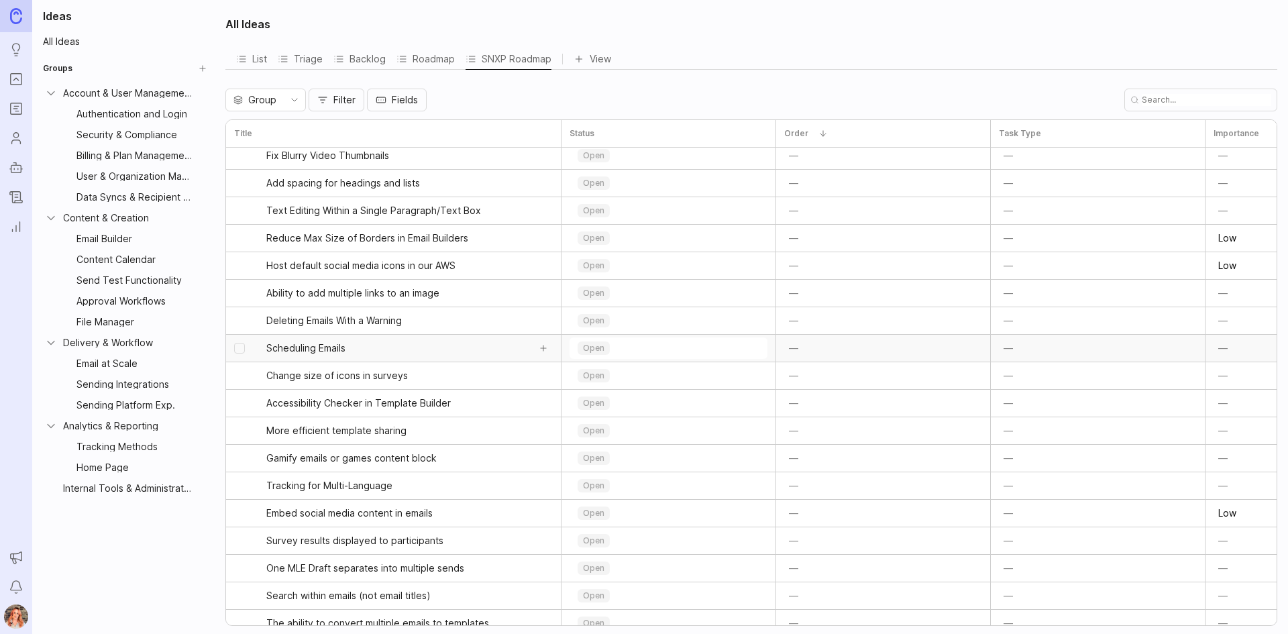
scroll to position [403, 0]
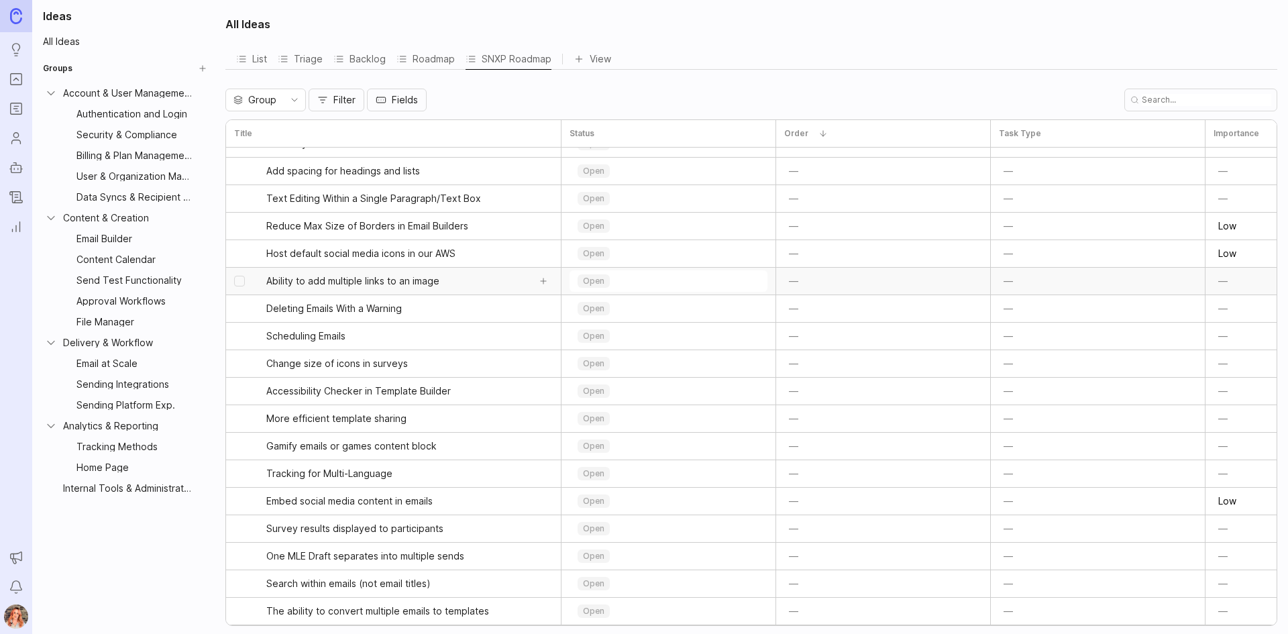
click at [393, 284] on span "Ability to add multiple links to an image" at bounding box center [352, 280] width 173 height 13
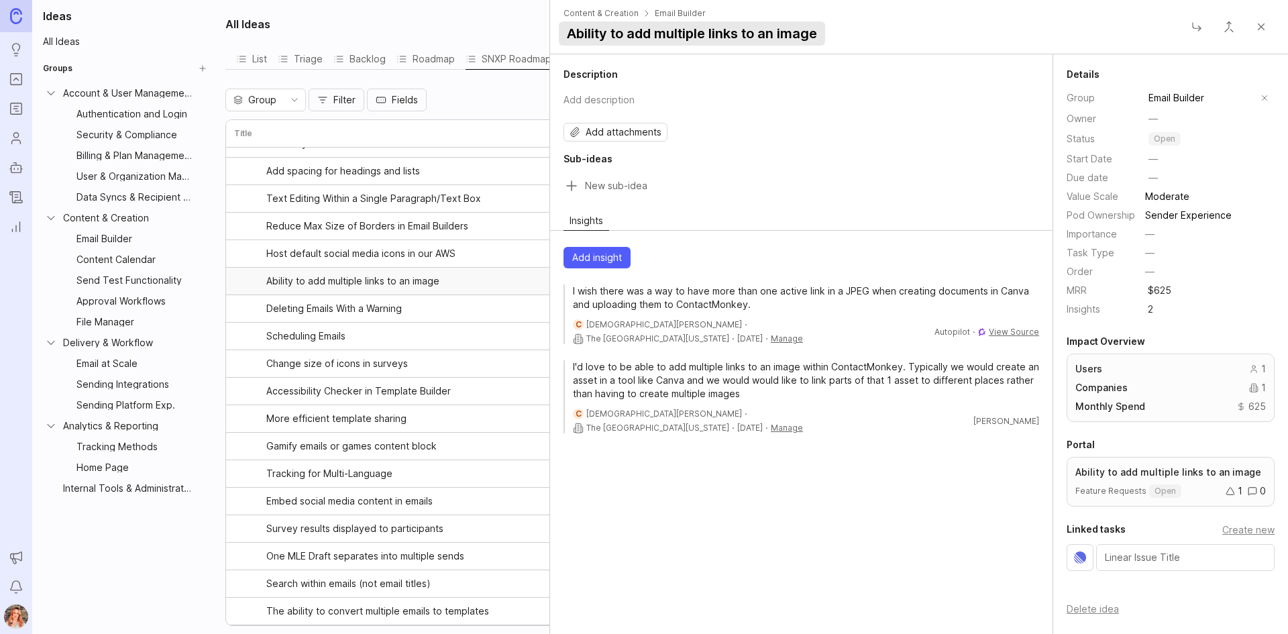
click at [813, 32] on button "Ability to add multiple links to an image" at bounding box center [692, 33] width 266 height 24
drag, startPoint x: 827, startPoint y: 34, endPoint x: 524, endPoint y: 9, distance: 304.3
click at [524, 9] on div "All Ideas List Triage Backlog Roadmap SNXP Roadmap View To pick up a draggable …" at bounding box center [752, 317] width 1071 height 634
click at [598, 33] on input "Links in PDFS or JPEGs" at bounding box center [869, 32] width 620 height 23
type input "Links in PDFS or JPEGs"
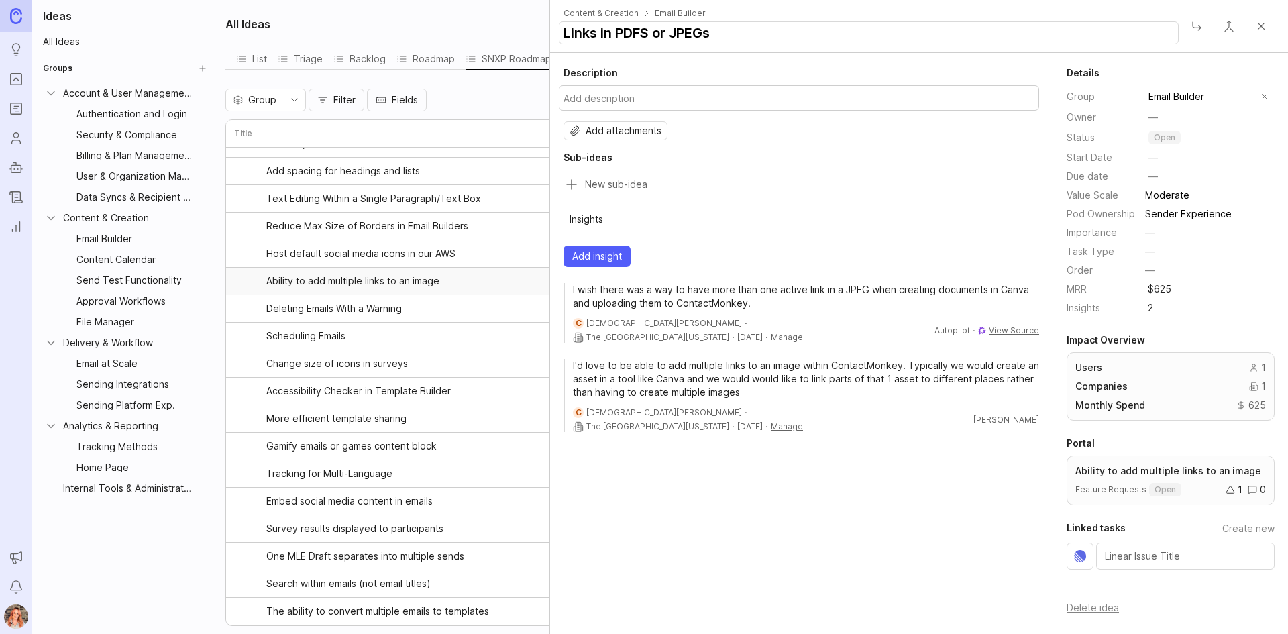
click at [594, 89] on button "Add description" at bounding box center [799, 97] width 480 height 25
type textarea "Users want a way to have certain areas in a PDF or JPG be clickable."
click at [705, 551] on div "Description Users want a way to have certain areas in a PDF or JPG be clickable…" at bounding box center [801, 344] width 503 height 580
click at [659, 432] on html "Ideas Portal Roadmaps Users Autopilot Changelog Reporting Announcements Notific…" at bounding box center [644, 317] width 1288 height 634
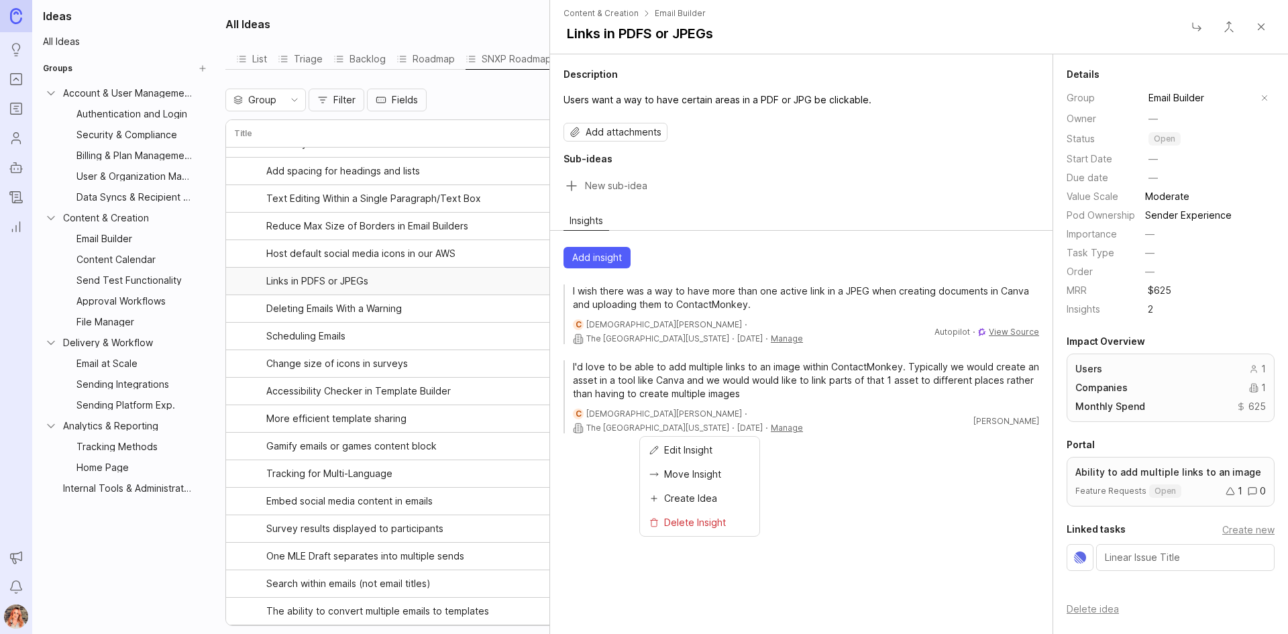
click at [731, 353] on html "Ideas Portal Roadmaps Users Autopilot Changelog Reporting Announcements Notific…" at bounding box center [644, 317] width 1288 height 634
drag, startPoint x: 1267, startPoint y: 23, endPoint x: 1253, endPoint y: 13, distance: 17.7
click at [1266, 24] on button "Close" at bounding box center [1261, 26] width 27 height 27
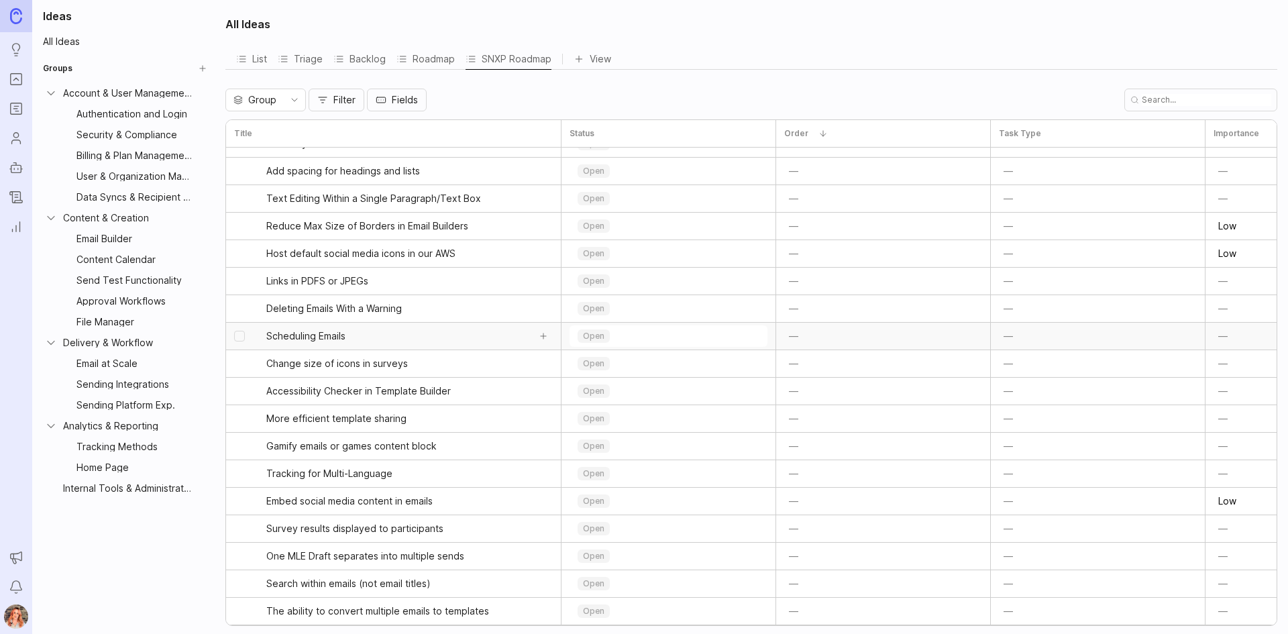
click at [411, 368] on link "Change size of icons in surveys" at bounding box center [409, 363] width 287 height 27
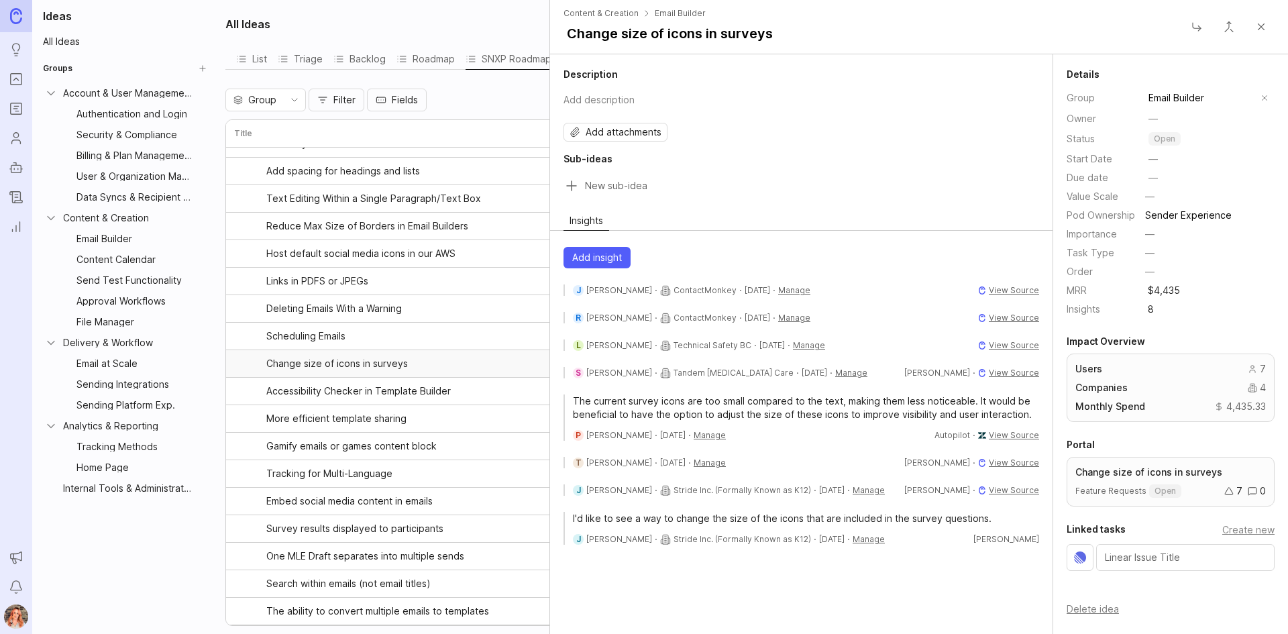
click at [1266, 30] on button "Close" at bounding box center [1261, 26] width 27 height 27
